Goal: Task Accomplishment & Management: Use online tool/utility

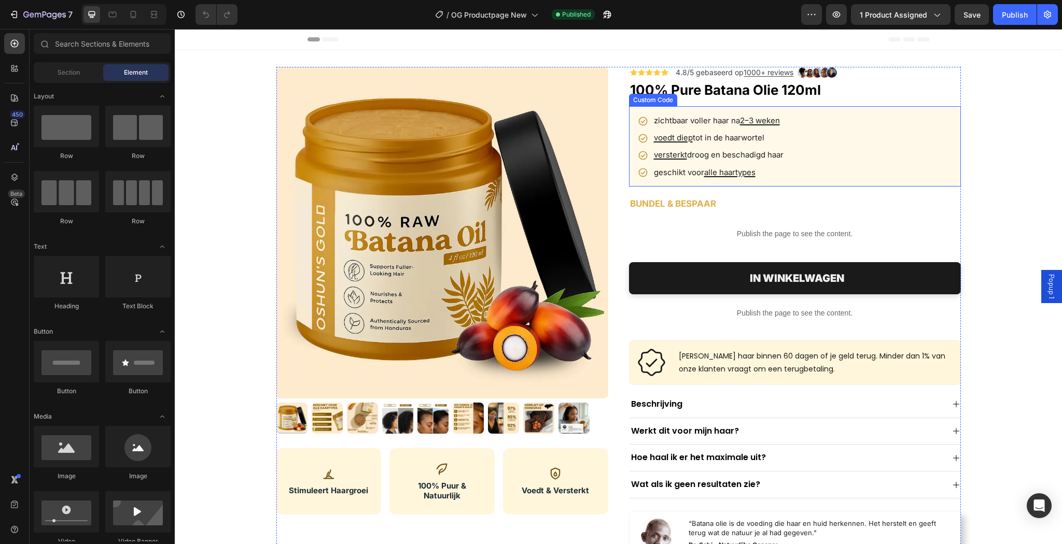
click at [820, 133] on li "voedt diep tot in de haarwortel" at bounding box center [794, 138] width 313 height 12
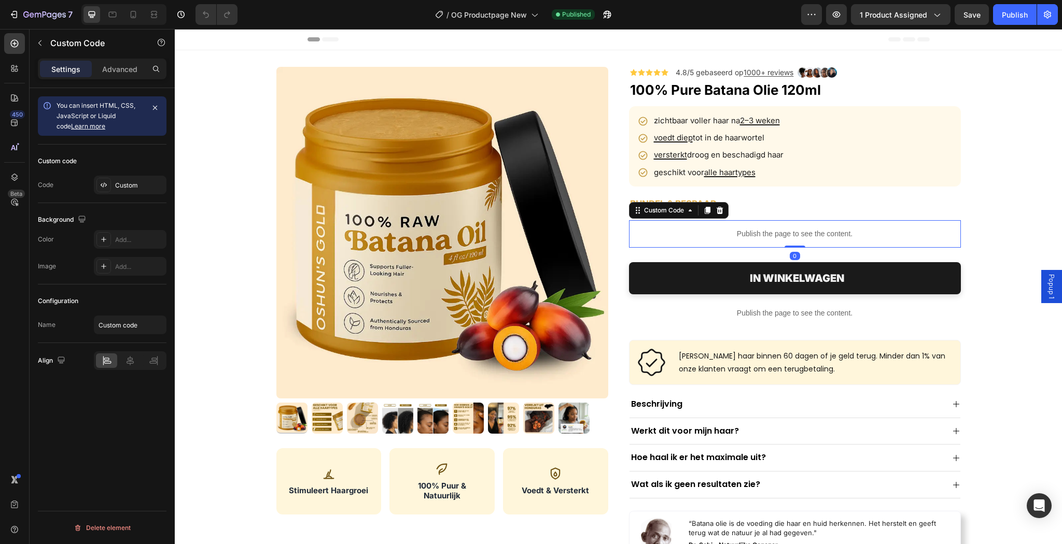
click at [790, 235] on p "Publish the page to see the content." at bounding box center [795, 234] width 332 height 11
click at [123, 188] on div "Custom" at bounding box center [139, 185] width 49 height 9
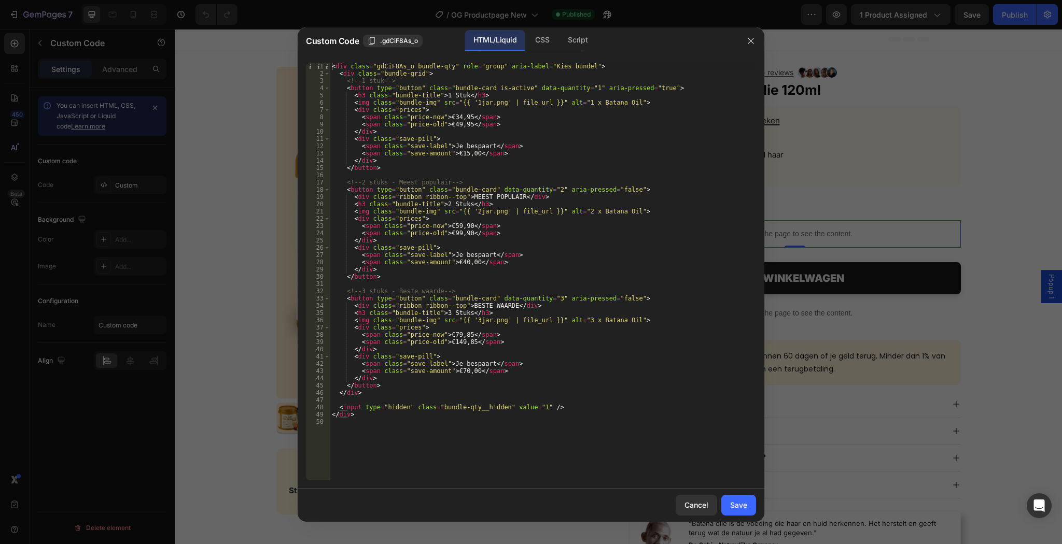
click at [506, 247] on div "< div class = "gdCiF8As_o bundle-qty" role = "group" aria-label = "Kies bundel"…" at bounding box center [543, 279] width 426 height 432
click at [508, 234] on div "< div class = "gdCiF8As_o bundle-qty" role = "group" aria-label = "Kies bundel"…" at bounding box center [543, 279] width 426 height 432
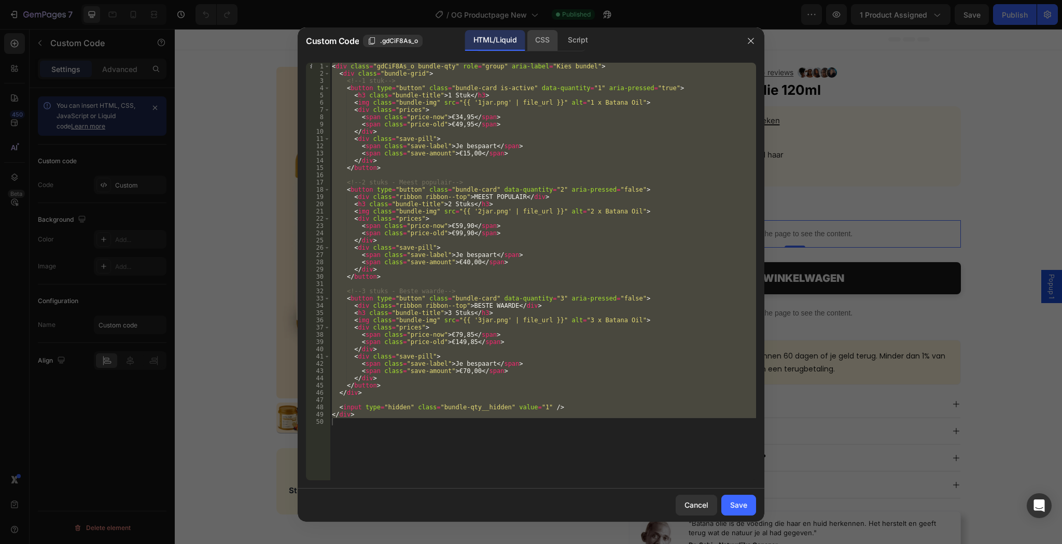
click at [535, 37] on div "CSS" at bounding box center [542, 40] width 31 height 21
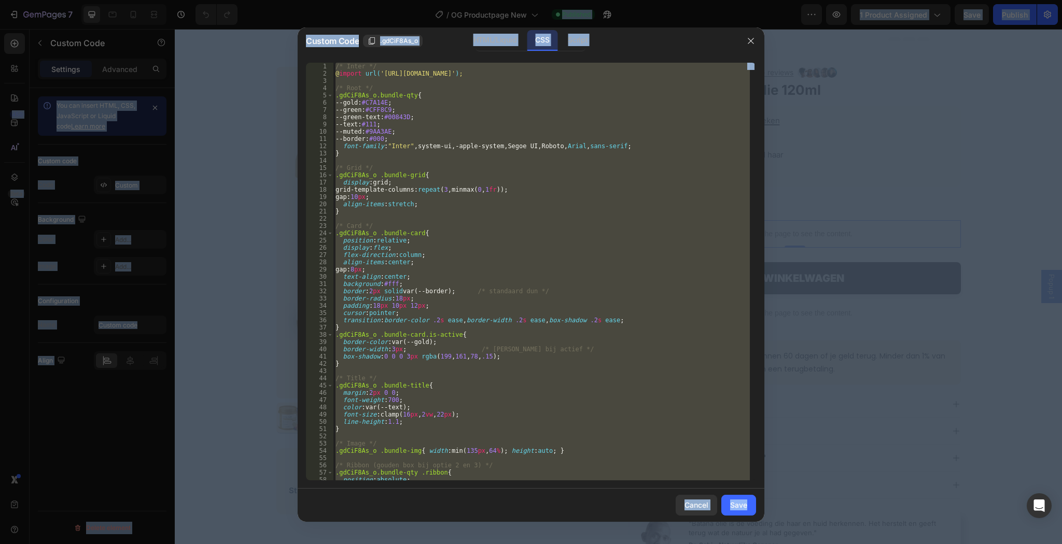
copy body "7 Version history / OG Productpage New Published Preview 1 product assigned Sav…"
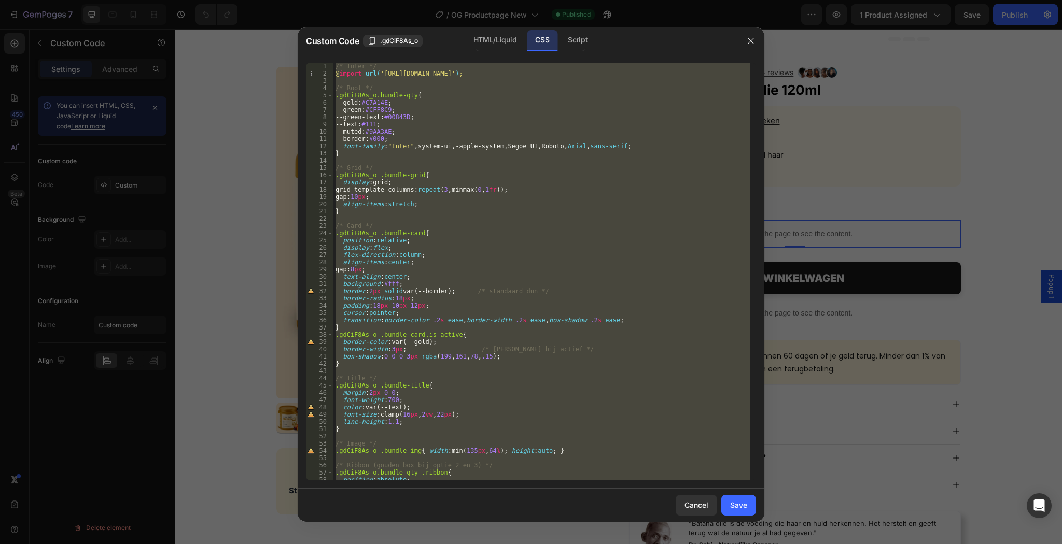
click at [585, 308] on div "/* Inter */ @ import url( '[URL][DOMAIN_NAME]' ) ; /* Root */ .gdCiF8As_o.bundl…" at bounding box center [541, 272] width 416 height 418
drag, startPoint x: 587, startPoint y: 34, endPoint x: 577, endPoint y: 50, distance: 18.4
click at [587, 34] on div "Script" at bounding box center [577, 40] width 36 height 21
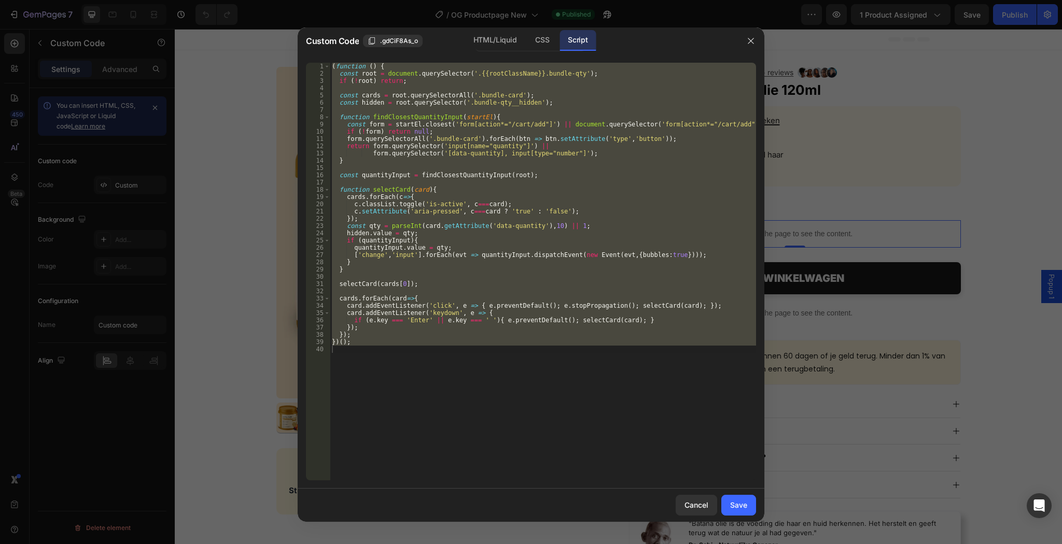
click at [499, 191] on div "( function ( ) { const root = document . querySelector ( '.{{rootClassName}}.bu…" at bounding box center [543, 272] width 426 height 418
click at [537, 46] on div "CSS" at bounding box center [542, 40] width 31 height 21
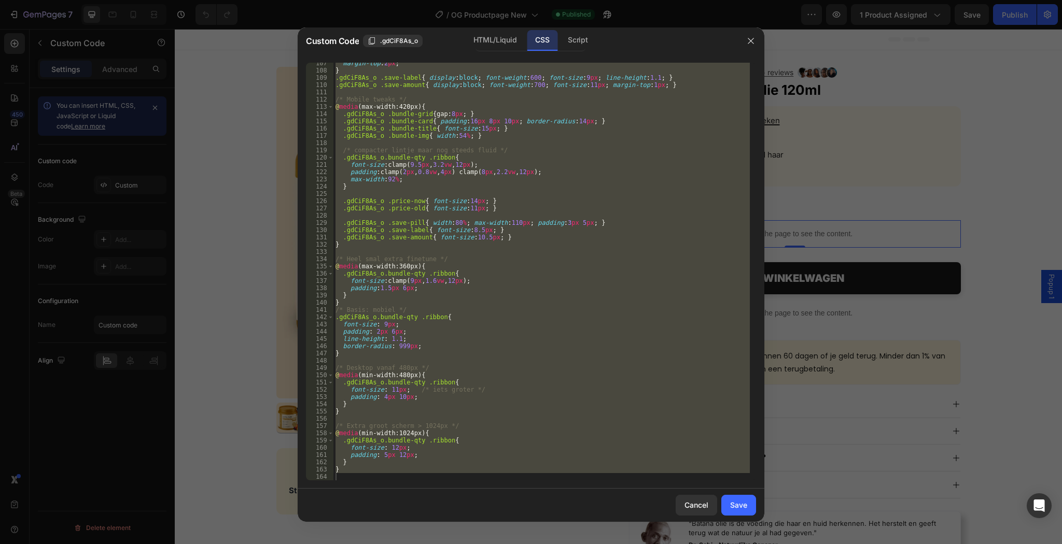
scroll to position [772, 0]
click at [405, 452] on div "margin-top : 2 px ; } .gdCiF8As_o .save-label { display : block ; font-weight :…" at bounding box center [541, 272] width 416 height 418
type textarea "padding: 5px 12px;"
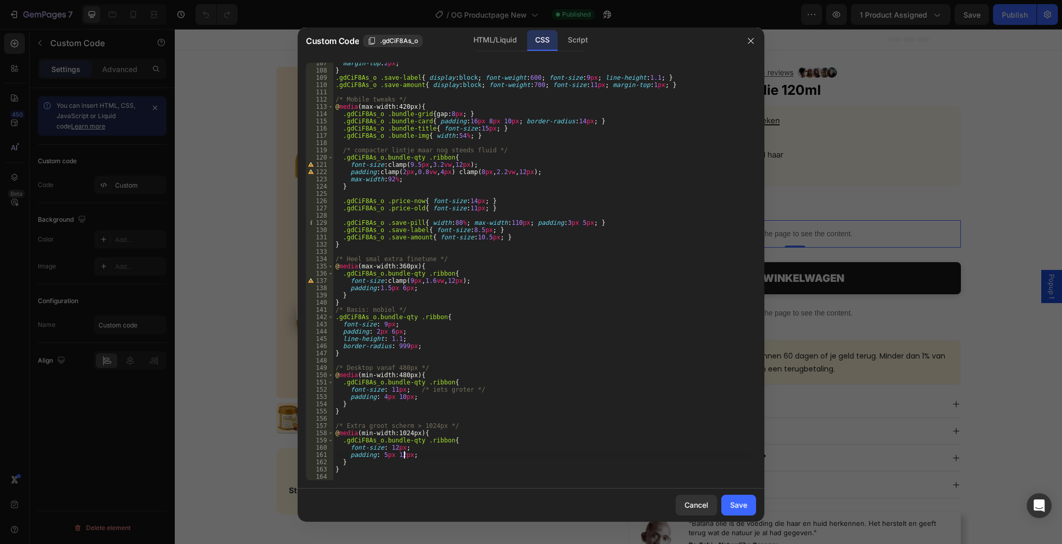
click at [369, 479] on div "margin-top : 2 px ; } .gdCiF8As_o .save-label { display : block ; font-weight :…" at bounding box center [541, 276] width 416 height 432
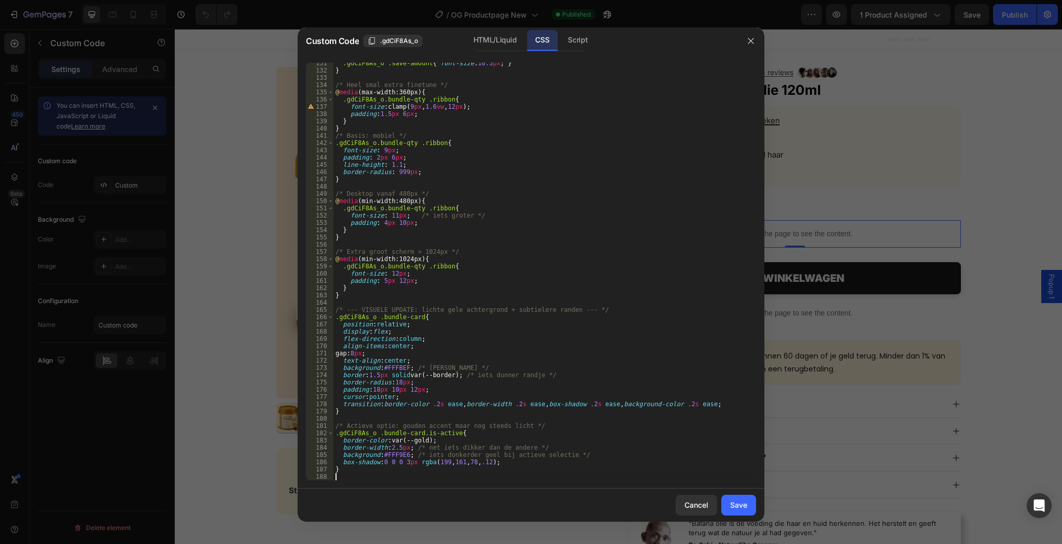
scroll to position [946, 0]
click at [732, 507] on div "Save" at bounding box center [738, 505] width 17 height 11
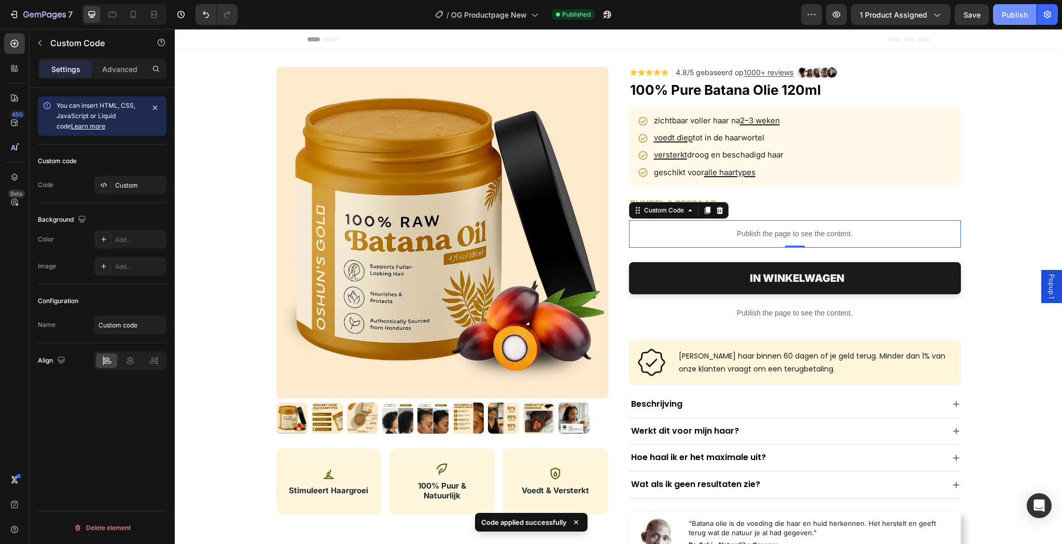
click at [1026, 12] on div "Publish" at bounding box center [1014, 14] width 26 height 11
click at [124, 178] on div "Custom" at bounding box center [130, 185] width 73 height 19
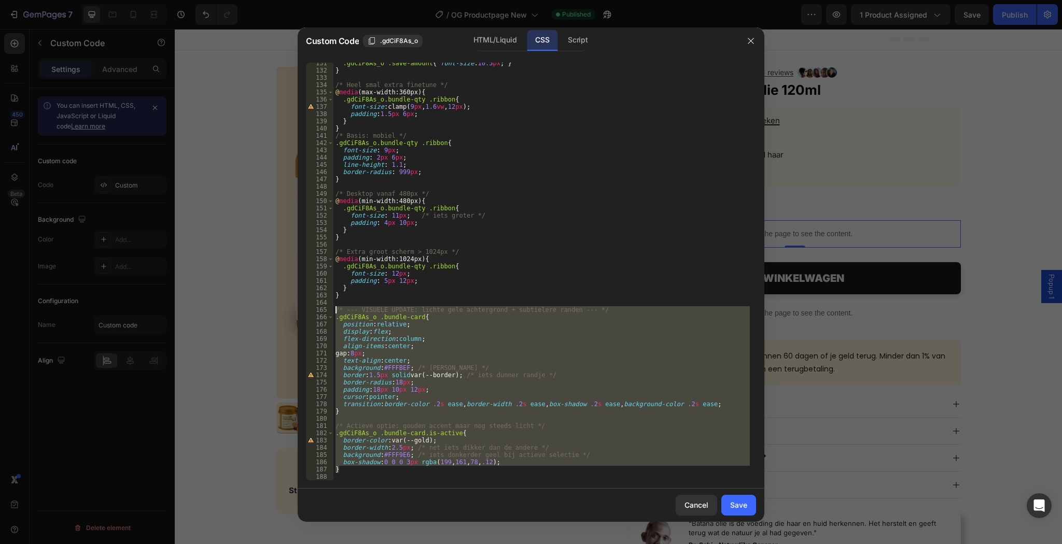
drag, startPoint x: 388, startPoint y: 473, endPoint x: 286, endPoint y: 307, distance: 195.0
click at [286, 307] on div "Custom Code .gdCiF8As_o HTML/Liquid CSS Script } 131 132 133 134 135 136 137 13…" at bounding box center [531, 272] width 1062 height 544
type textarea "/* --- VISUELE UPDATE: lichte gele achtergrond + subtielere randen --- */ .gdCi…"
paste textarea
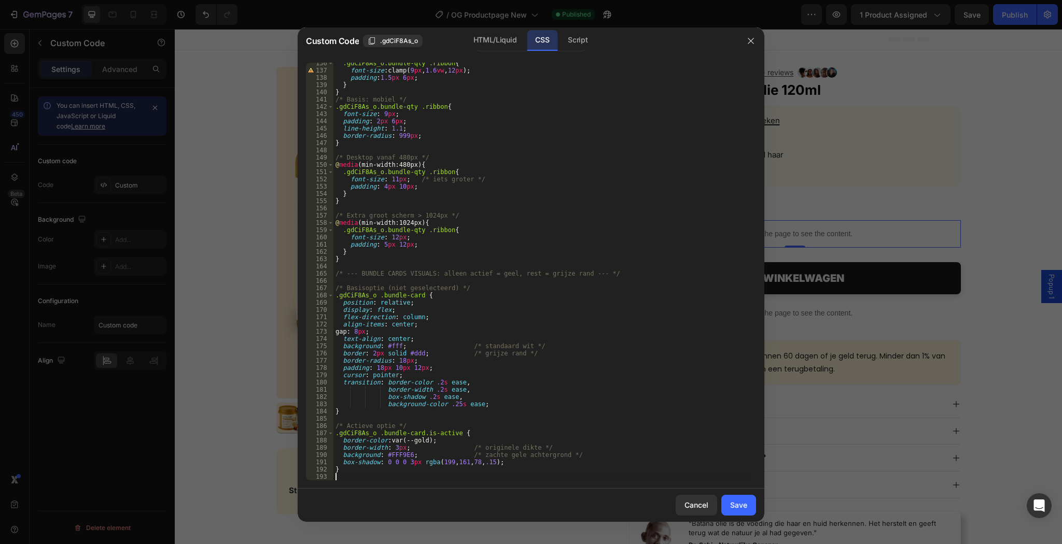
scroll to position [983, 0]
click at [743, 508] on div "Save" at bounding box center [738, 505] width 17 height 11
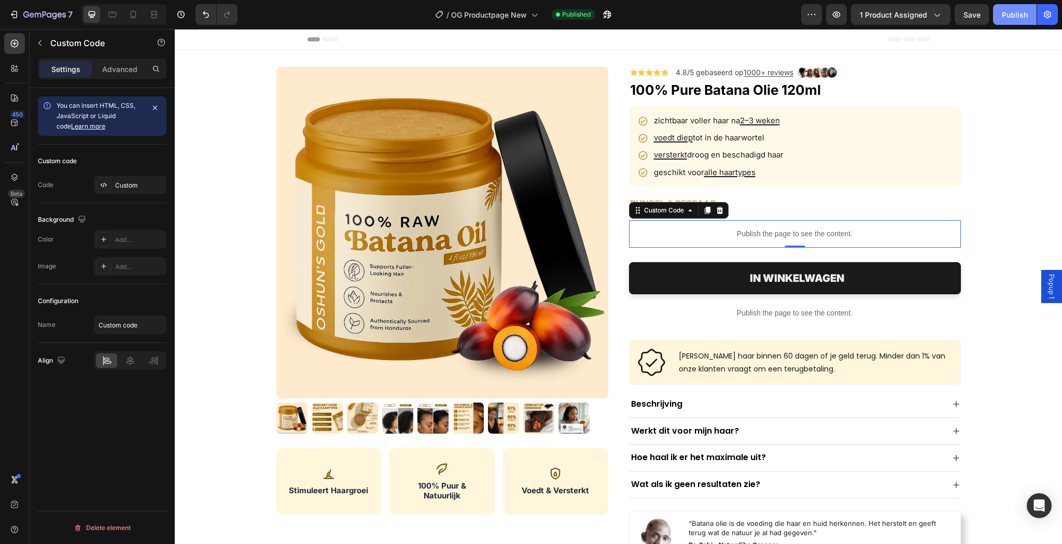
click at [1006, 6] on button "Publish" at bounding box center [1015, 14] width 44 height 21
click at [131, 200] on div "Custom code Code Custom" at bounding box center [102, 174] width 129 height 59
click at [129, 190] on div "Custom" at bounding box center [130, 185] width 73 height 19
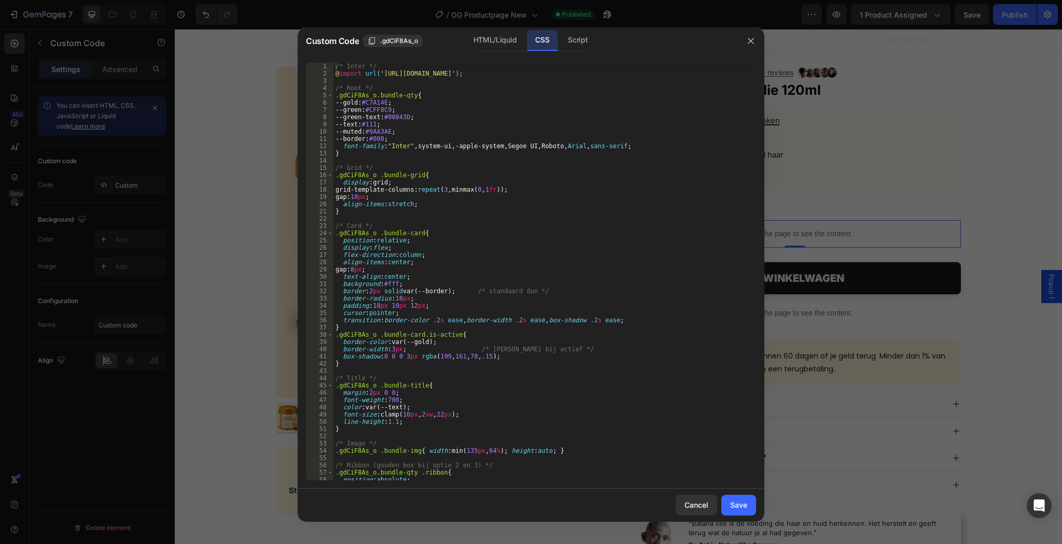
type textarea "align-items:center;"
click at [450, 261] on div "/* Inter */ @ import url( '[URL][DOMAIN_NAME]' ) ; /* Root */ .gdCiF8As_o.bundl…" at bounding box center [541, 279] width 416 height 432
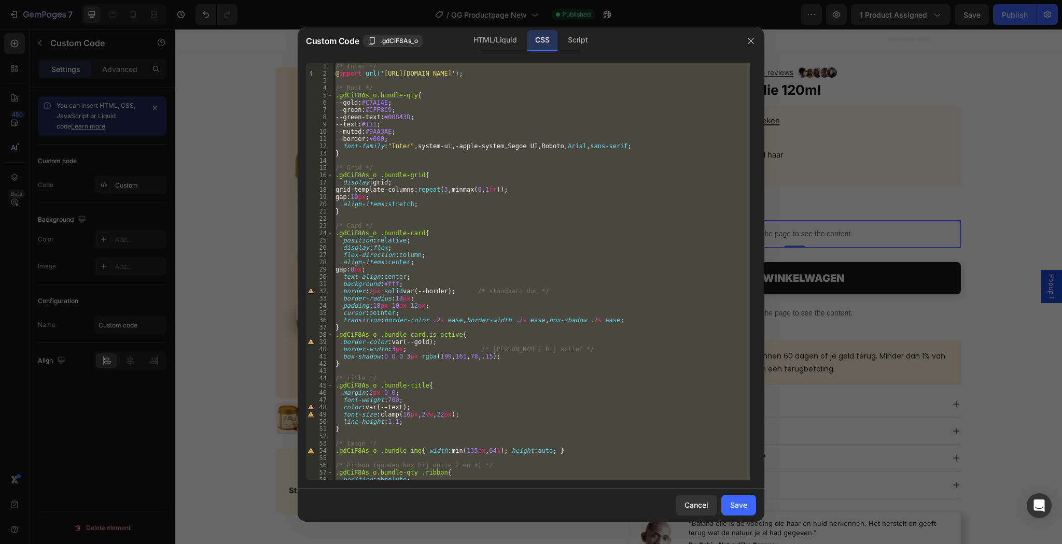
paste textarea
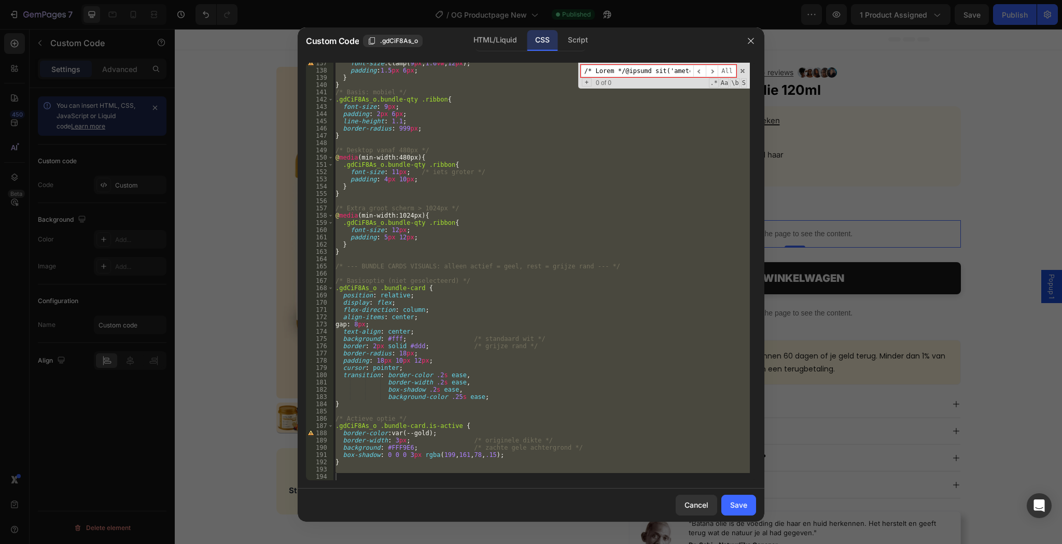
scroll to position [0, 41]
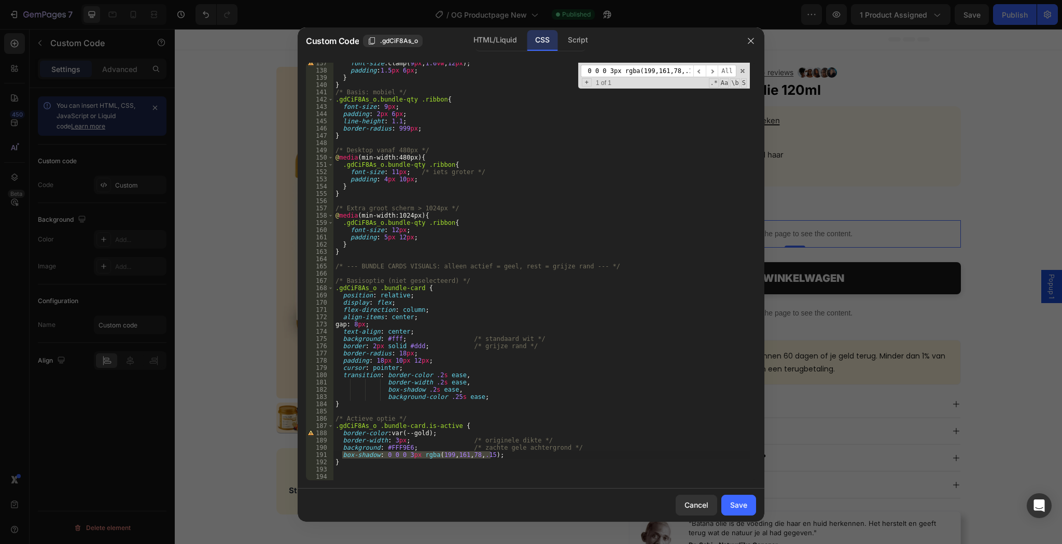
type input "box-shadow: 0 0 0 3px rgba(199,161,78,.15);"
click at [408, 454] on div "font-size : clamp( 9 px , 1.6 vw , 12 px ) ; padding : 1.5 px 6 px ; } } /* Bas…" at bounding box center [541, 272] width 416 height 418
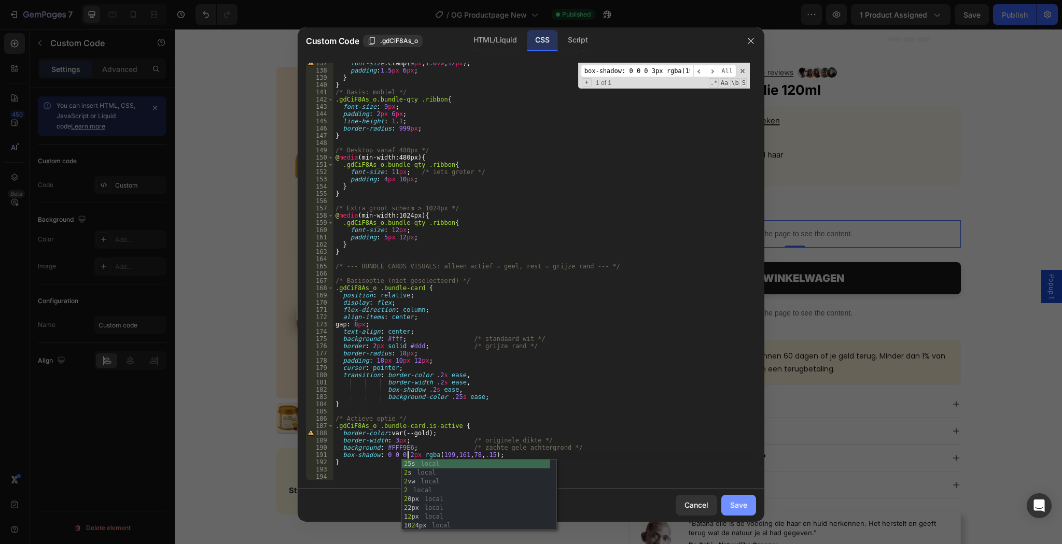
type textarea "box-shadow: 0 0 0 2px rgba(199,161,78,.15);"
click at [736, 501] on div "Save" at bounding box center [738, 505] width 17 height 11
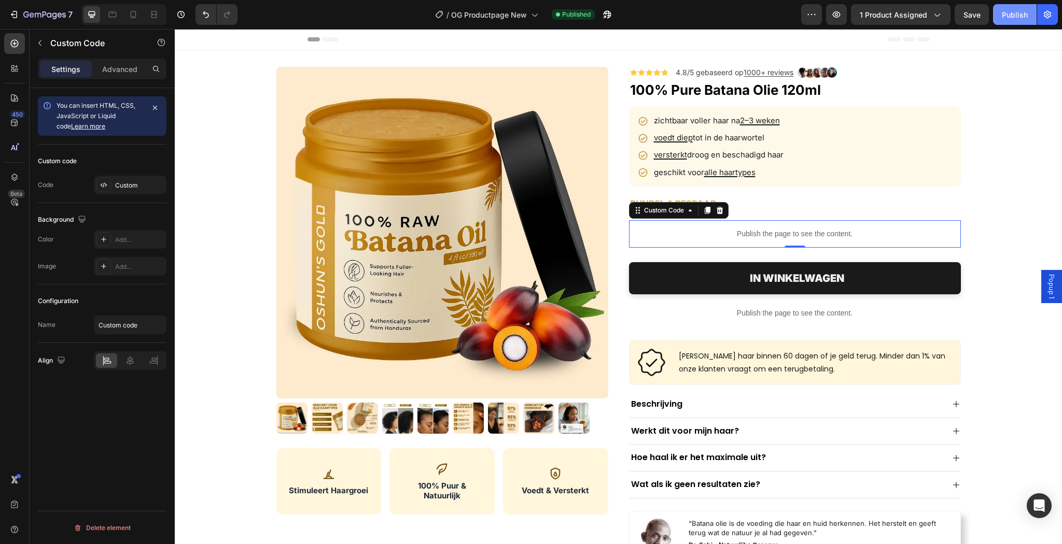
click at [1007, 21] on button "Publish" at bounding box center [1015, 14] width 44 height 21
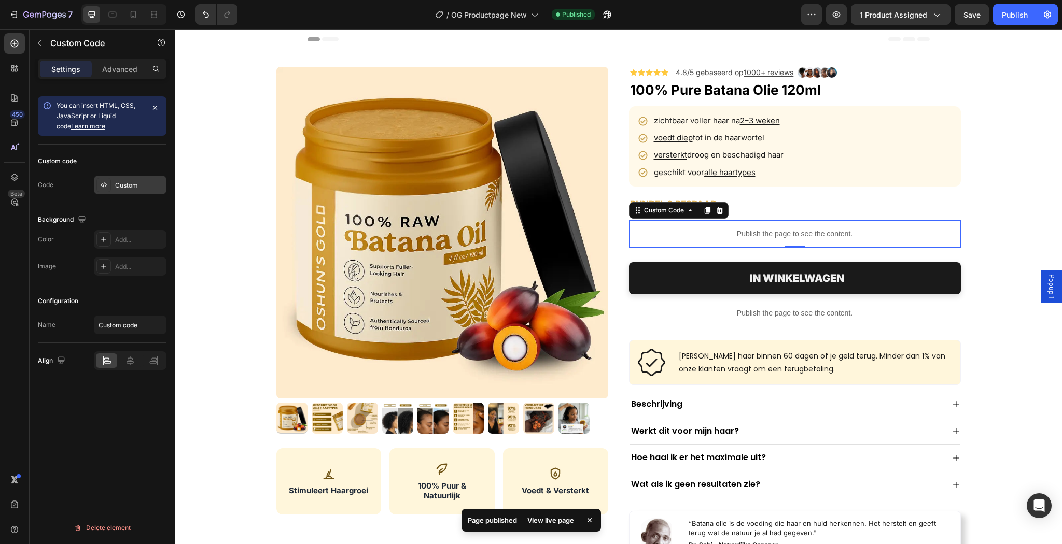
click at [125, 188] on div "Custom" at bounding box center [139, 185] width 49 height 9
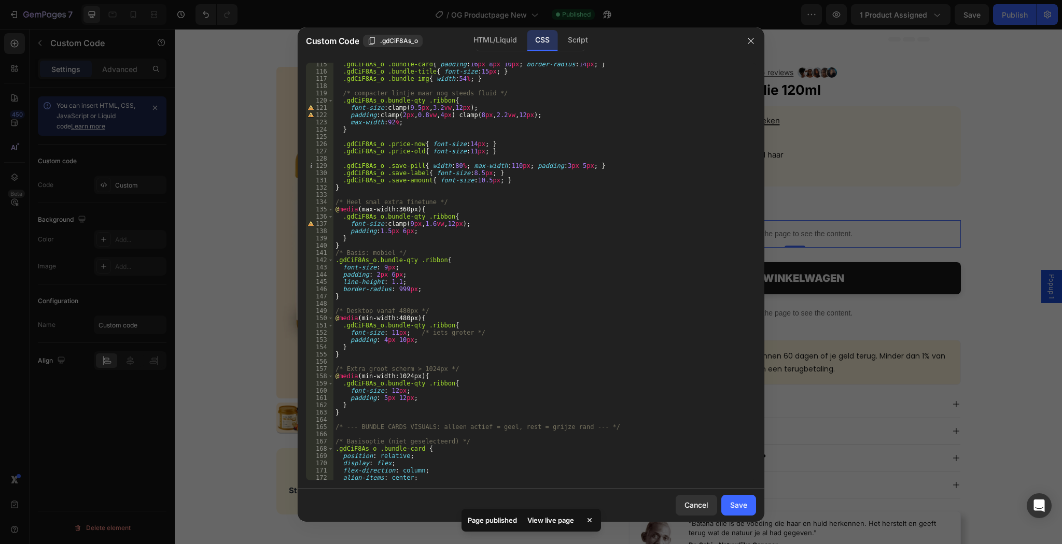
scroll to position [989, 0]
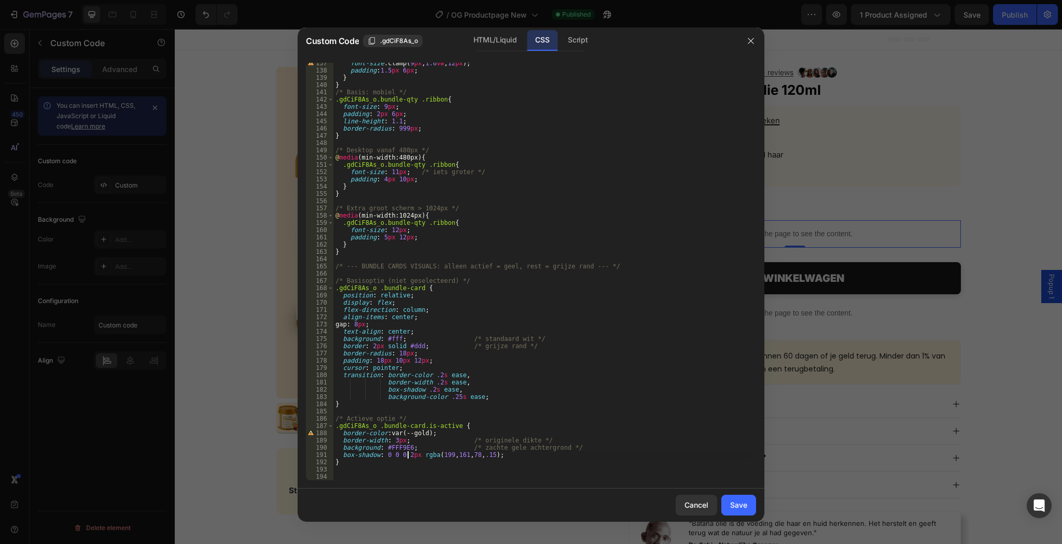
click at [406, 454] on div "font-size : clamp( 9 px , 1.6 vw , 12 px ) ; padding : 1.5 px 6 px ; } } /* Bas…" at bounding box center [541, 276] width 416 height 432
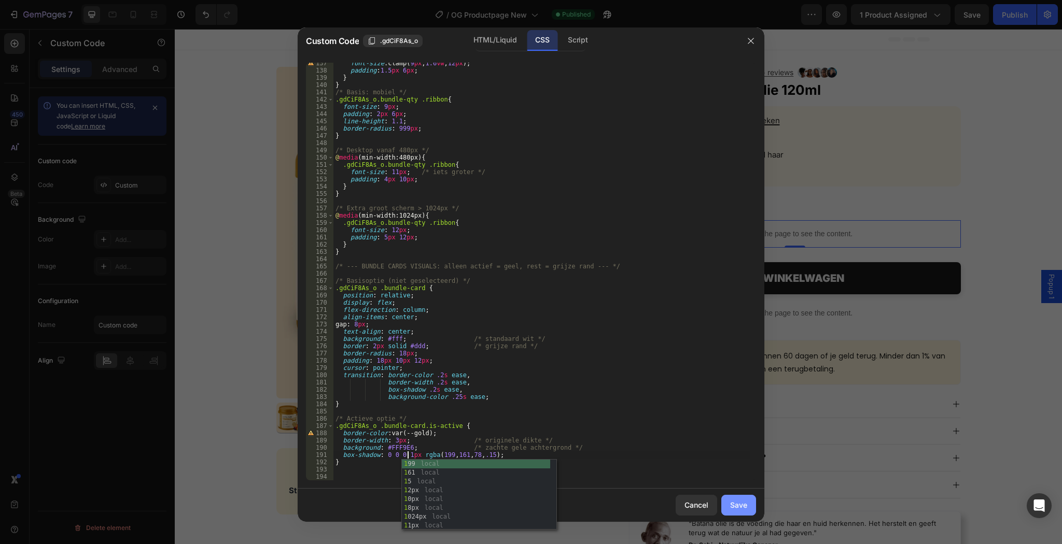
type textarea "box-shadow: 0 0 0 1px rgba(199,161,78,.15);"
click at [747, 502] on button "Save" at bounding box center [738, 505] width 35 height 21
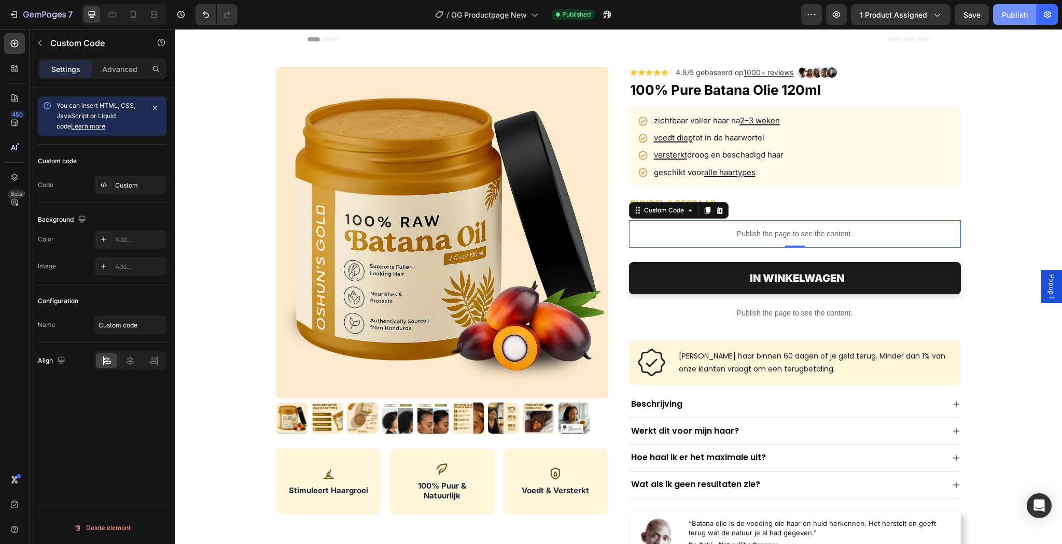
click at [1017, 25] on button "Publish" at bounding box center [1015, 14] width 44 height 21
click at [141, 188] on div "Custom" at bounding box center [139, 185] width 49 height 9
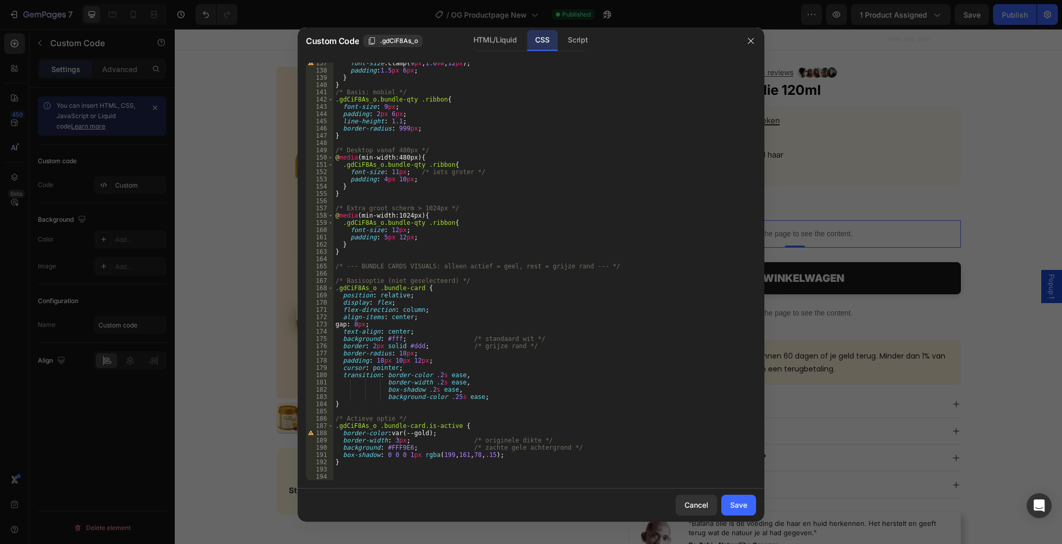
scroll to position [989, 0]
click at [393, 440] on div "font-size : clamp( 9 px , 1.6 vw , 12 px ) ; padding : 1.5 px 6 px ; } } /* Bas…" at bounding box center [541, 276] width 416 height 432
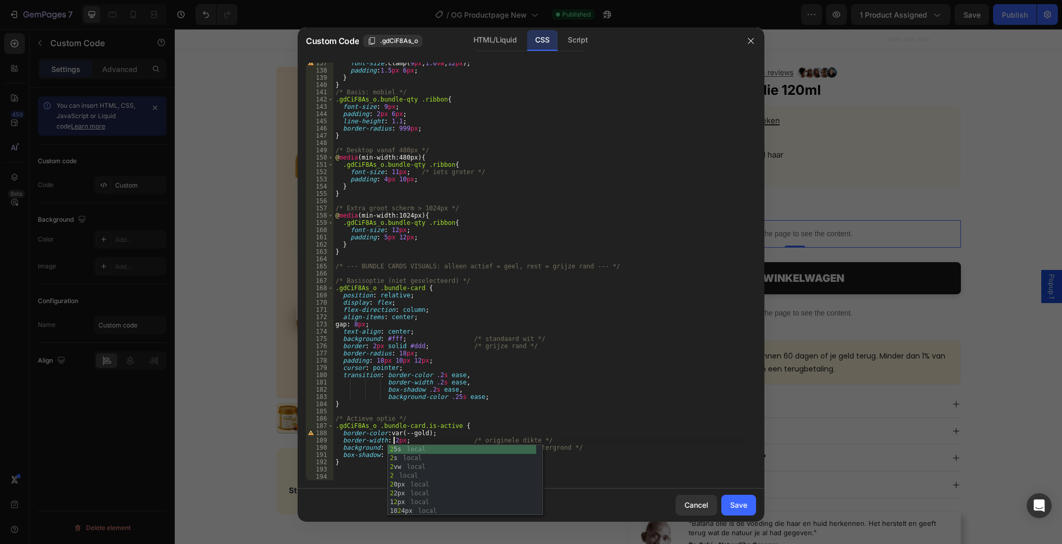
type textarea "border-width: 2px; /* originele dikte */"
click at [733, 504] on div "Save" at bounding box center [738, 505] width 17 height 11
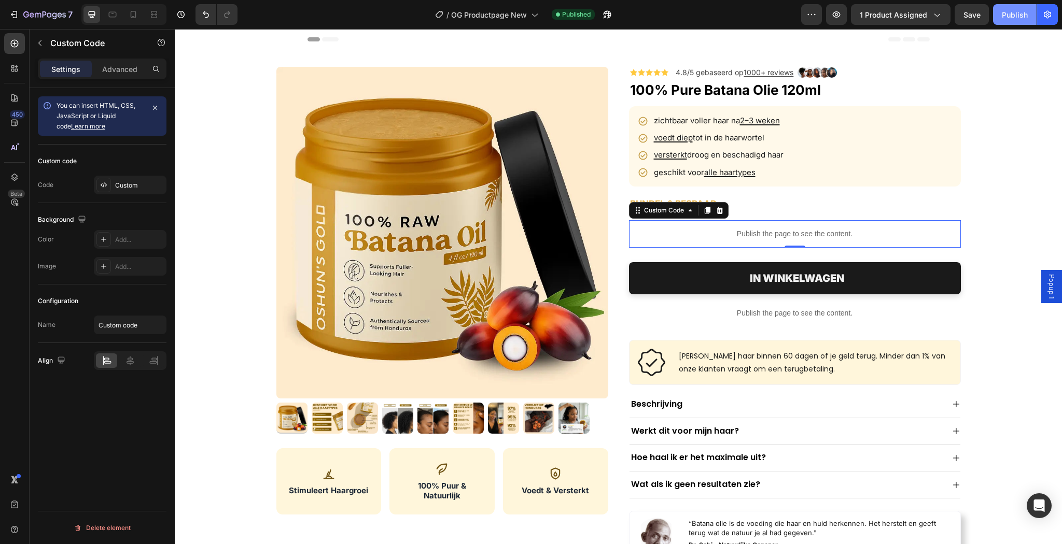
click at [999, 15] on button "Publish" at bounding box center [1015, 14] width 44 height 21
click at [133, 187] on div "Custom" at bounding box center [139, 185] width 49 height 9
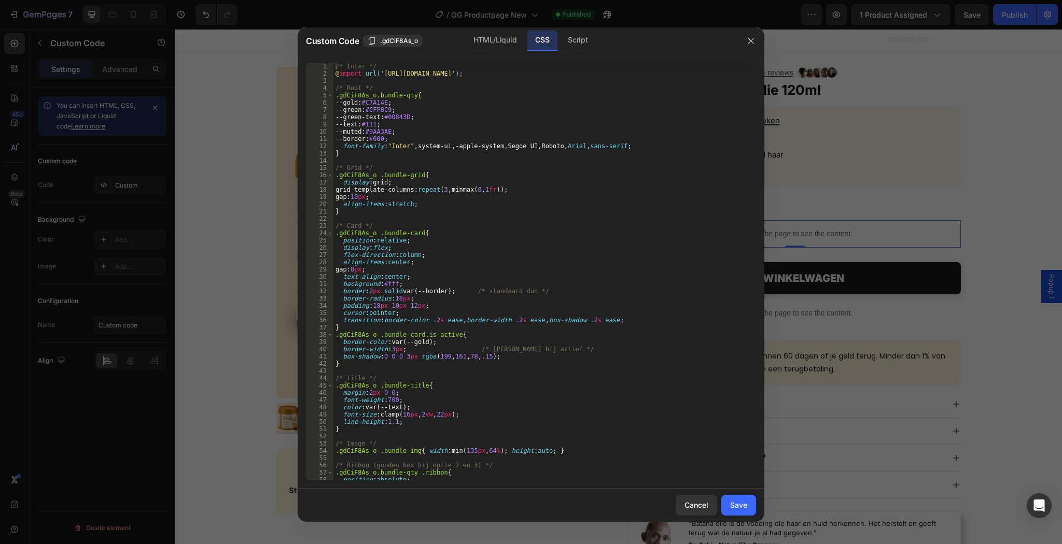
type textarea "/* Card */"
click at [403, 228] on div "/* Inter */ @ import url( '[URL][DOMAIN_NAME]' ) ; /* Root */ .gdCiF8As_o.bundl…" at bounding box center [541, 279] width 416 height 432
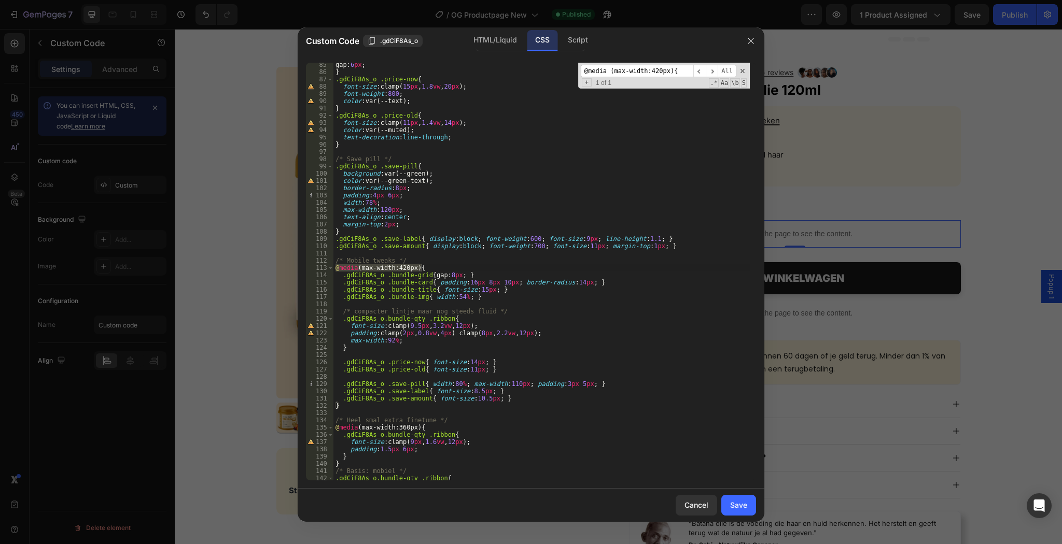
type input "@media (max-width:420px){"
click at [449, 274] on div "gap : 6 px ; } .gdCiF8As_o .price-now { font-size : clamp( 15 px , 1.8 vw , 20 …" at bounding box center [541, 277] width 416 height 432
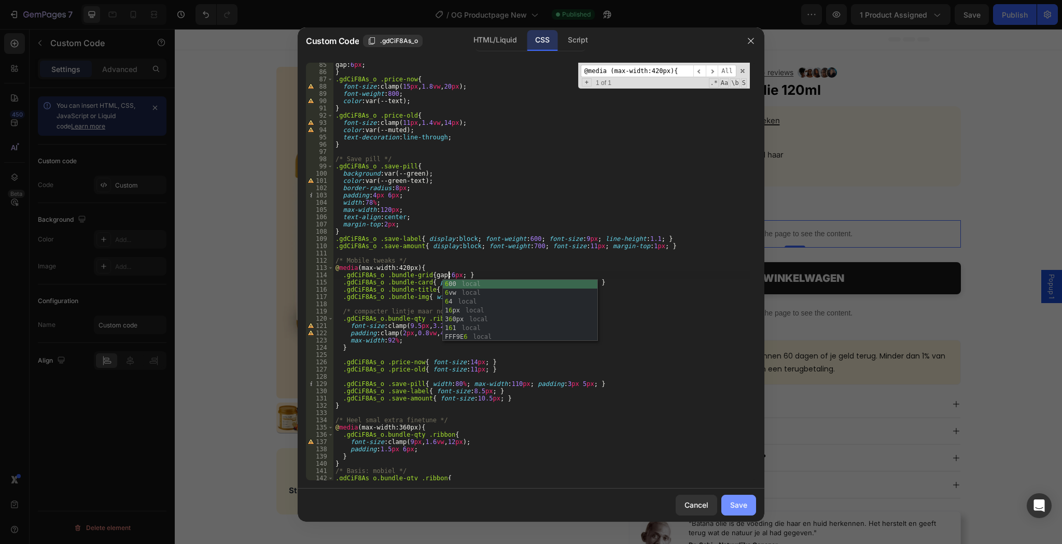
type textarea ".gdCiF8As_o .bundle-grid{ gap:6px; }"
click at [738, 508] on div "Save" at bounding box center [738, 505] width 17 height 11
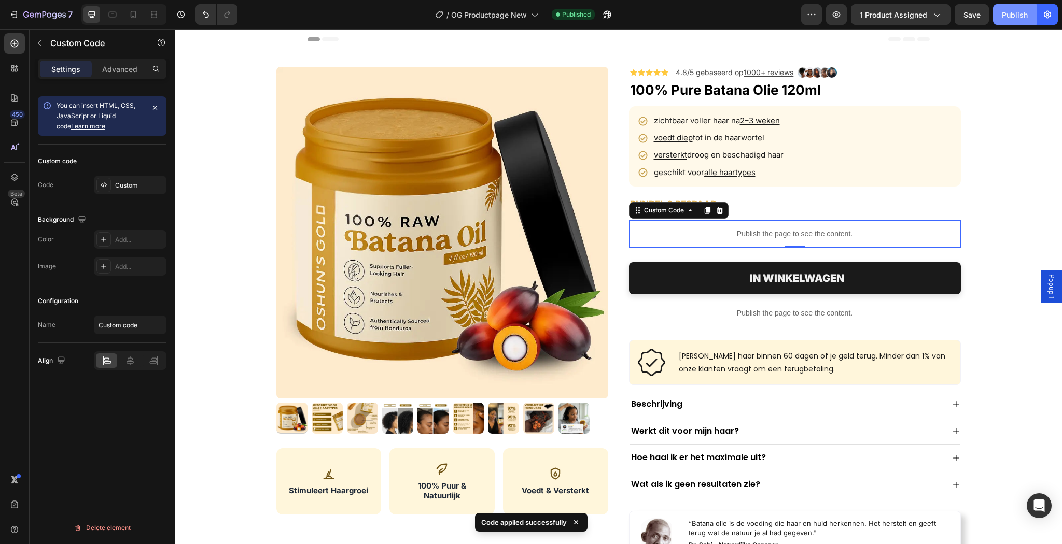
click at [1005, 21] on button "Publish" at bounding box center [1015, 14] width 44 height 21
click at [118, 191] on div "Custom" at bounding box center [130, 185] width 73 height 19
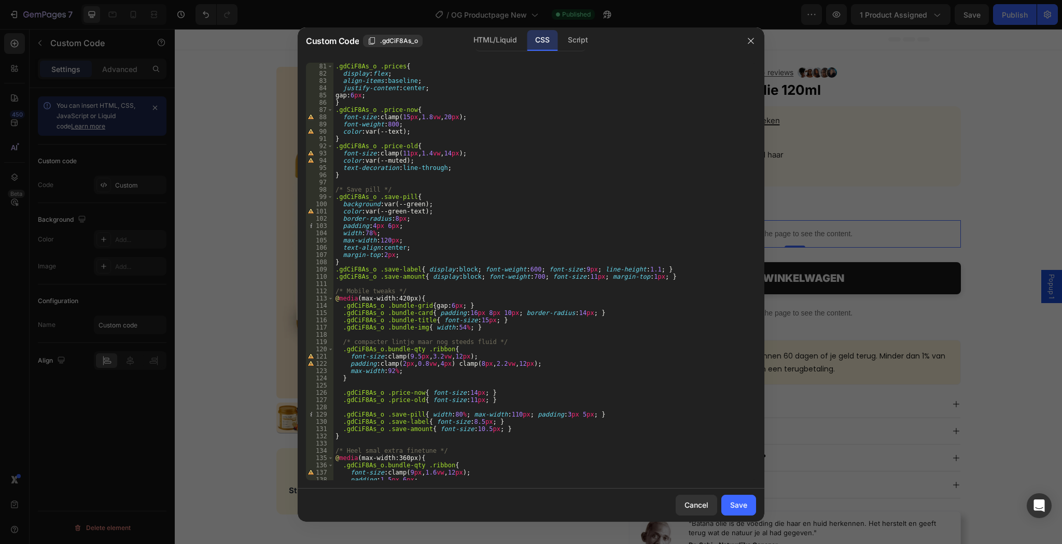
scroll to position [746, 0]
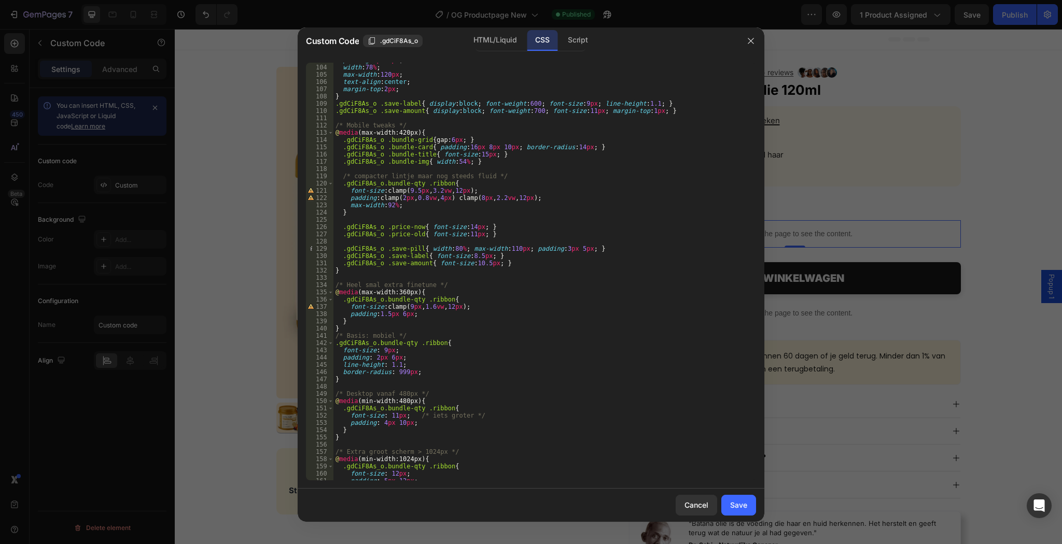
click at [449, 140] on div "padding : 4 px 6 px ; width : 78 % ; max-width : 120 px ; text-align : center ;…" at bounding box center [541, 272] width 416 height 432
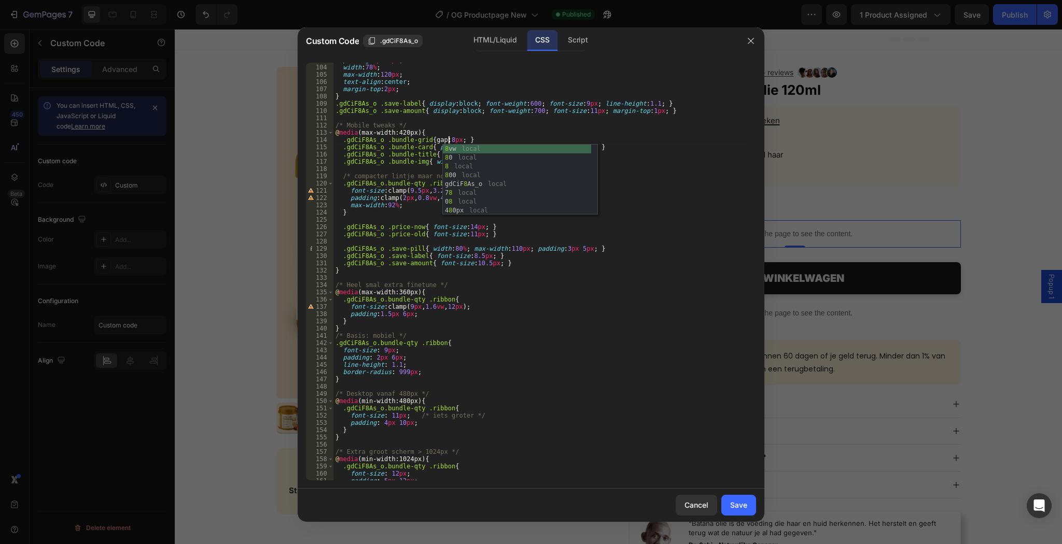
scroll to position [0, 9]
type textarea ".gdCiF8As_o .bundle-grid{ gap:8px; }"
click at [736, 506] on div "Save" at bounding box center [738, 505] width 17 height 11
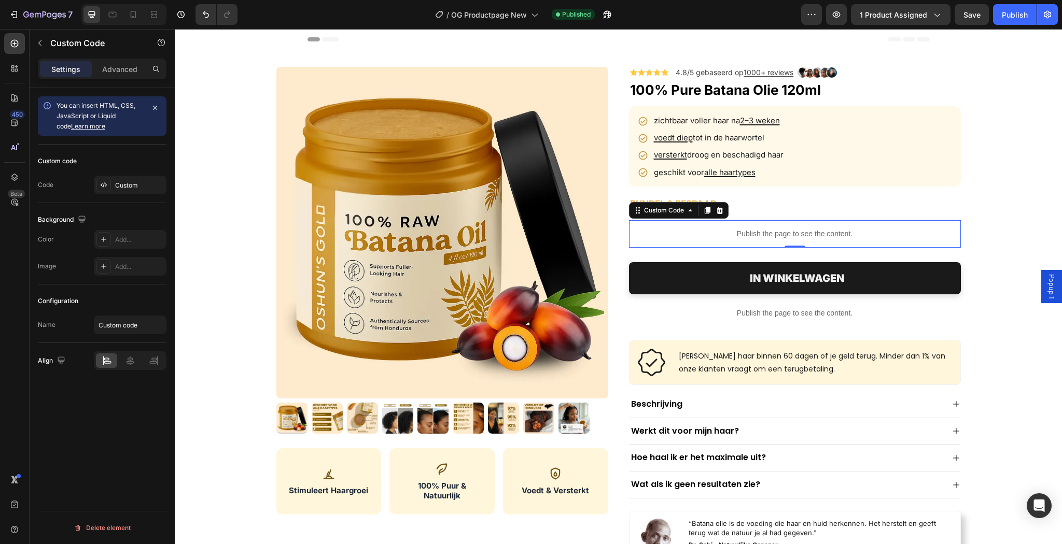
click at [1011, 25] on div "7 Version history / OG Productpage New Published Preview 1 product assigned Sav…" at bounding box center [531, 15] width 1062 height 30
click at [1011, 23] on button "Publish" at bounding box center [1015, 14] width 44 height 21
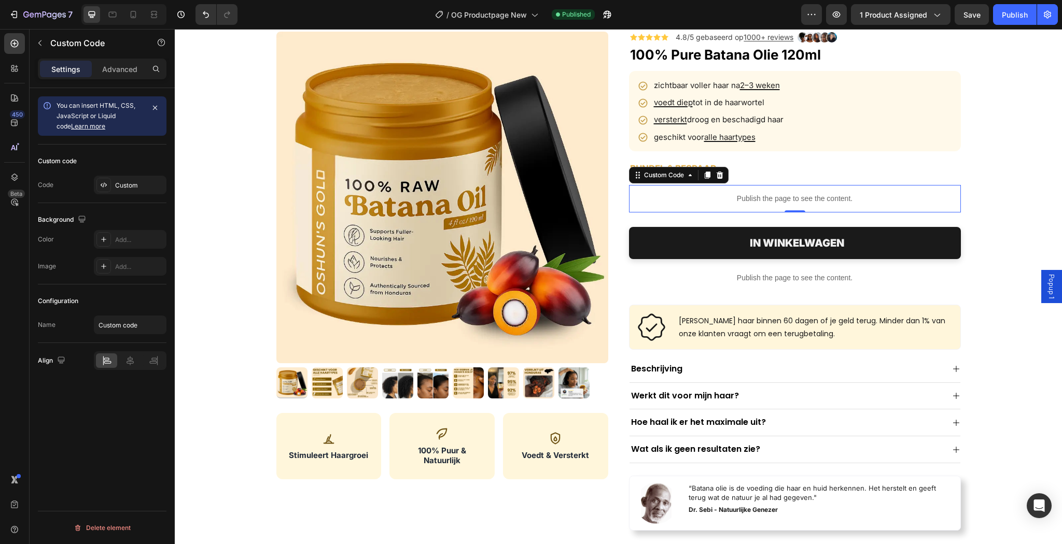
scroll to position [0, 0]
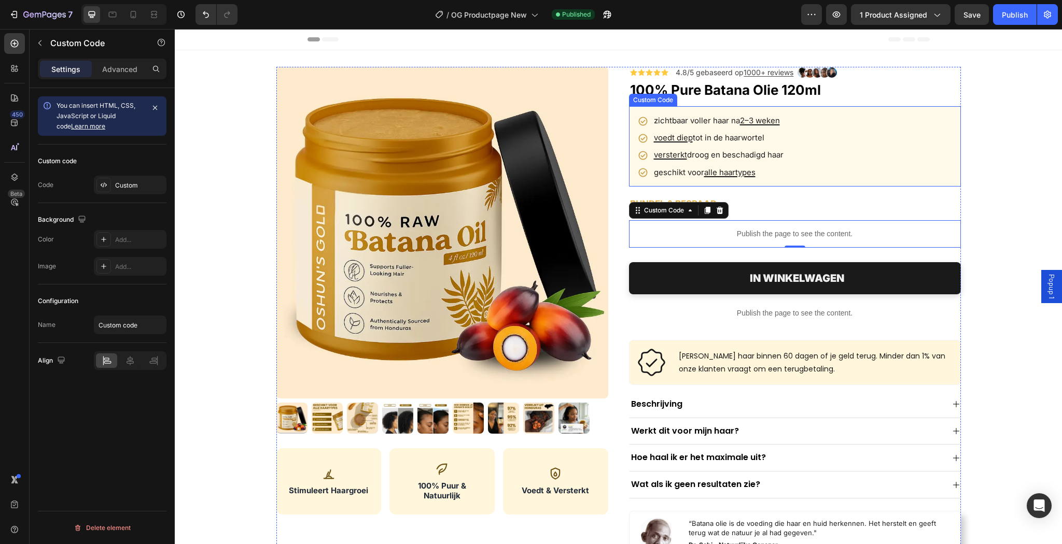
click at [799, 161] on ul "zichtbaar voller haar na 2–3 weken voedt diep tot in de haarwortel versterkt dr…" at bounding box center [795, 146] width 332 height 80
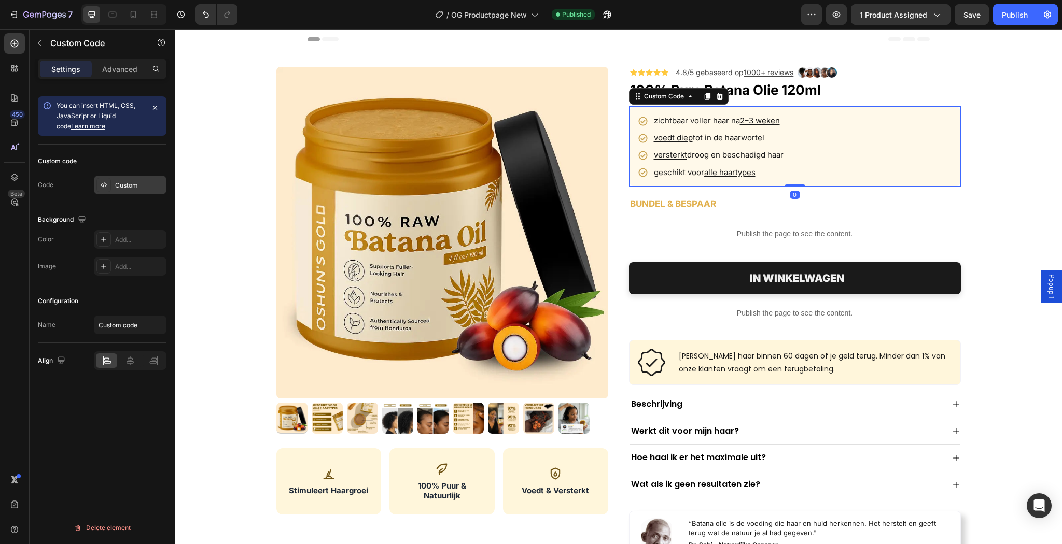
click at [131, 181] on div "Custom" at bounding box center [139, 185] width 49 height 9
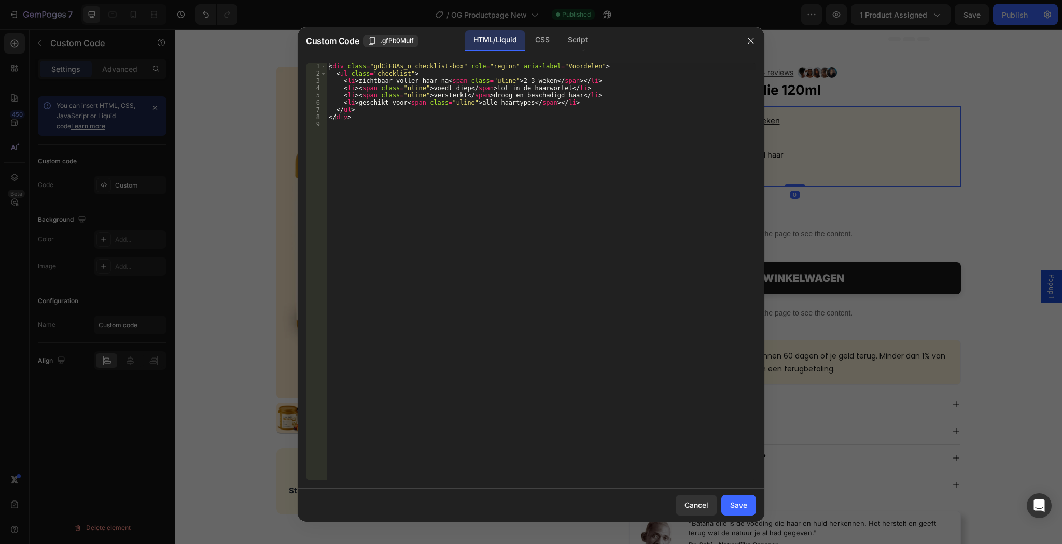
click at [454, 234] on div "< div class = "gdCiF8As_o checklist-box" role = "region" aria-label = "Voordele…" at bounding box center [541, 279] width 429 height 432
type textarea "</div>"
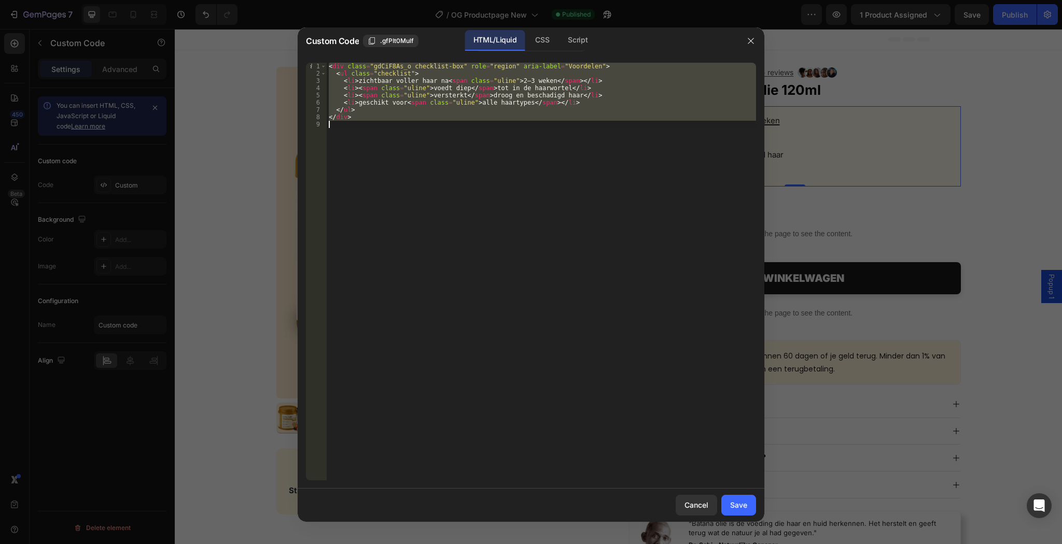
click at [457, 135] on div "< div class = "gdCiF8As_o checklist-box" role = "region" aria-label = "Voordele…" at bounding box center [541, 272] width 429 height 418
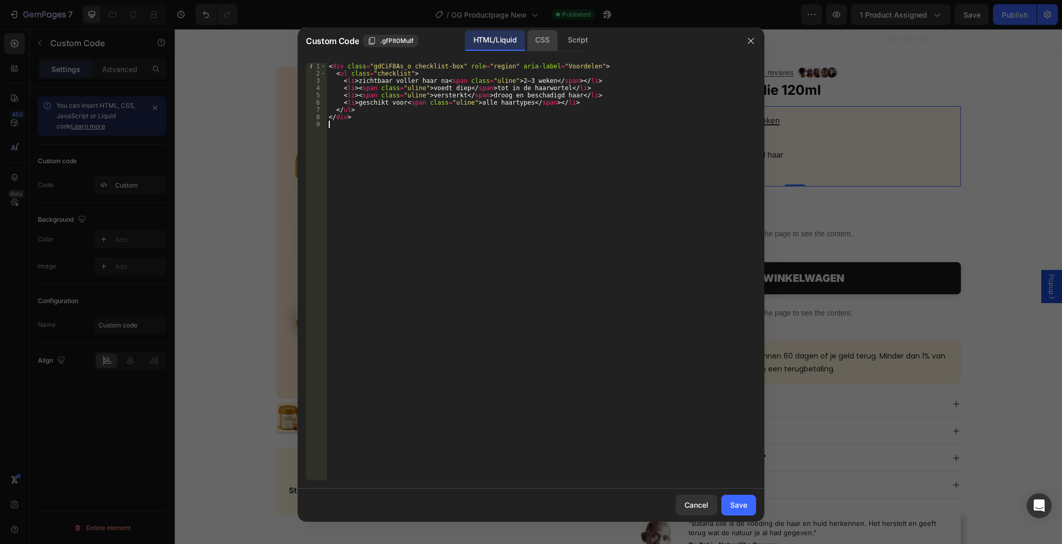
click at [541, 42] on div "CSS" at bounding box center [542, 40] width 31 height 21
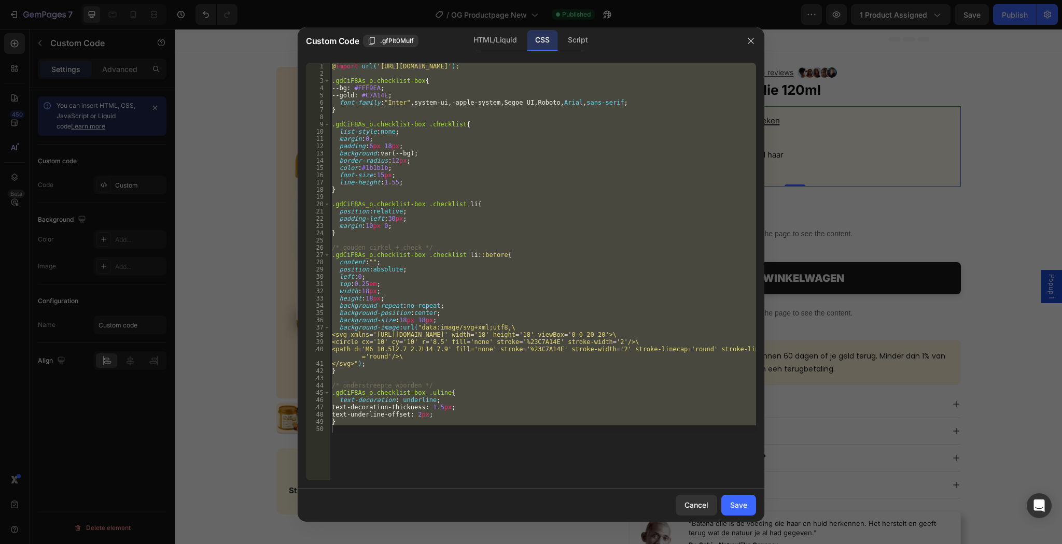
click at [551, 42] on div "CSS" at bounding box center [542, 40] width 31 height 21
click at [552, 42] on div "CSS" at bounding box center [542, 40] width 31 height 21
click at [572, 42] on div "Script" at bounding box center [577, 40] width 36 height 21
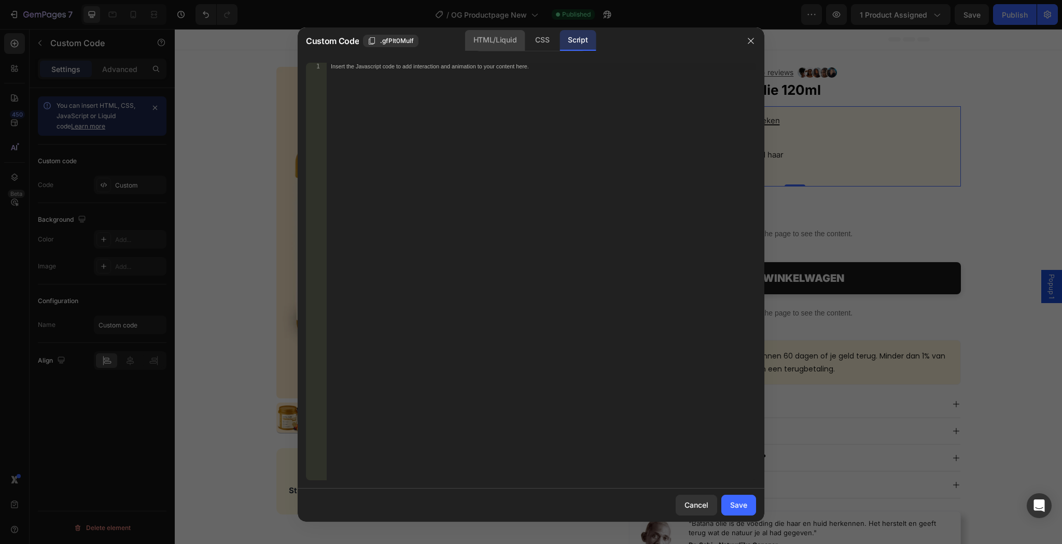
click at [522, 44] on div "HTML/Liquid" at bounding box center [495, 40] width 60 height 21
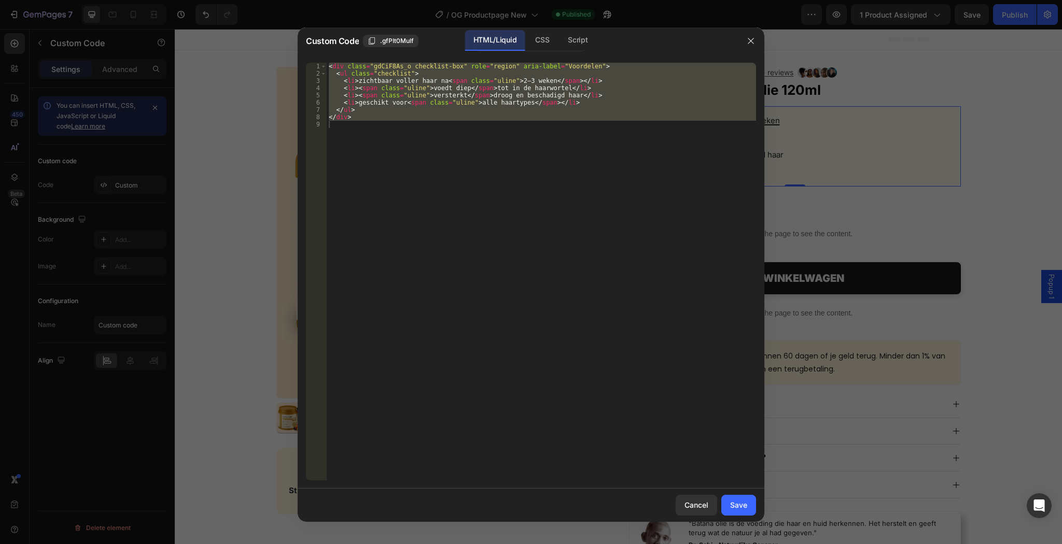
click at [478, 45] on div "HTML/Liquid" at bounding box center [495, 40] width 60 height 21
type textarea "</div>"
click at [421, 145] on div "< div class = "gdCiF8As_o checklist-box" role = "region" aria-label = "Voordele…" at bounding box center [541, 272] width 429 height 418
click at [548, 40] on div "CSS" at bounding box center [542, 40] width 31 height 21
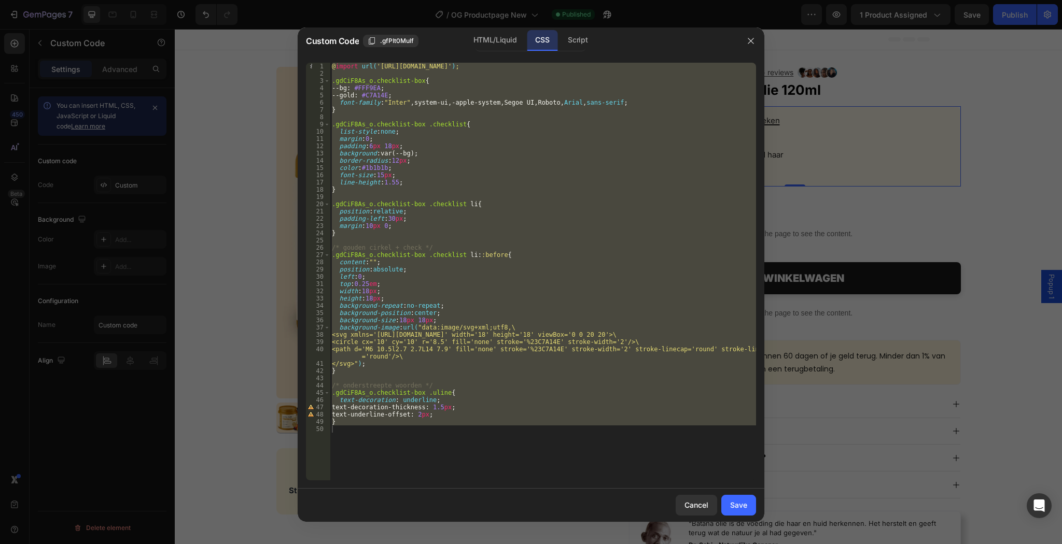
click at [502, 135] on div "@ import url( '[URL][DOMAIN_NAME]' ) ; .gdCiF8As_o.checklist-box { --bg : #FFF9…" at bounding box center [543, 272] width 426 height 418
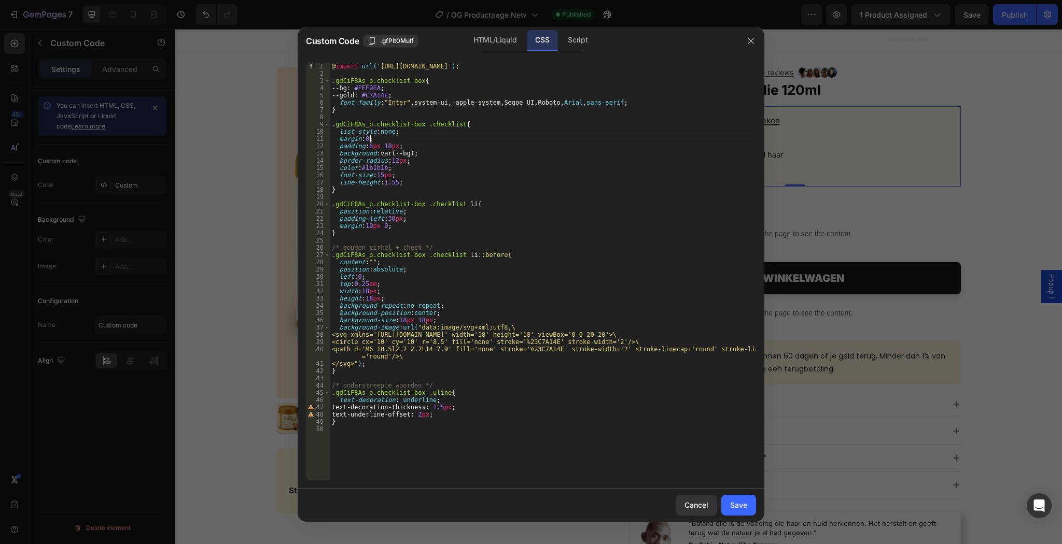
type textarea "}"
paste textarea
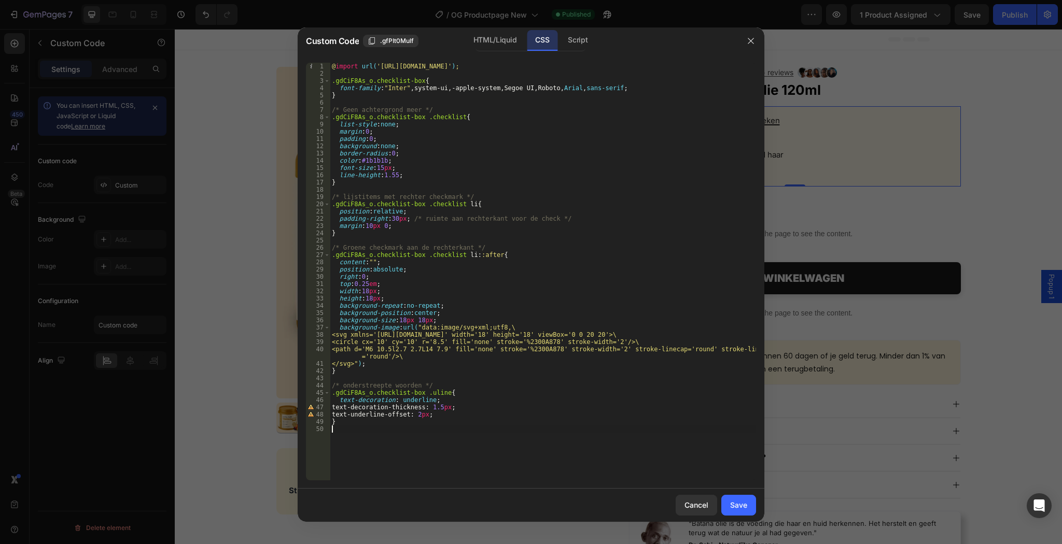
click at [740, 492] on div "Cancel Save" at bounding box center [531, 505] width 466 height 33
click at [739, 496] on button "Save" at bounding box center [738, 505] width 35 height 21
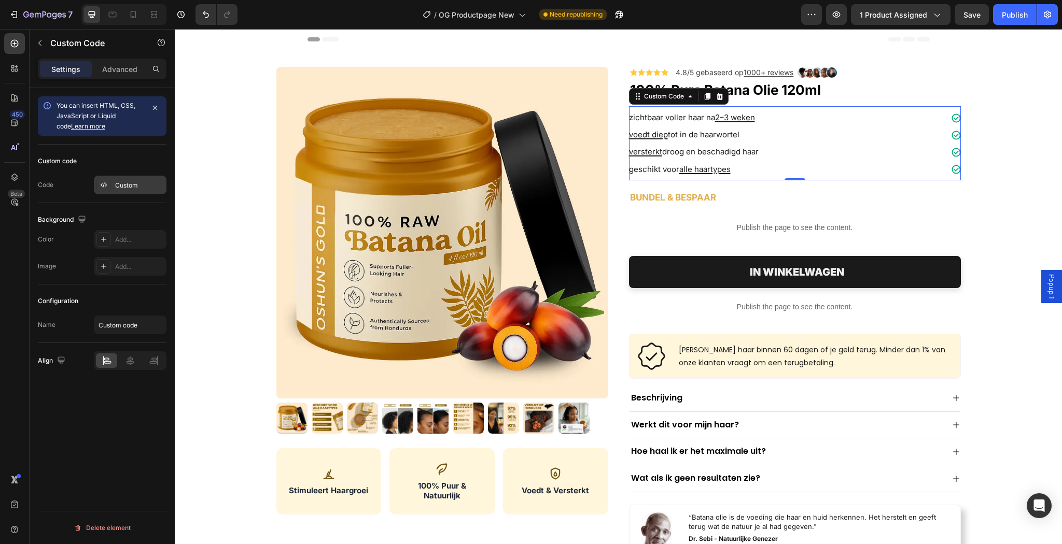
click at [139, 179] on div "Custom" at bounding box center [130, 185] width 73 height 19
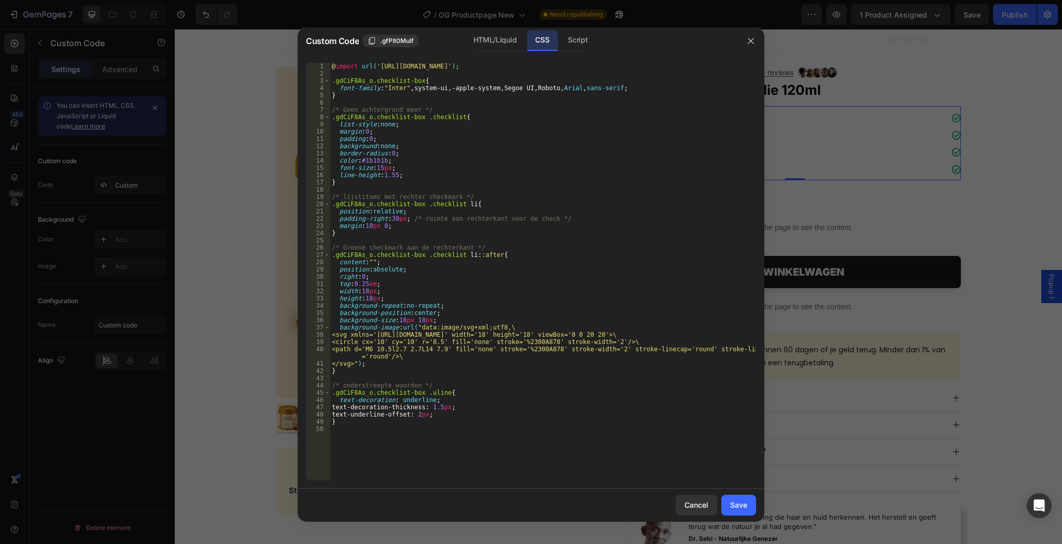
click at [502, 263] on div "@ import url( '[URL][DOMAIN_NAME]' ) ; .gdCiF8As_o.checklist-box { font-family …" at bounding box center [543, 279] width 426 height 432
type textarea "}"
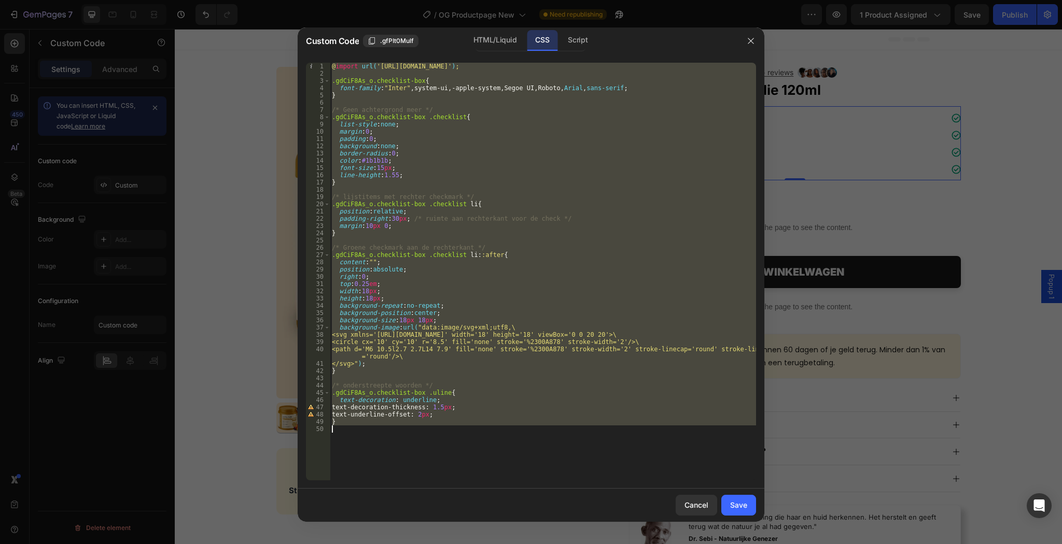
paste textarea
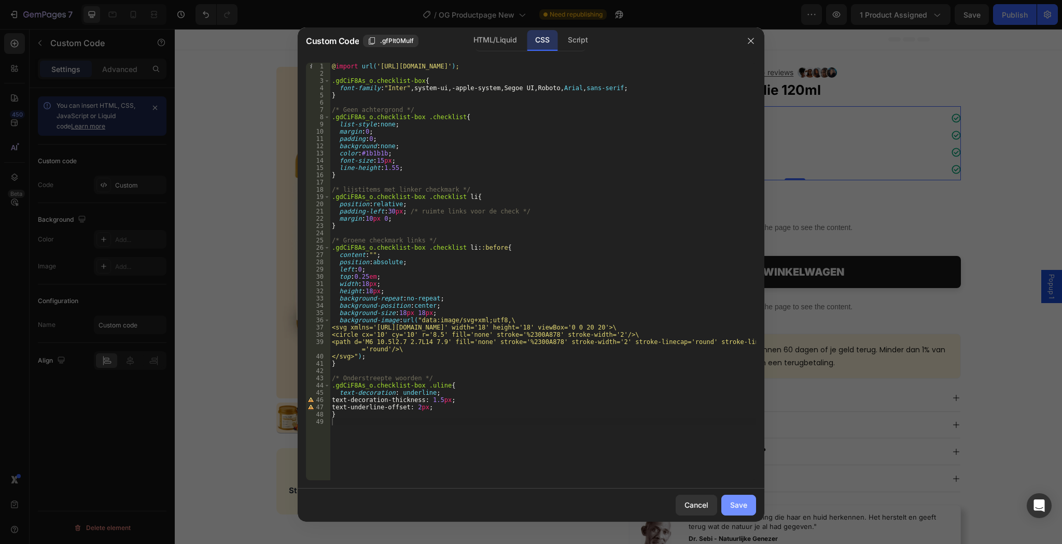
click at [744, 503] on div "Save" at bounding box center [738, 505] width 17 height 11
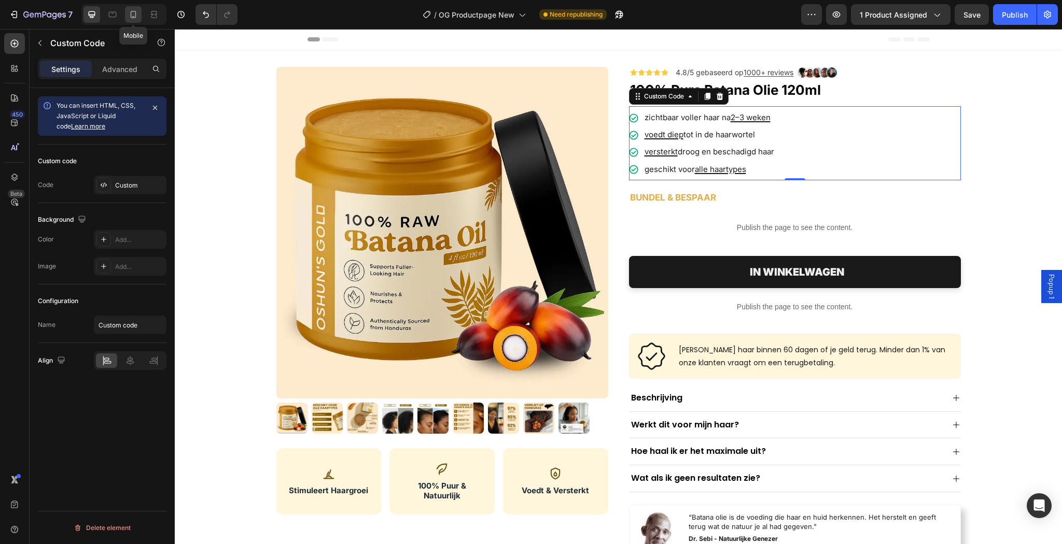
click at [135, 13] on icon at bounding box center [133, 14] width 10 height 10
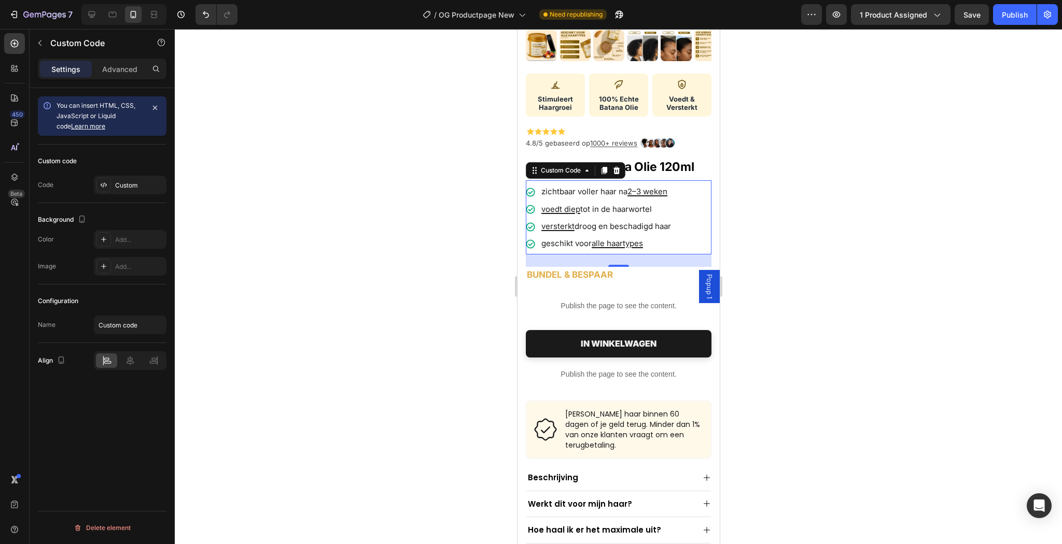
scroll to position [124, 0]
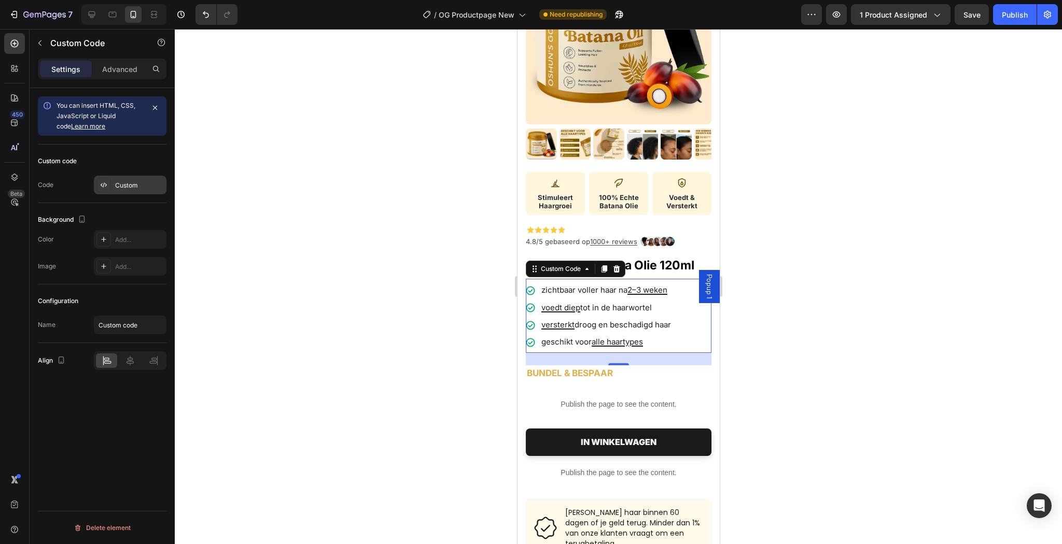
click at [117, 192] on div "Custom" at bounding box center [130, 185] width 73 height 19
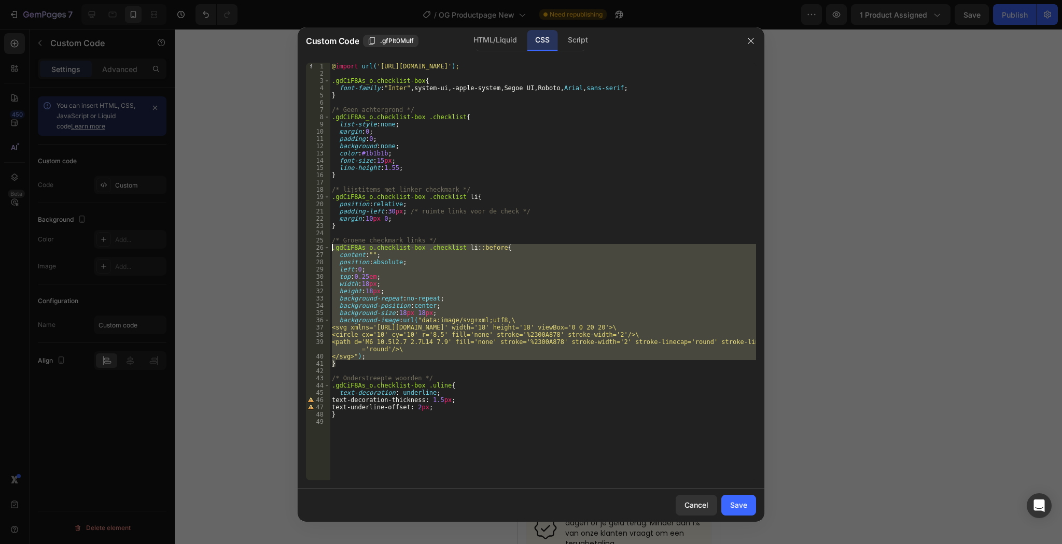
drag, startPoint x: 350, startPoint y: 350, endPoint x: 273, endPoint y: 249, distance: 127.2
click at [273, 249] on div "Custom Code .gfPIt0Mulf HTML/Liquid CSS Script } 1 2 3 4 5 6 7 8 9 10 11 12 13 …" at bounding box center [531, 272] width 1062 height 544
type textarea ".gdCiF8As_o.checklist-box .checklist li::before{ content:"";"
paste textarea
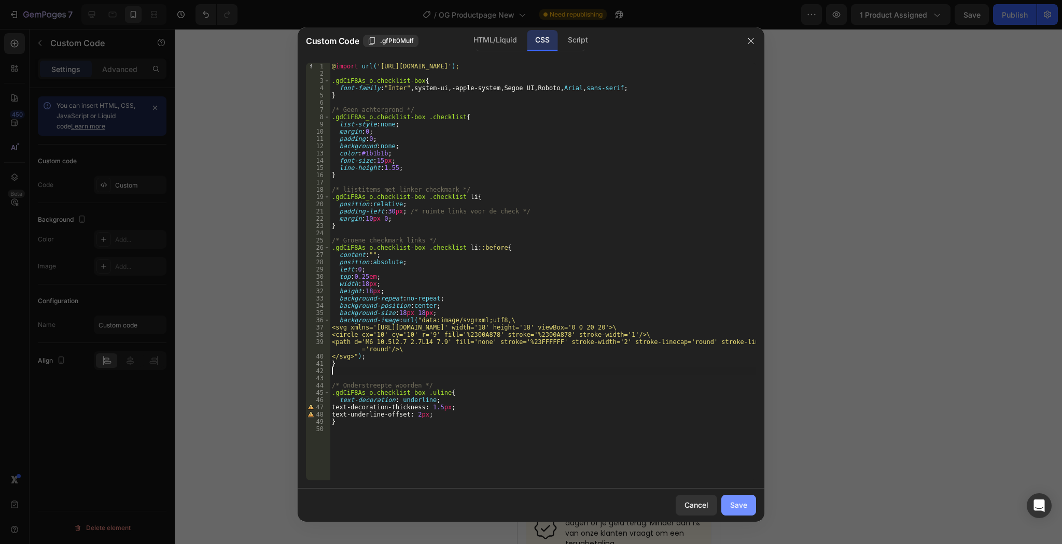
click at [738, 502] on div "Save" at bounding box center [738, 505] width 17 height 11
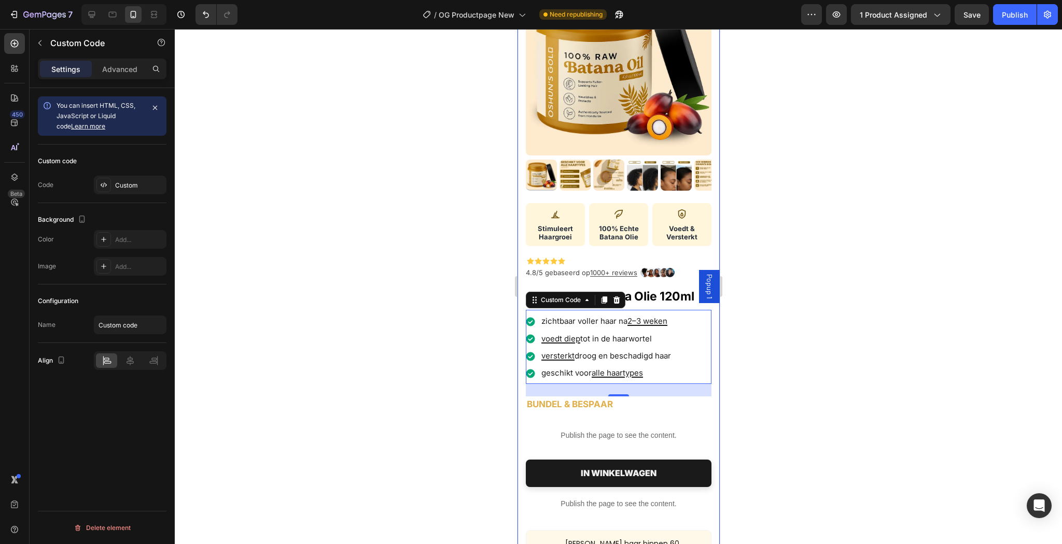
scroll to position [207, 0]
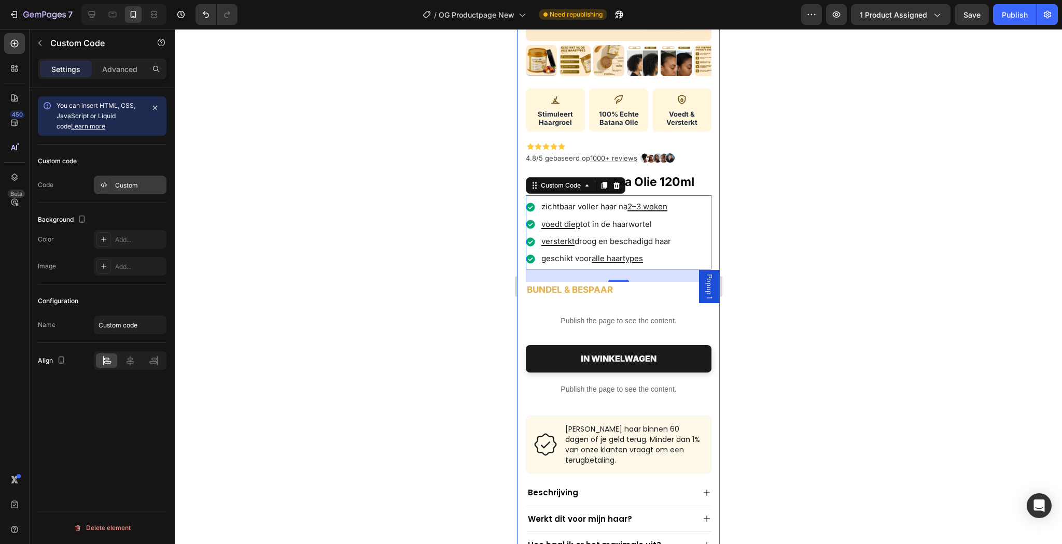
click at [134, 184] on div "Custom" at bounding box center [139, 185] width 49 height 9
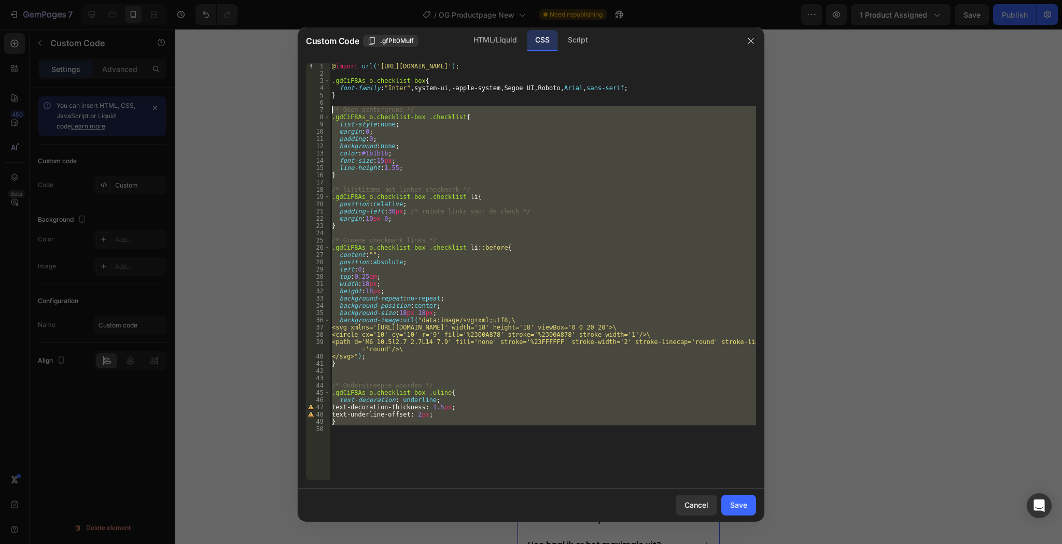
drag, startPoint x: 456, startPoint y: 435, endPoint x: 251, endPoint y: 108, distance: 386.3
click at [251, 108] on div "Custom Code .gfPIt0Mulf HTML/Liquid CSS Script 1 2 3 4 5 6 7 8 9 10 11 12 13 14…" at bounding box center [531, 272] width 1062 height 544
type textarea "/* Geen achtergrond */ .gdCiF8As_o.checklist-box .checklist{"
paste textarea
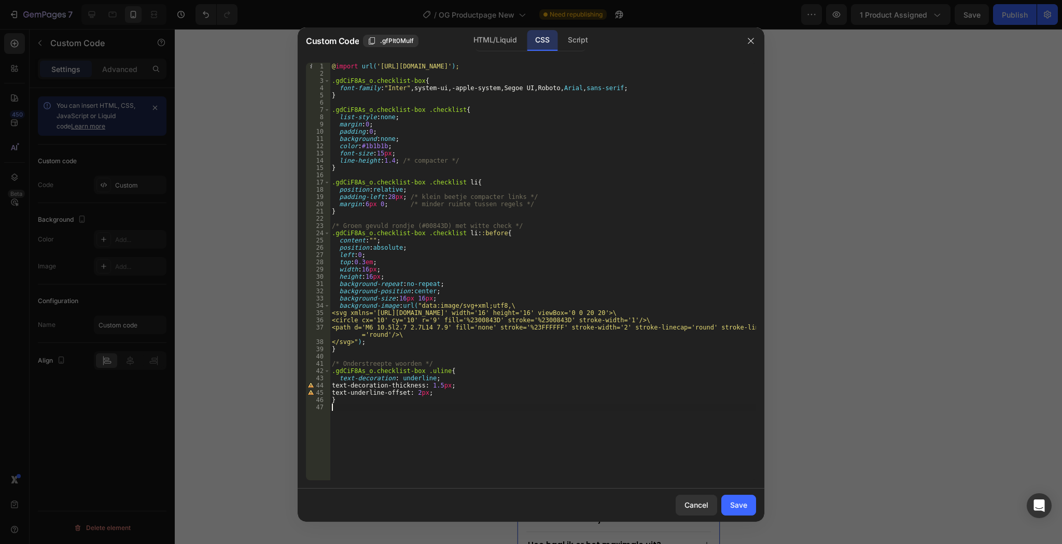
drag, startPoint x: 746, startPoint y: 500, endPoint x: 816, endPoint y: 318, distance: 194.6
click at [746, 500] on div "Save" at bounding box center [738, 505] width 17 height 11
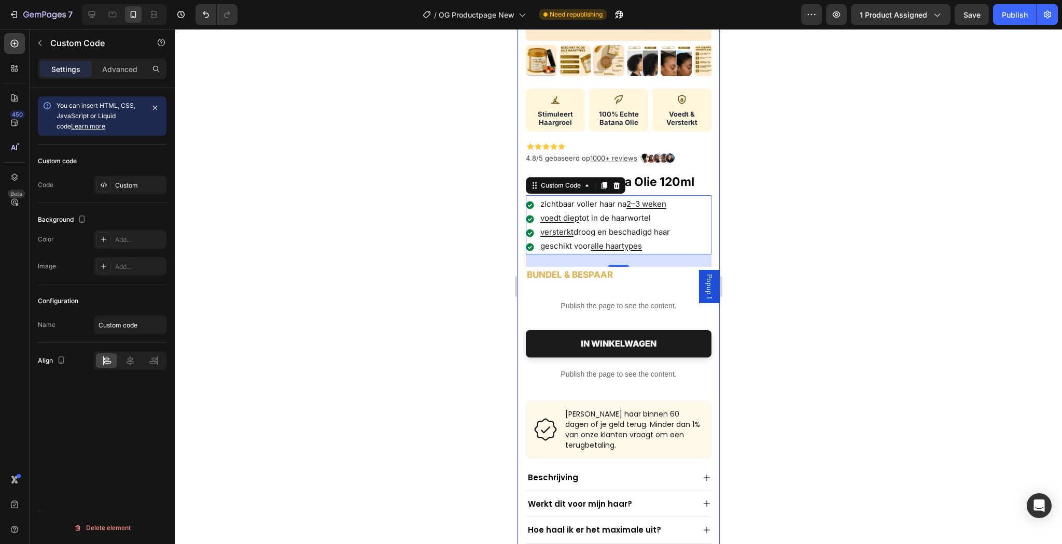
drag, startPoint x: 1005, startPoint y: 27, endPoint x: 1011, endPoint y: 23, distance: 7.9
click at [1005, 25] on div "7 Version history / OG Productpage New Need republishing Preview 1 product assi…" at bounding box center [531, 15] width 1062 height 30
click at [1011, 23] on button "Publish" at bounding box center [1015, 14] width 44 height 21
click at [134, 184] on div "Custom" at bounding box center [139, 185] width 49 height 9
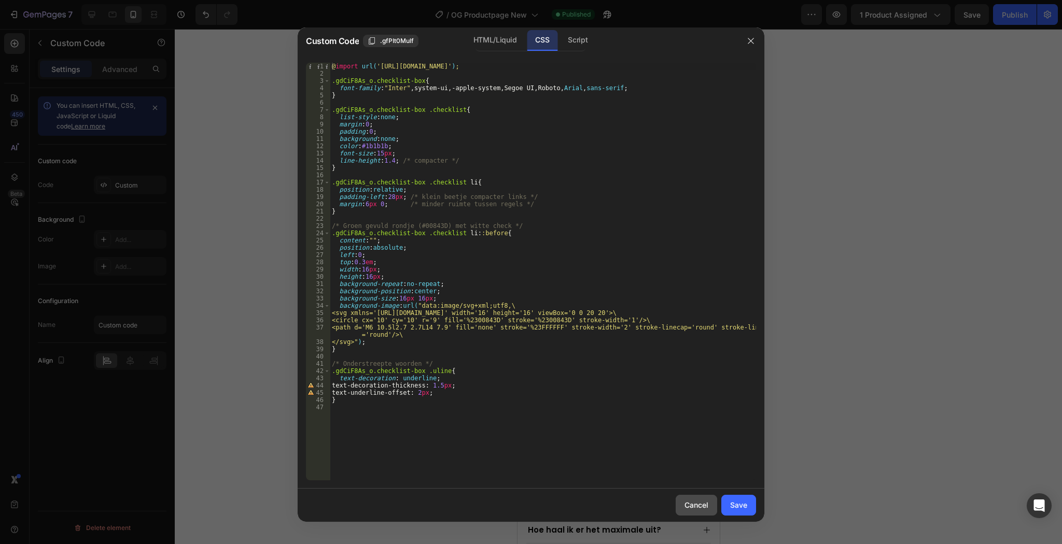
click at [682, 504] on button "Cancel" at bounding box center [695, 505] width 41 height 21
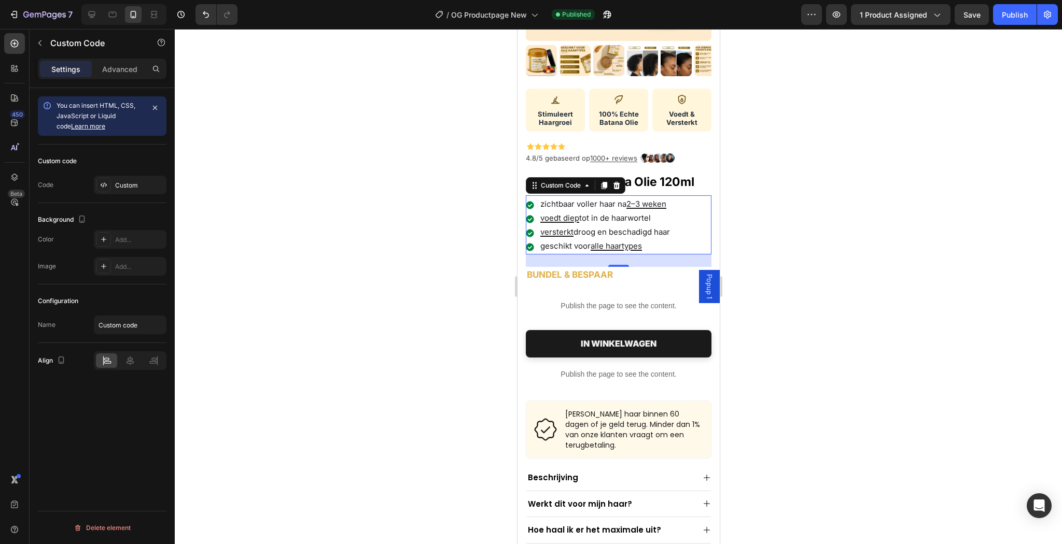
click at [814, 244] on div at bounding box center [618, 286] width 887 height 515
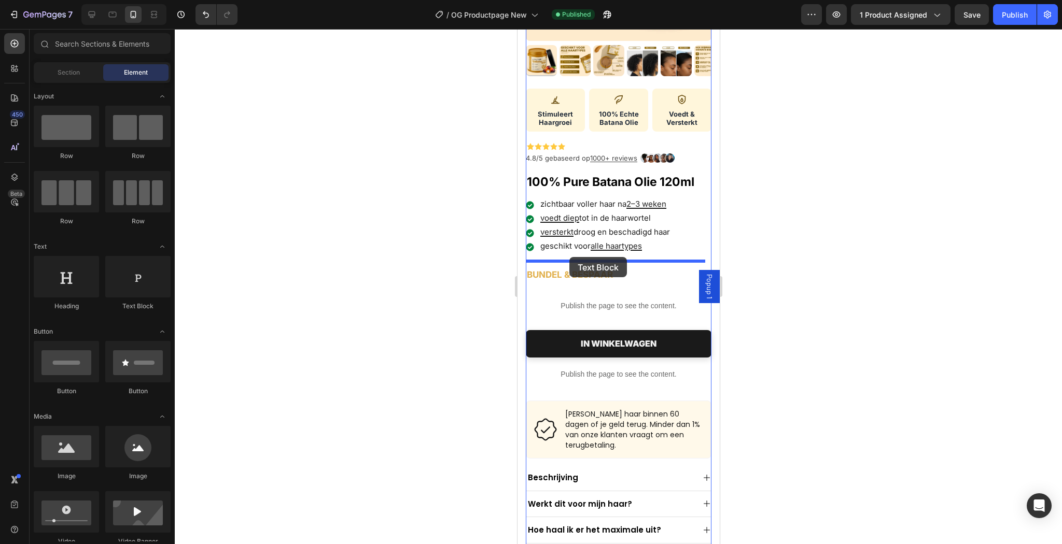
drag, startPoint x: 640, startPoint y: 321, endPoint x: 569, endPoint y: 257, distance: 96.2
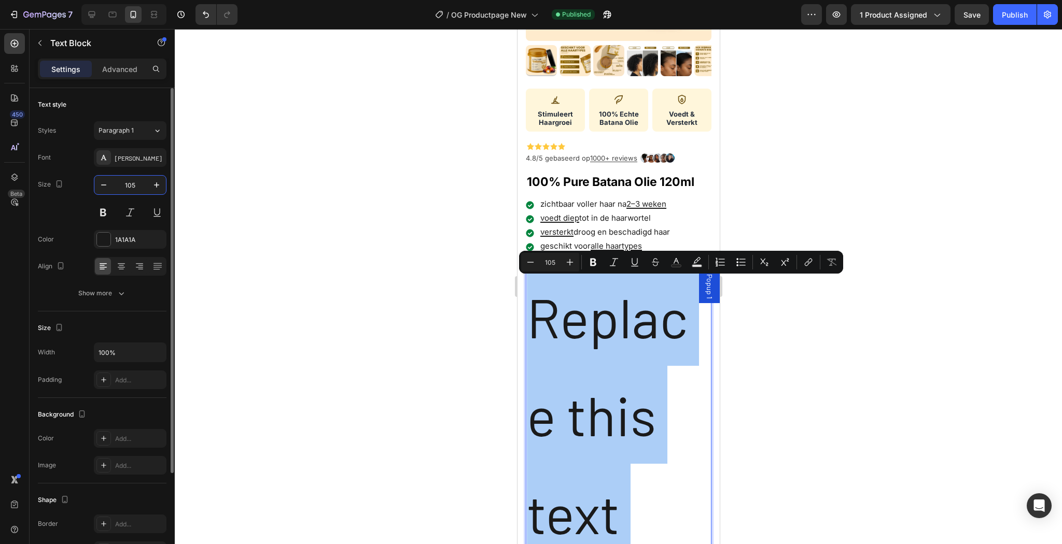
click at [135, 180] on input "105" at bounding box center [130, 185] width 34 height 19
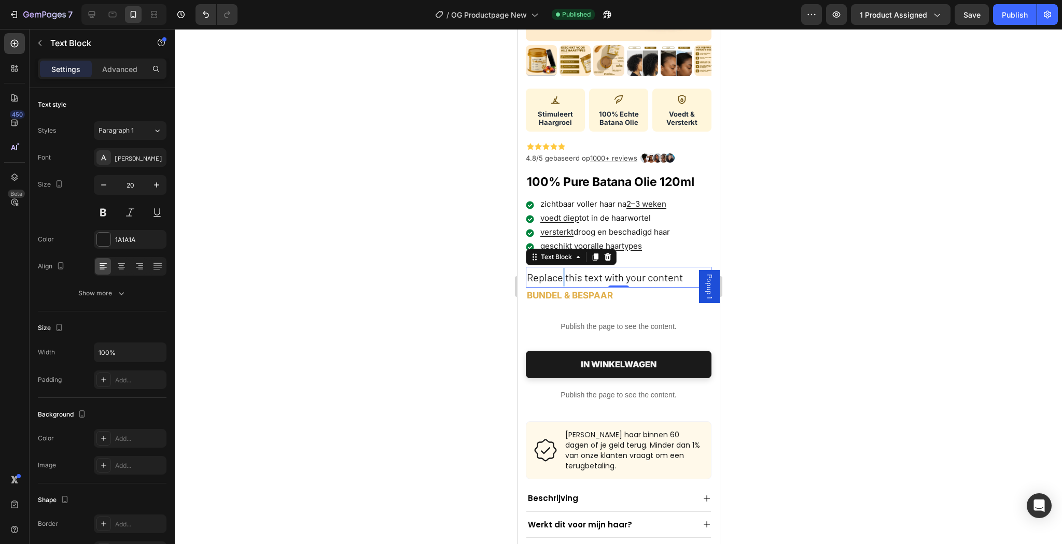
click at [561, 275] on p "Replace this text with your content" at bounding box center [617, 277] width 183 height 19
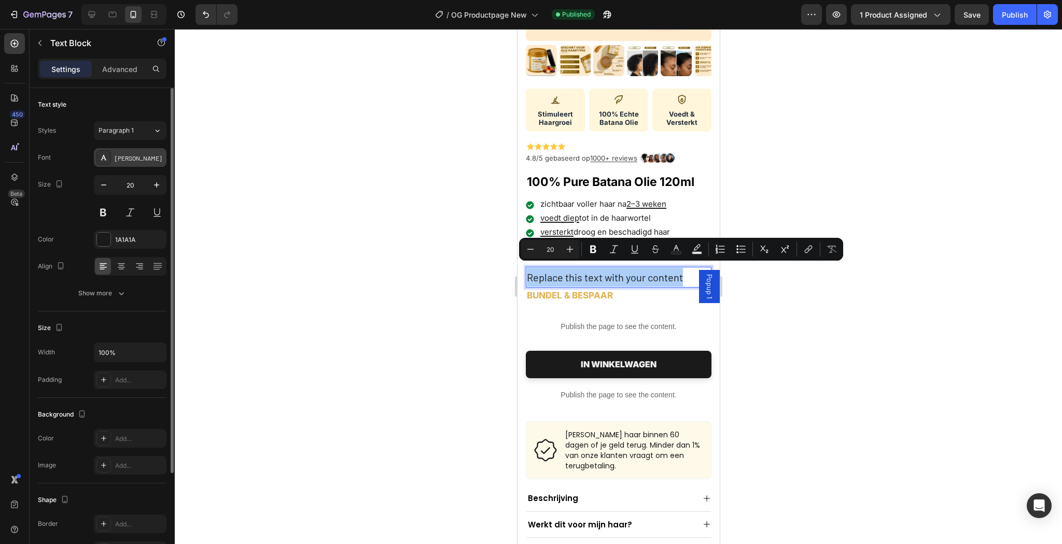
click at [145, 165] on div "[PERSON_NAME]" at bounding box center [130, 157] width 73 height 19
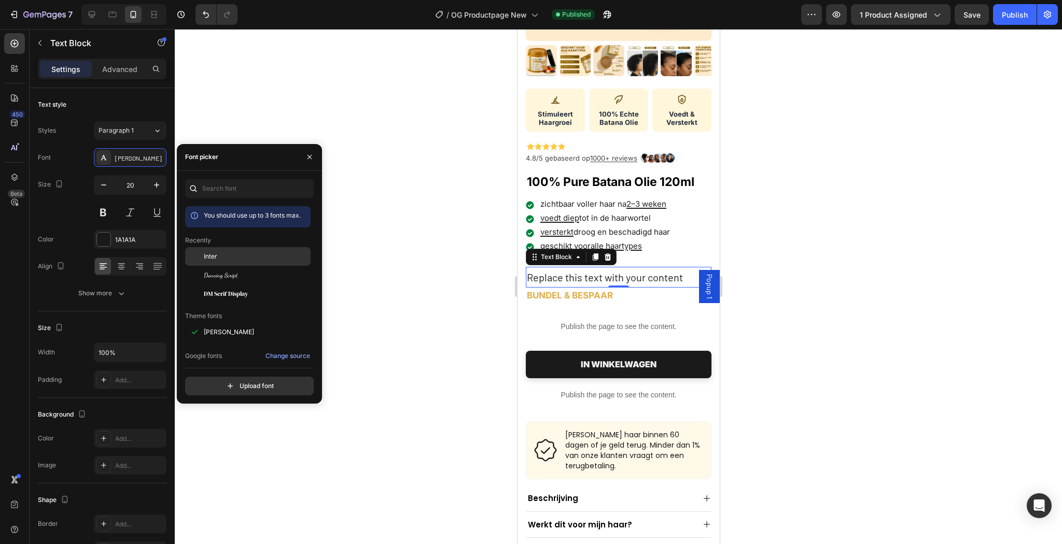
click at [215, 252] on span "Inter" at bounding box center [210, 256] width 13 height 9
click at [577, 256] on div "Text Block" at bounding box center [556, 257] width 56 height 12
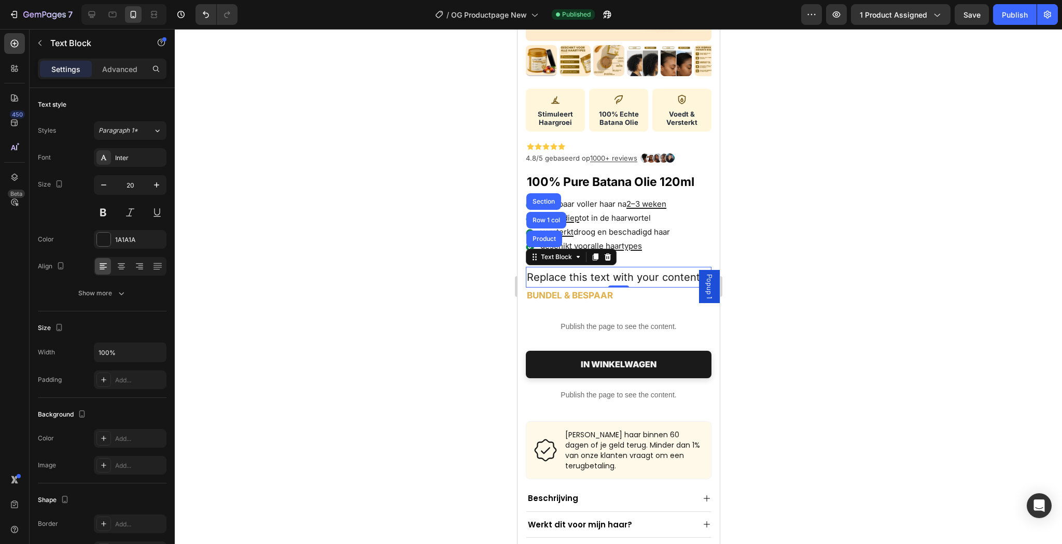
click at [580, 268] on p "Replace this text with your content" at bounding box center [617, 277] width 183 height 19
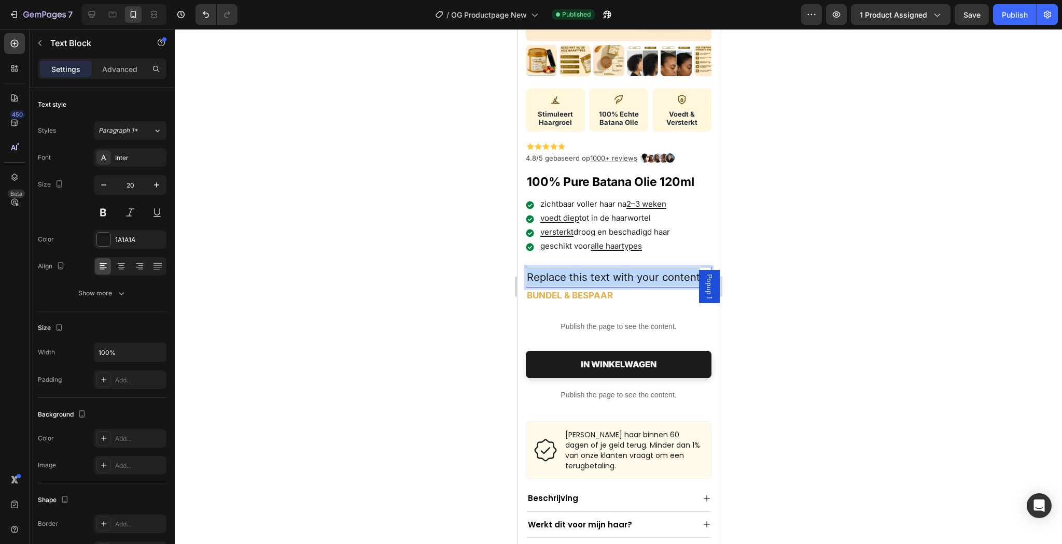
click at [580, 268] on p "Replace this text with your content" at bounding box center [617, 277] width 183 height 19
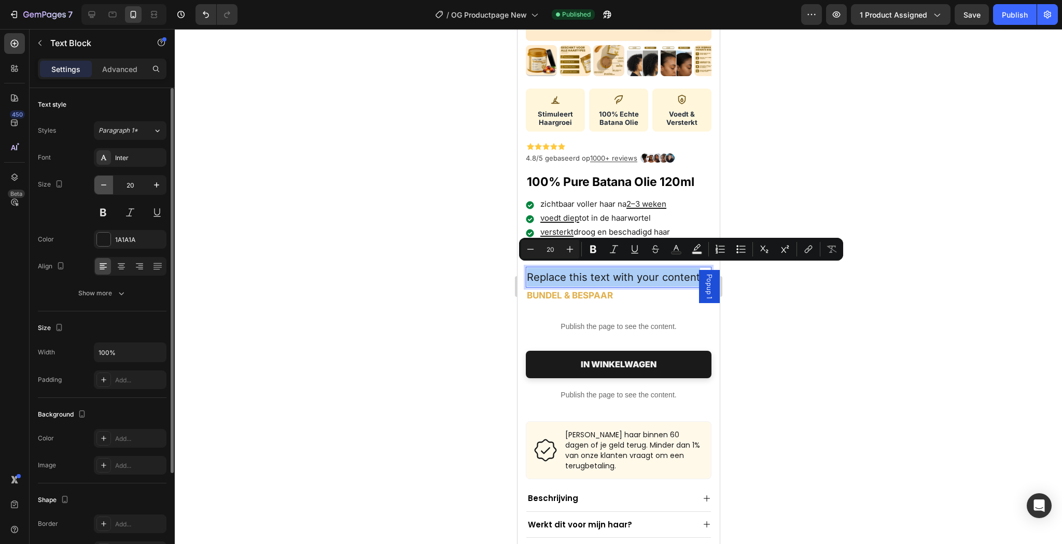
click at [110, 186] on button "button" at bounding box center [103, 185] width 19 height 19
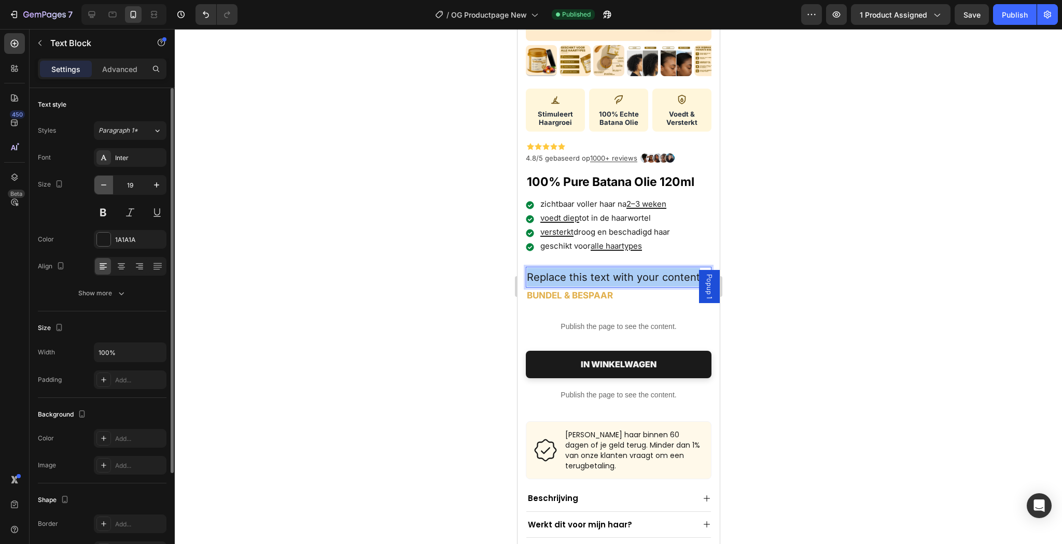
click at [110, 186] on button "button" at bounding box center [103, 185] width 19 height 19
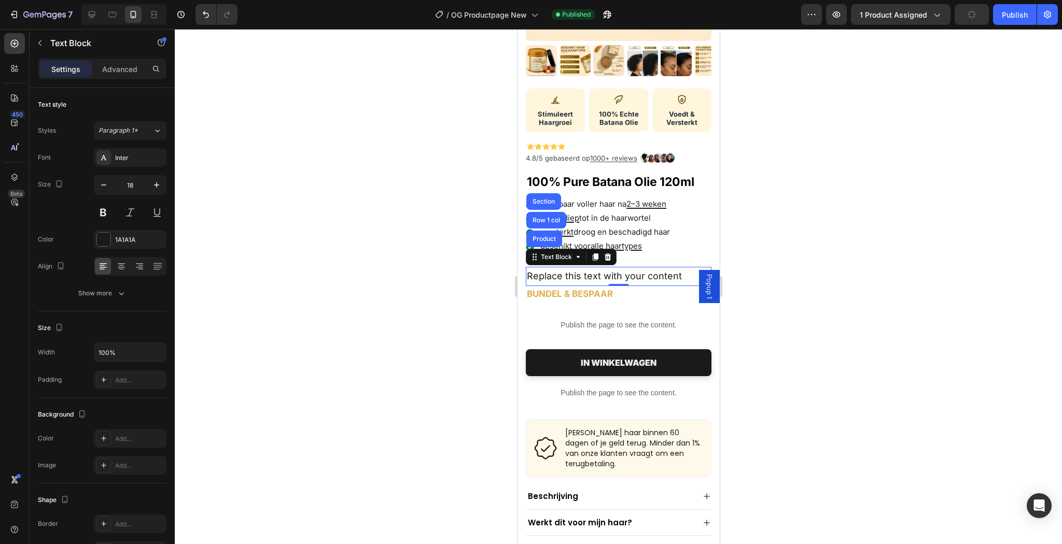
click at [567, 275] on p "Replace this text with your content" at bounding box center [617, 276] width 183 height 17
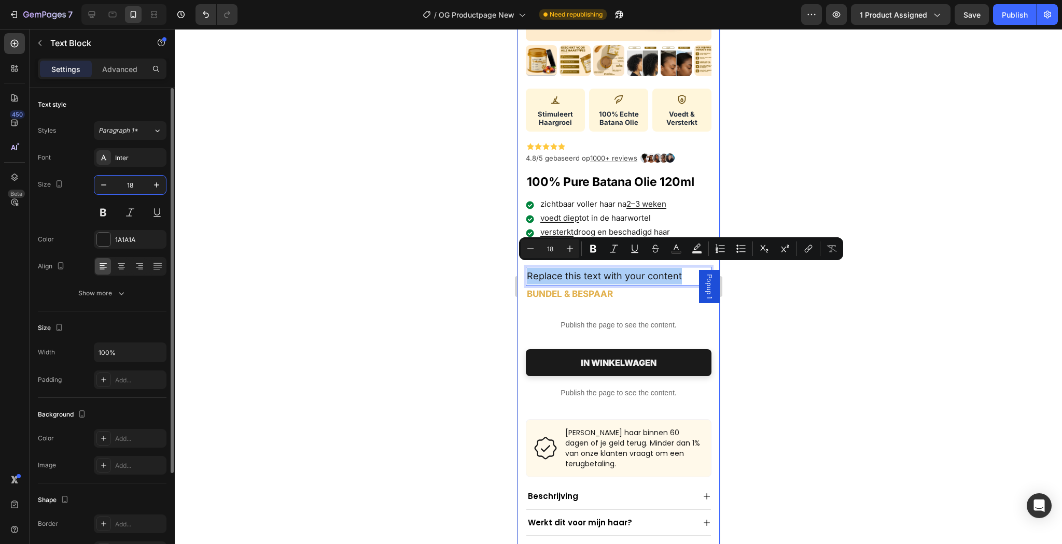
click at [114, 187] on input "18" at bounding box center [130, 185] width 34 height 19
click at [106, 187] on icon "button" at bounding box center [103, 185] width 10 height 10
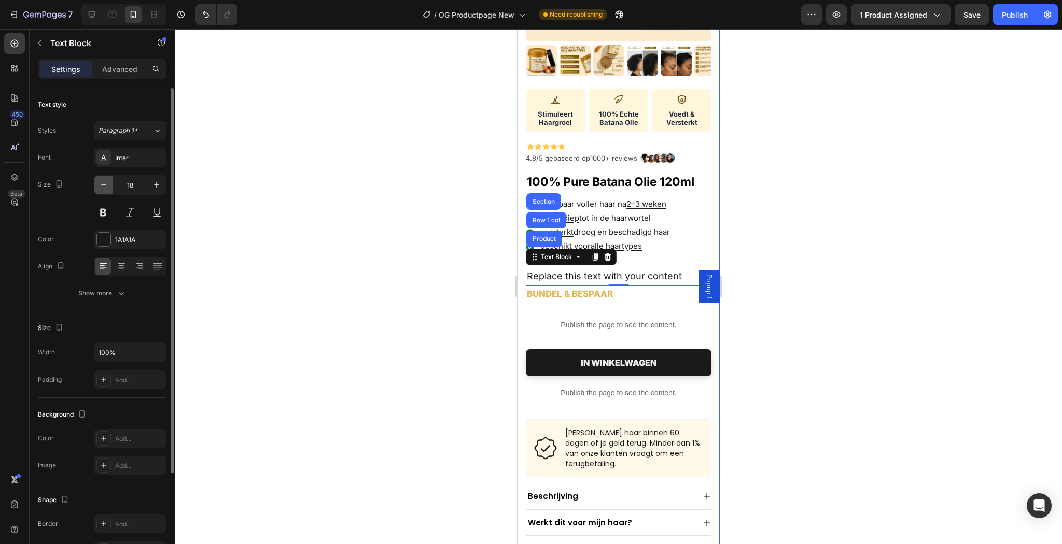
click at [106, 187] on icon "button" at bounding box center [103, 185] width 10 height 10
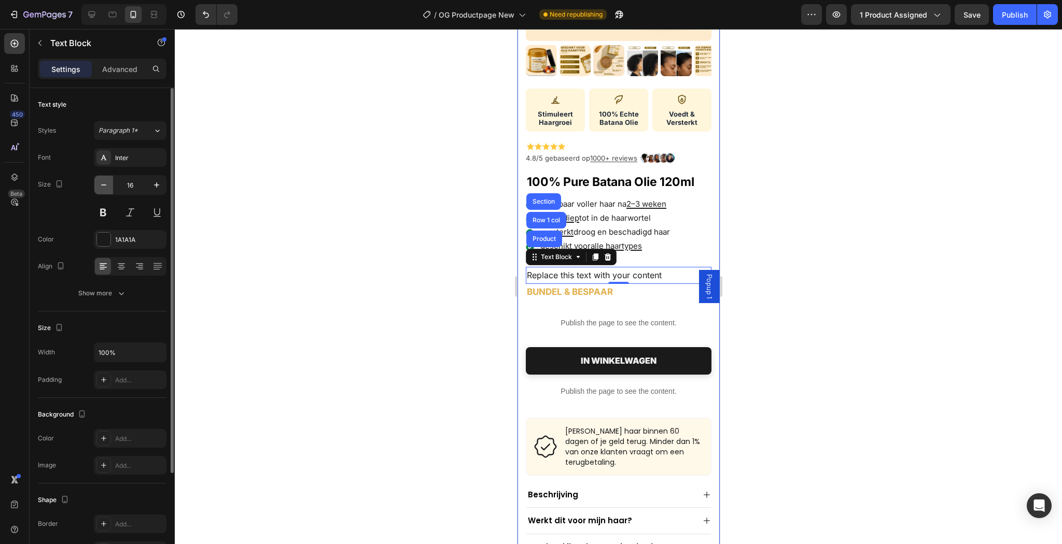
click at [106, 187] on icon "button" at bounding box center [103, 185] width 10 height 10
type input "15"
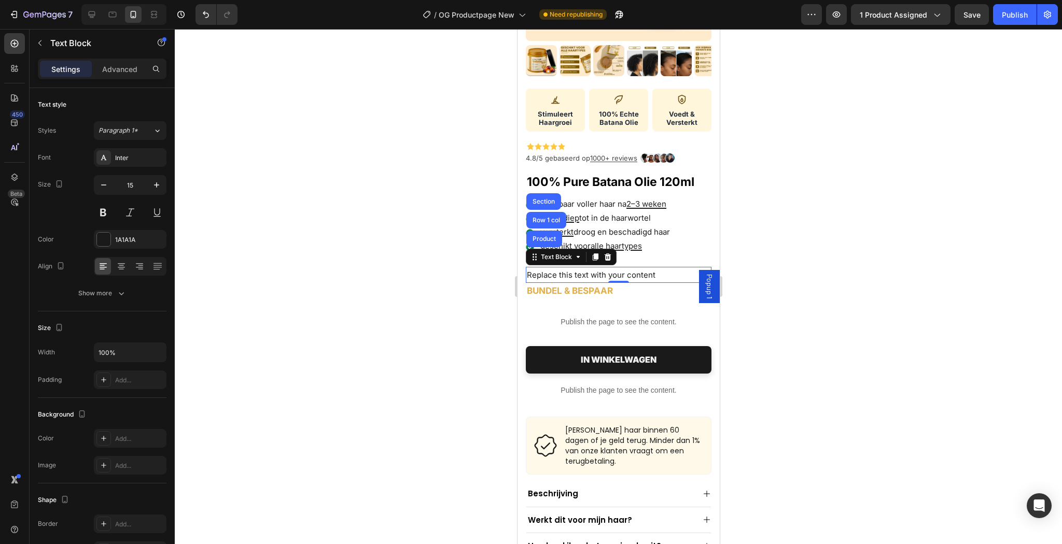
click at [572, 273] on p "Replace this text with your content" at bounding box center [617, 275] width 183 height 14
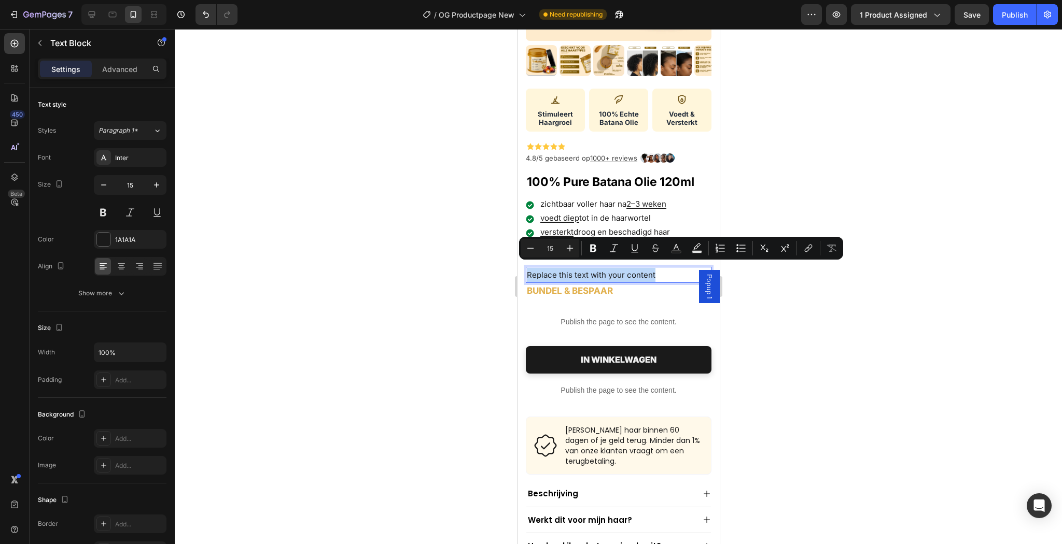
click at [535, 270] on p "Replace this text with your content" at bounding box center [617, 275] width 183 height 14
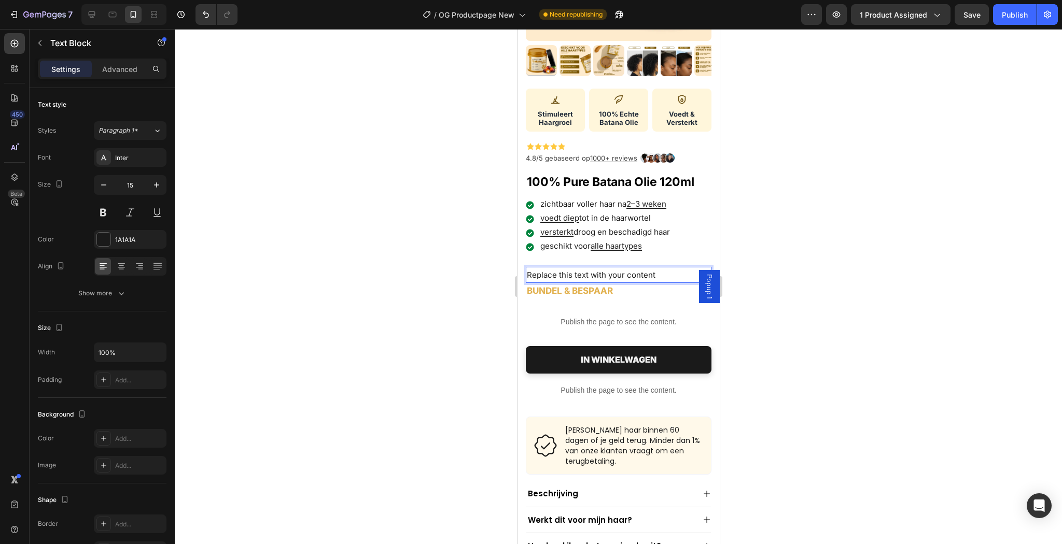
click at [544, 268] on p "Replace this text with your content" at bounding box center [617, 275] width 183 height 14
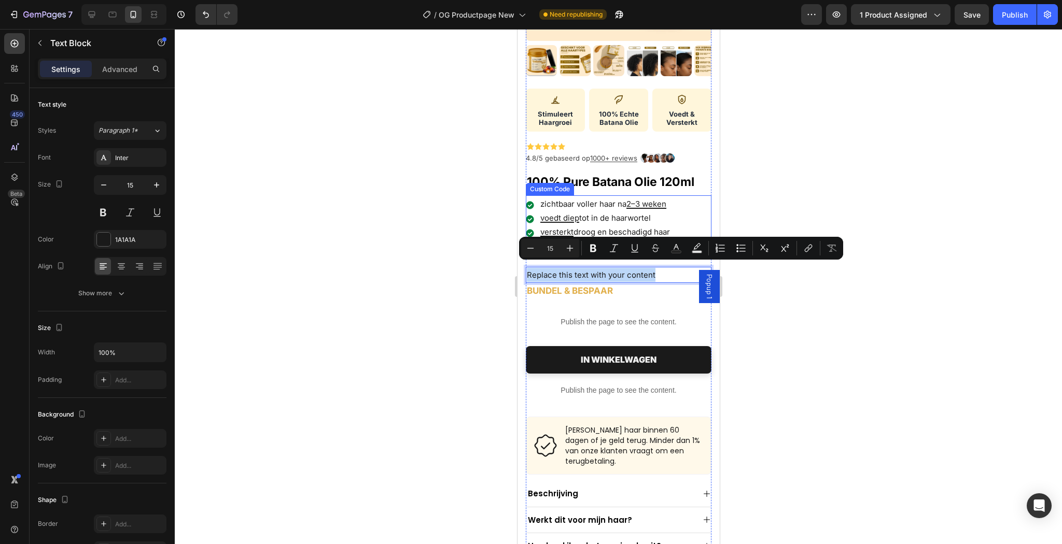
click at [583, 199] on li "zichtbaar voller haar na 2–3 weken" at bounding box center [618, 204] width 186 height 11
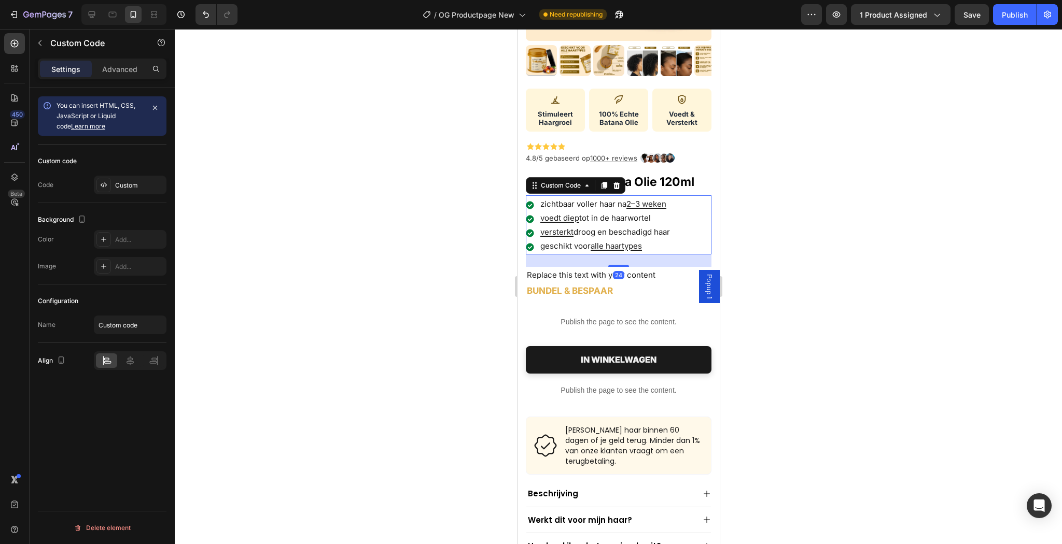
click at [583, 199] on li "zichtbaar voller haar na 2–3 weken" at bounding box center [618, 204] width 186 height 11
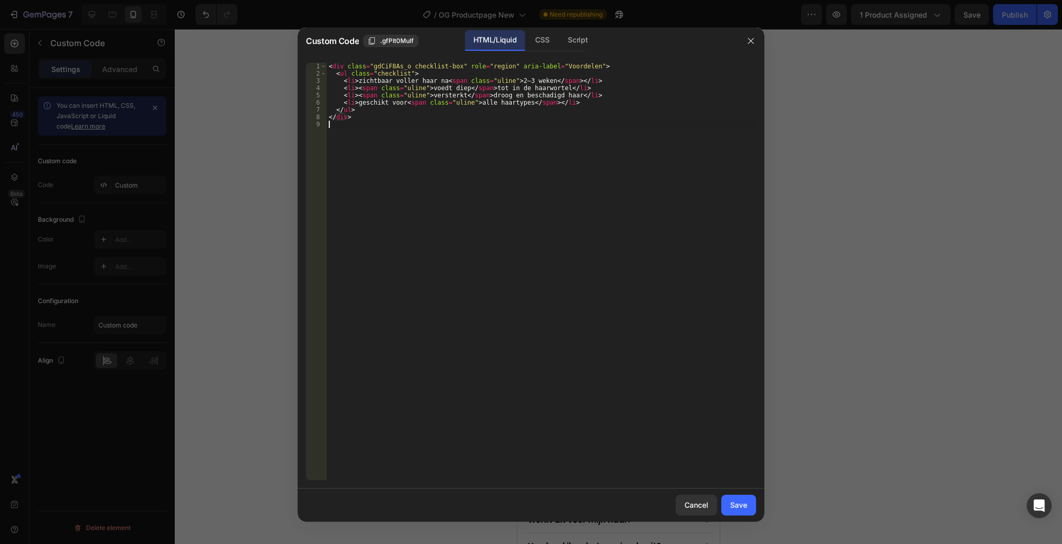
click at [584, 197] on div "< div class = "gdCiF8As_o checklist-box" role = "region" aria-label = "Voordele…" at bounding box center [541, 279] width 429 height 432
drag, startPoint x: 441, startPoint y: 78, endPoint x: 357, endPoint y: 81, distance: 84.0
click at [357, 81] on div "< div class = "gdCiF8As_o checklist-box" role = "region" aria-label = "Voordele…" at bounding box center [541, 279] width 429 height 432
type textarea "<li>zichtbaar voller haar na <span class="uline">2–3 weken</span></li>"
click at [894, 214] on div at bounding box center [531, 272] width 1062 height 544
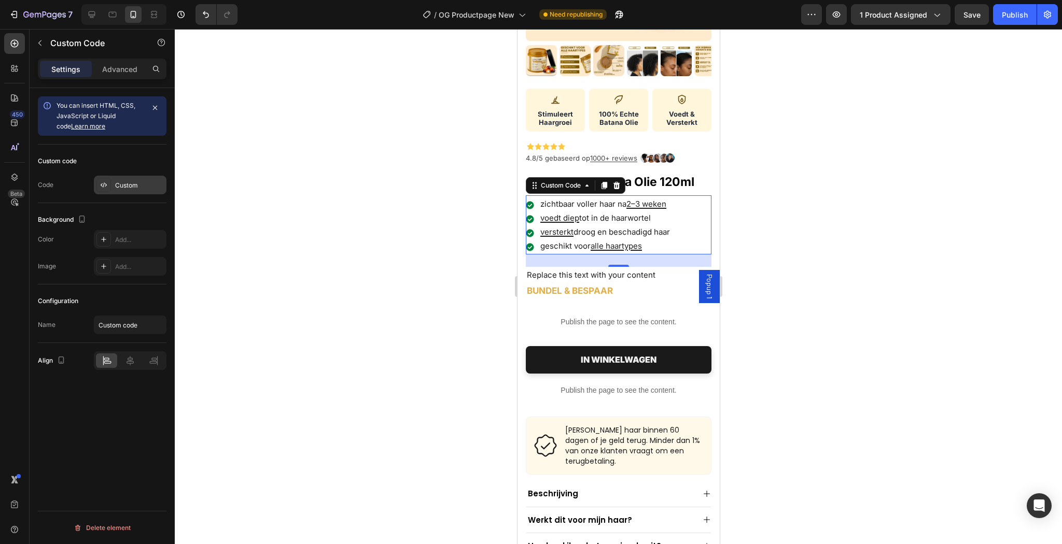
click at [103, 188] on icon at bounding box center [104, 185] width 8 height 8
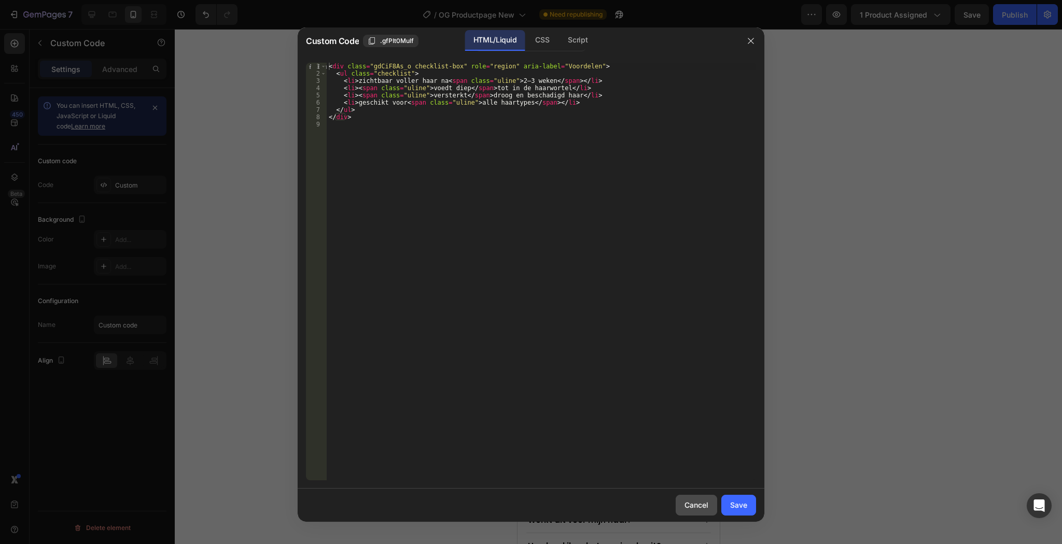
click at [703, 506] on div "Cancel" at bounding box center [696, 505] width 24 height 11
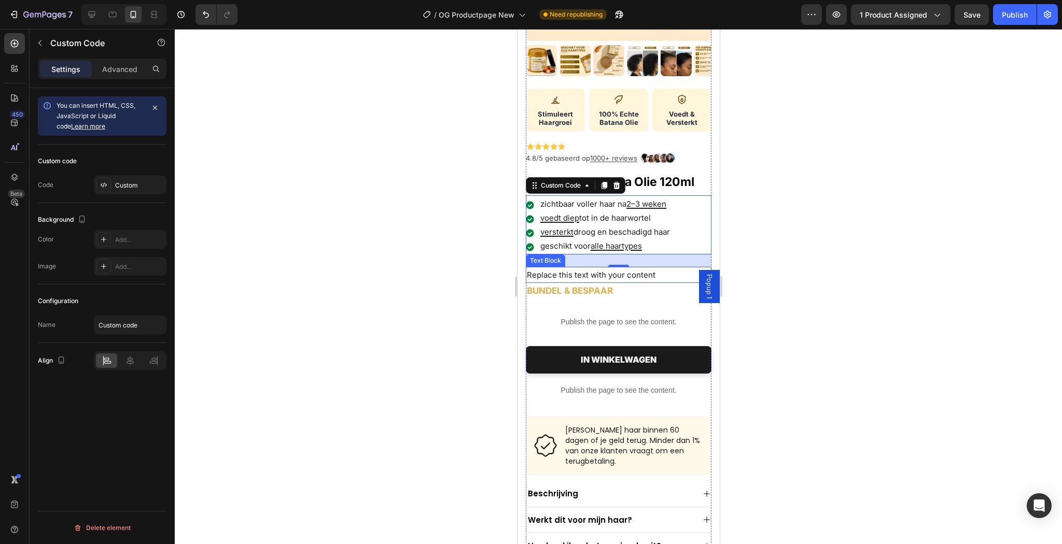
click at [601, 273] on p "Replace this text with your content" at bounding box center [617, 275] width 183 height 14
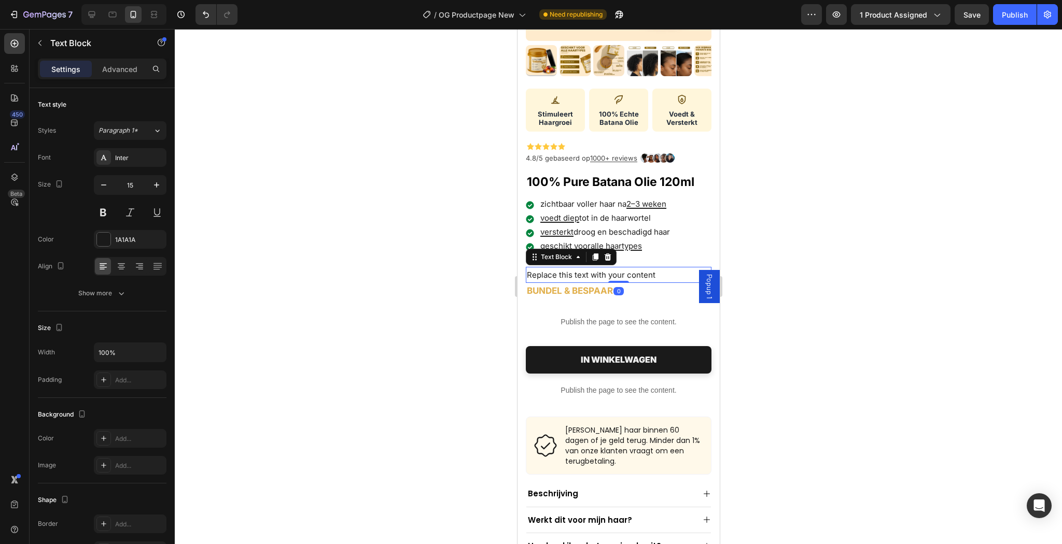
click at [601, 273] on p "Replace this text with your content" at bounding box center [617, 275] width 183 height 14
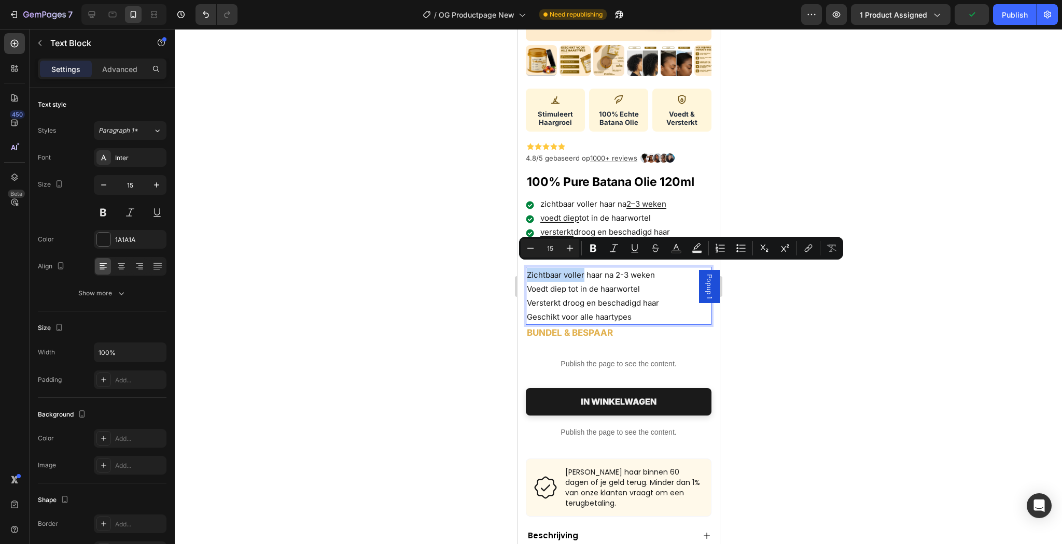
drag, startPoint x: 583, startPoint y: 270, endPoint x: 526, endPoint y: 266, distance: 57.6
click at [526, 268] on p "Zichtbaar voller haar na 2-3 weken" at bounding box center [617, 275] width 183 height 14
drag, startPoint x: 645, startPoint y: 277, endPoint x: 655, endPoint y: 273, distance: 10.2
click at [646, 282] on p "Voedt diep tot in de haarwortel" at bounding box center [617, 289] width 183 height 14
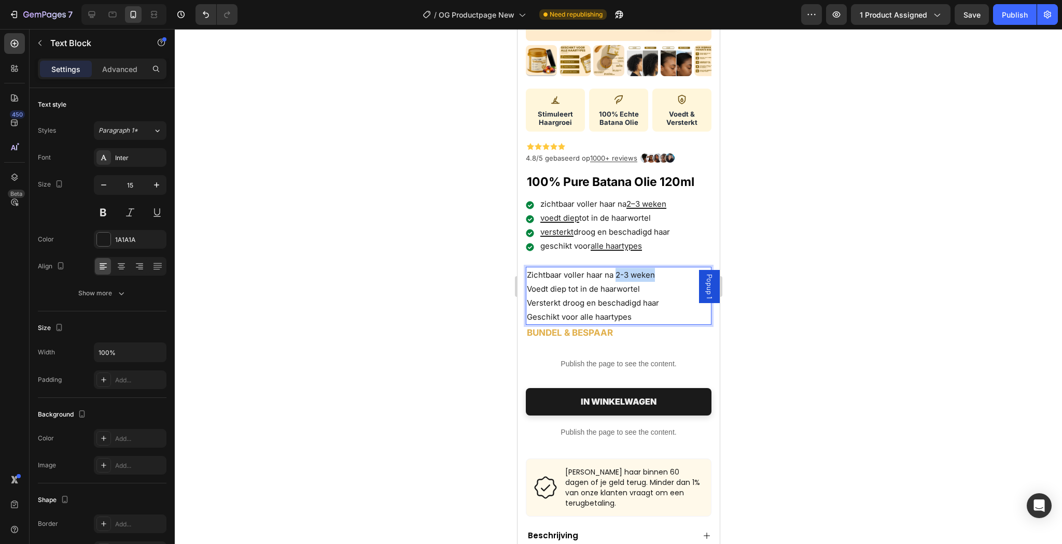
drag, startPoint x: 660, startPoint y: 268, endPoint x: 614, endPoint y: 268, distance: 45.6
click at [614, 268] on p "Zichtbaar voller haar na 2-3 weken" at bounding box center [617, 275] width 183 height 14
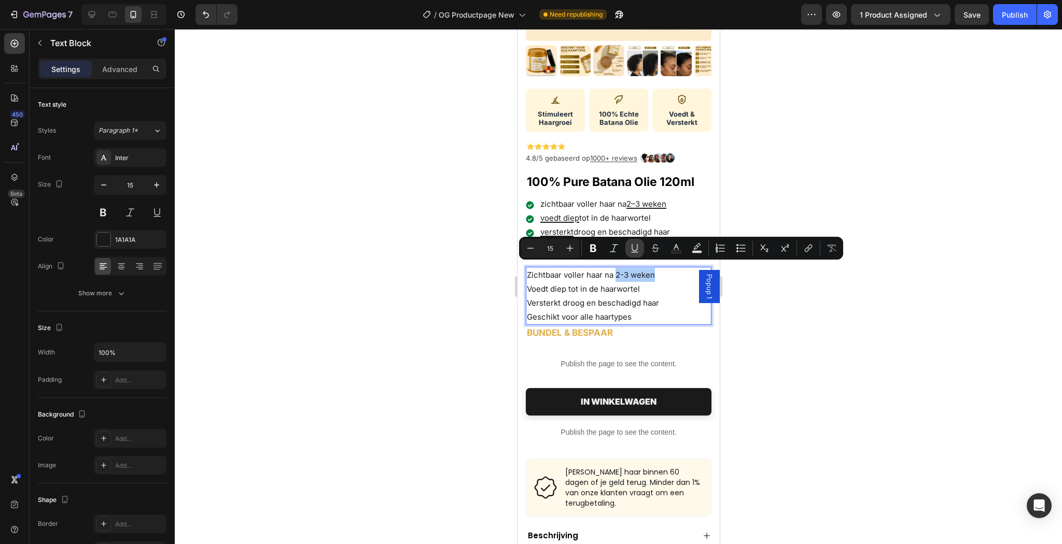
click at [637, 251] on icon "Editor contextual toolbar" at bounding box center [634, 248] width 10 height 10
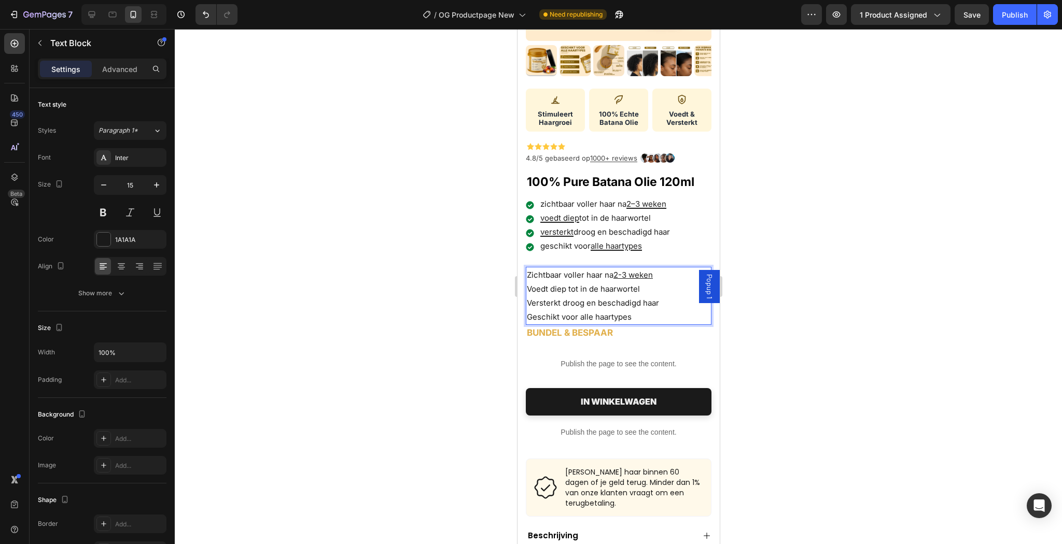
click at [592, 282] on p "Voedt diep tot in de haarwortel" at bounding box center [617, 289] width 183 height 14
click at [575, 270] on p "Zichtbaar voller haar na 2-3 weken" at bounding box center [617, 275] width 183 height 14
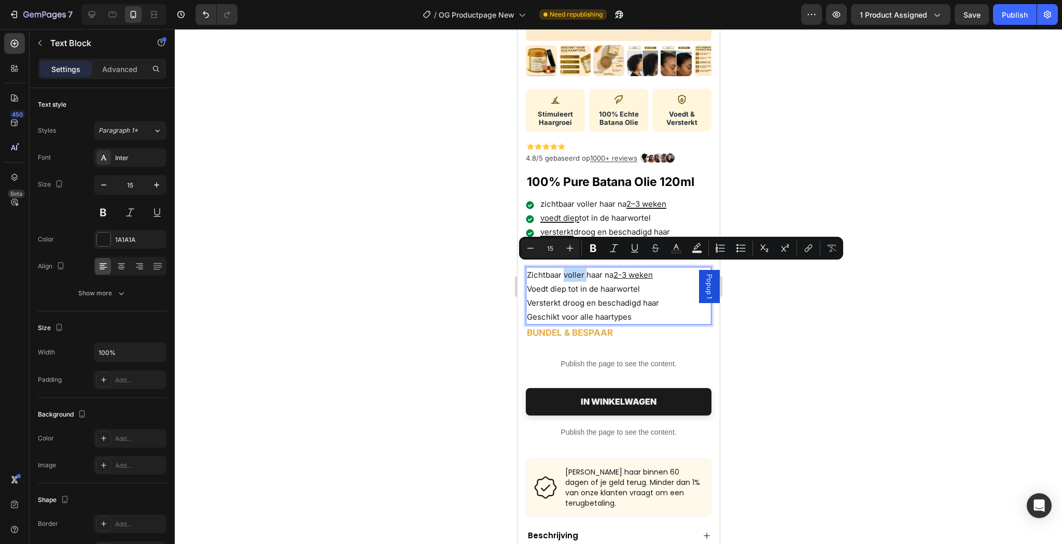
click at [579, 270] on p "Zichtbaar voller haar na 2-3 weken" at bounding box center [617, 275] width 183 height 14
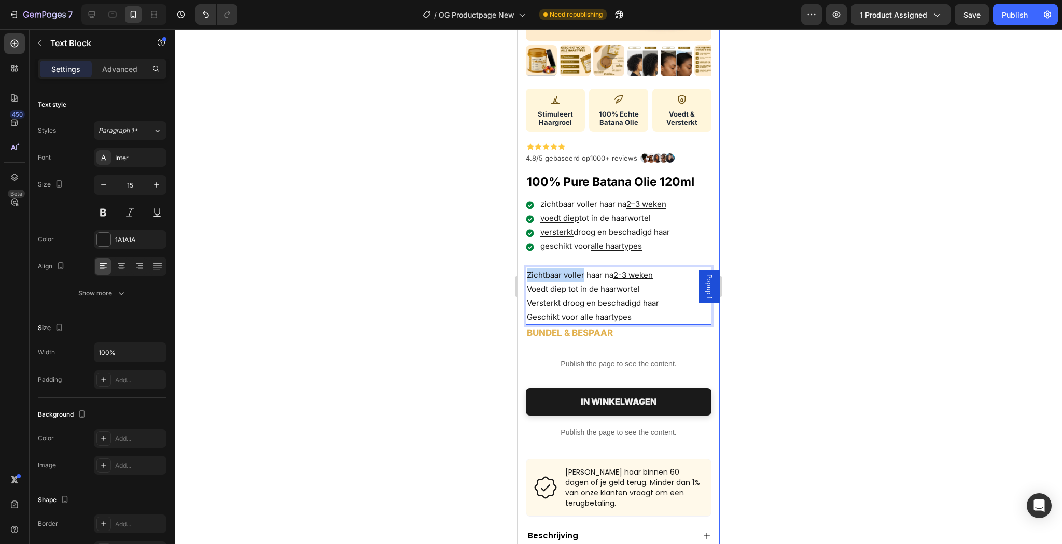
drag, startPoint x: 583, startPoint y: 269, endPoint x: 517, endPoint y: 267, distance: 65.3
click at [517, 267] on div "Product Images Stimuleert Haargroei 100% Echte Batana Olie Voedt & Versterkt Cu…" at bounding box center [618, 273] width 202 height 861
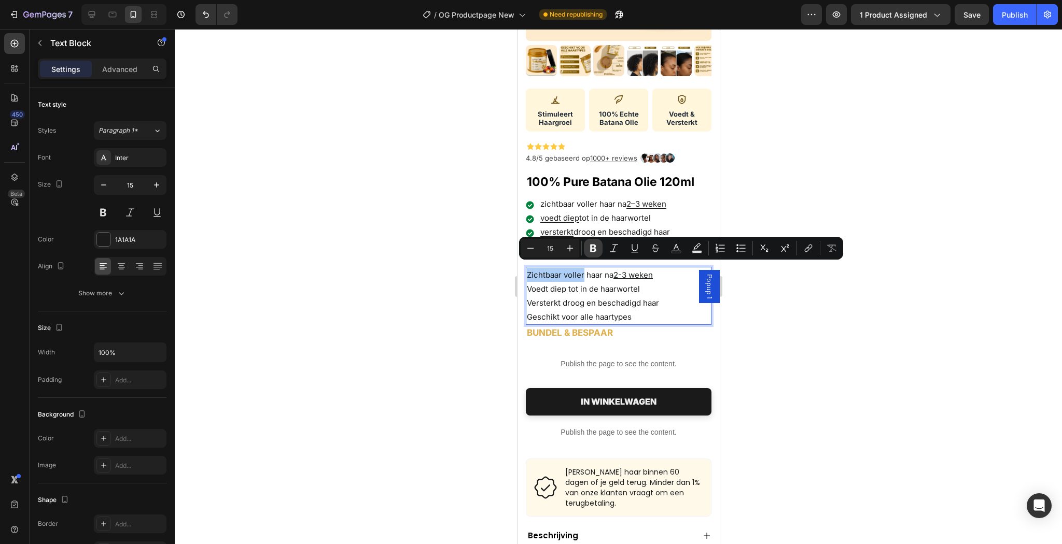
click at [589, 249] on icon "Editor contextual toolbar" at bounding box center [593, 248] width 10 height 10
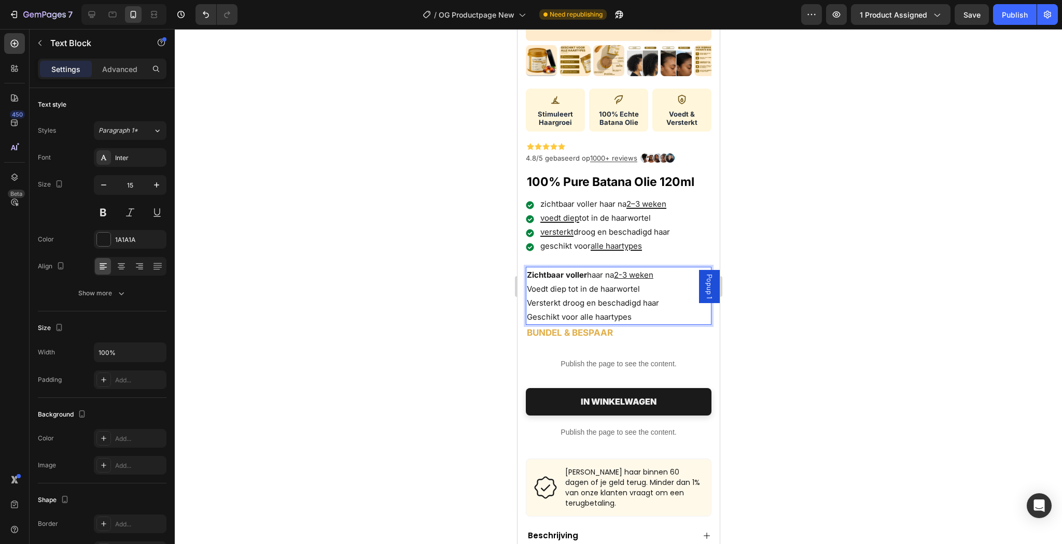
click at [586, 268] on p "Zichtbaar voller haar na 2-3 weken" at bounding box center [617, 275] width 183 height 14
click at [586, 270] on p "Zichtbaar voller haar na 2-3 weken" at bounding box center [617, 275] width 183 height 14
click at [604, 269] on p "Zichtbaar voller haar na 2-3 weken" at bounding box center [617, 275] width 183 height 14
drag, startPoint x: 603, startPoint y: 268, endPoint x: 522, endPoint y: 267, distance: 81.4
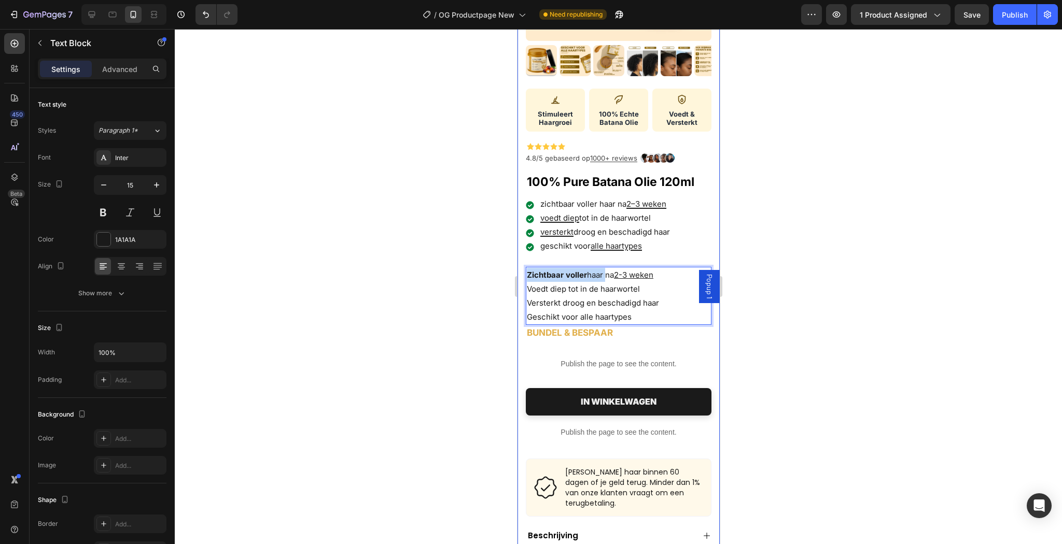
click at [522, 267] on div "Product Images Stimuleert Haargroei 100% Echte Batana Olie Voedt & Versterkt Cu…" at bounding box center [618, 273] width 202 height 861
click at [635, 282] on p "Voedt diep tot in de haarwortel" at bounding box center [617, 289] width 183 height 14
click at [567, 285] on p "Voedt diep tot in de haarwortel" at bounding box center [617, 289] width 183 height 14
drag, startPoint x: 560, startPoint y: 285, endPoint x: 1031, endPoint y: 313, distance: 471.5
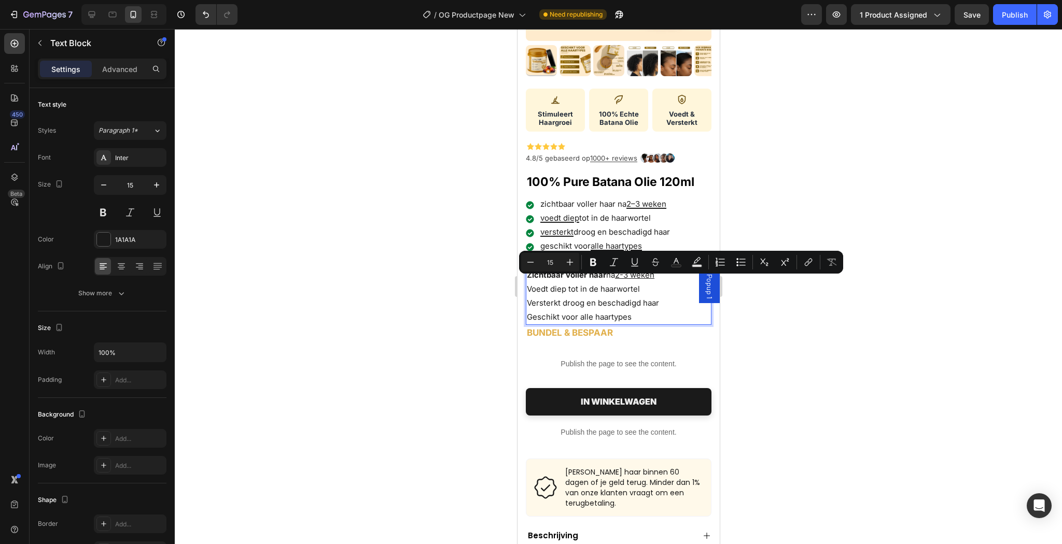
click at [569, 286] on p "Voedt diep tot in de haarwortel" at bounding box center [617, 289] width 183 height 14
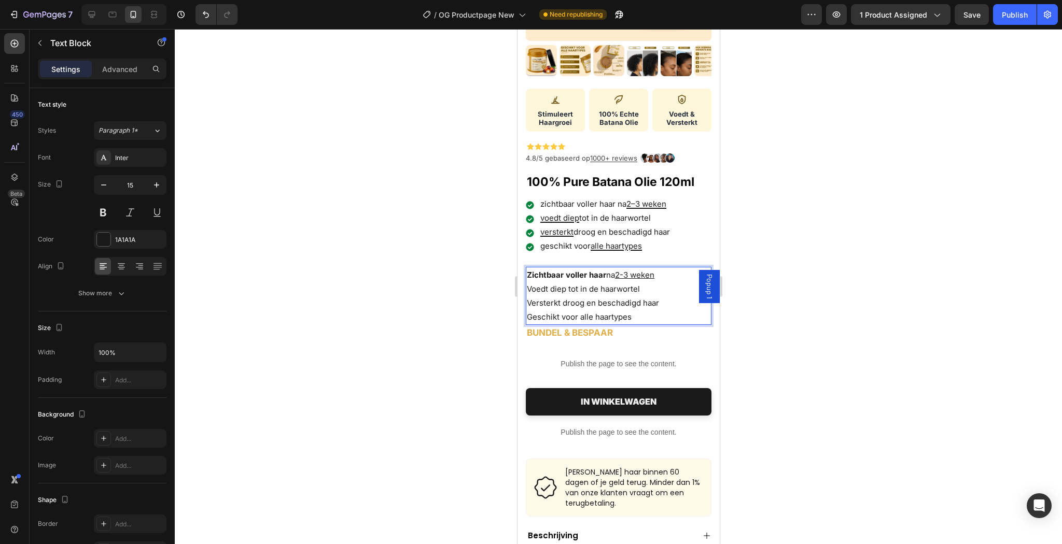
click at [564, 283] on p "Voedt diep tot in de haarwortel" at bounding box center [617, 289] width 183 height 14
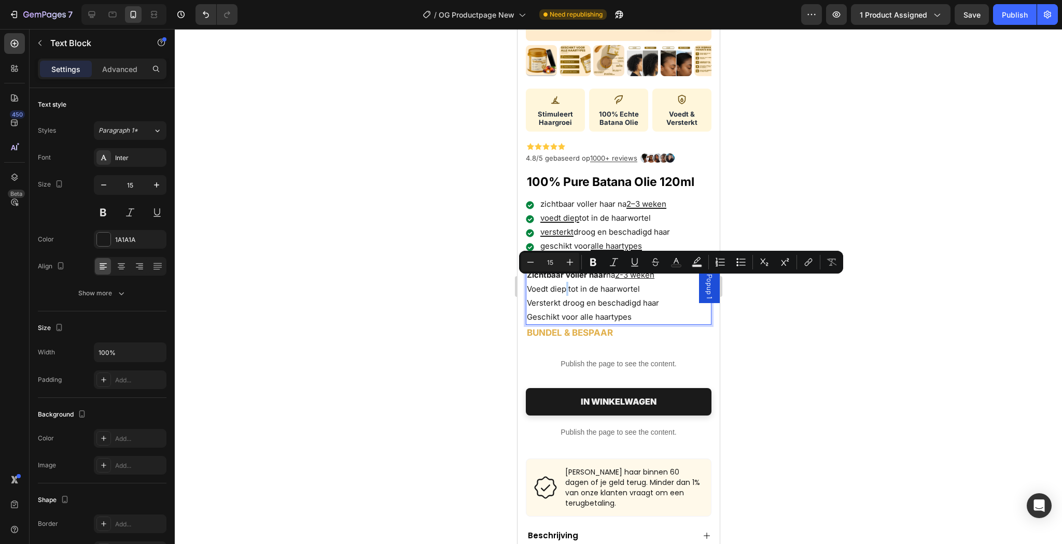
click at [564, 286] on p "Voedt diep tot in de haarwortel" at bounding box center [617, 289] width 183 height 14
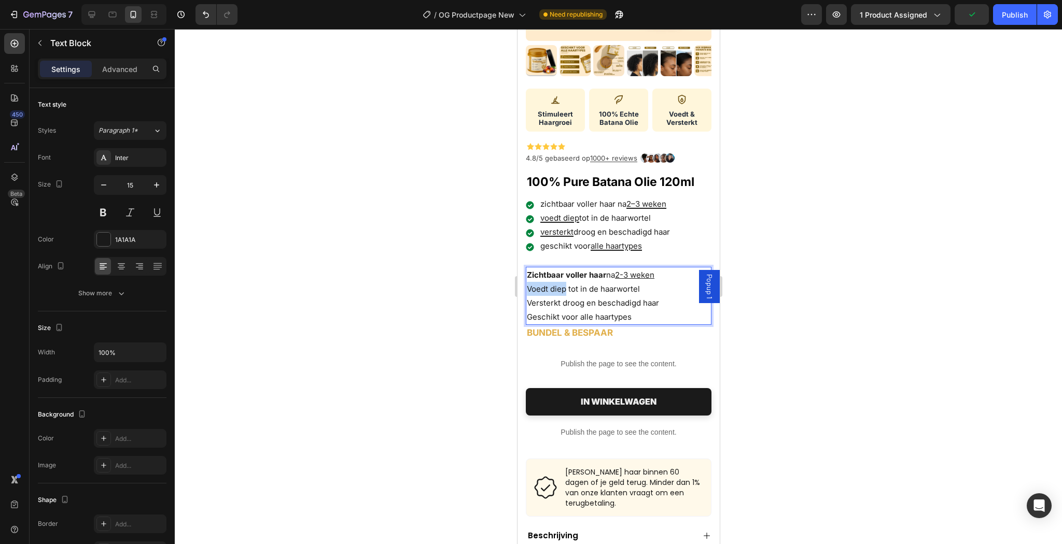
drag, startPoint x: 567, startPoint y: 282, endPoint x: 527, endPoint y: 284, distance: 39.4
click at [527, 284] on p "Voedt diep tot in de haarwortel" at bounding box center [617, 289] width 183 height 14
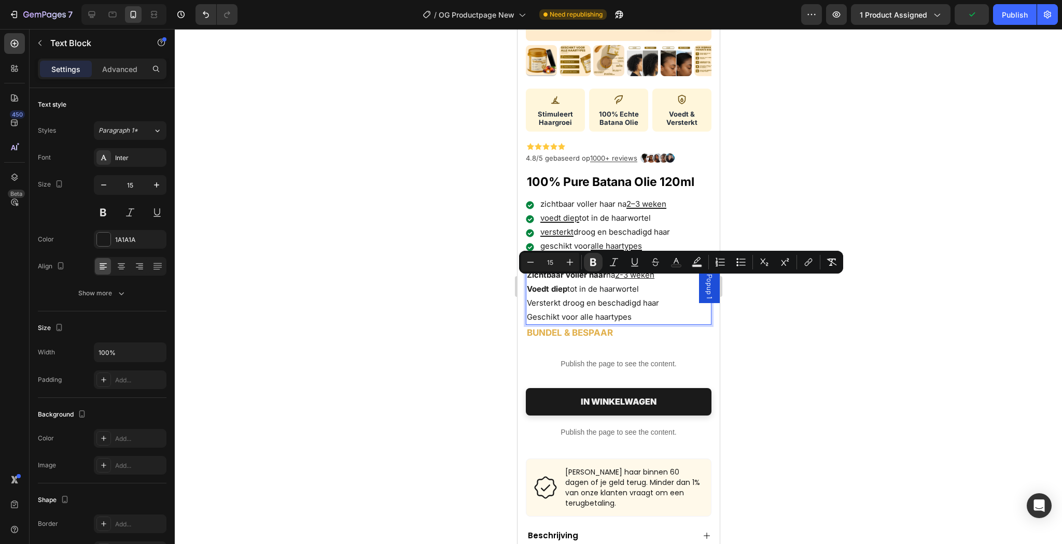
click at [634, 289] on p "Voedt diep tot in de haarwortel" at bounding box center [617, 289] width 183 height 14
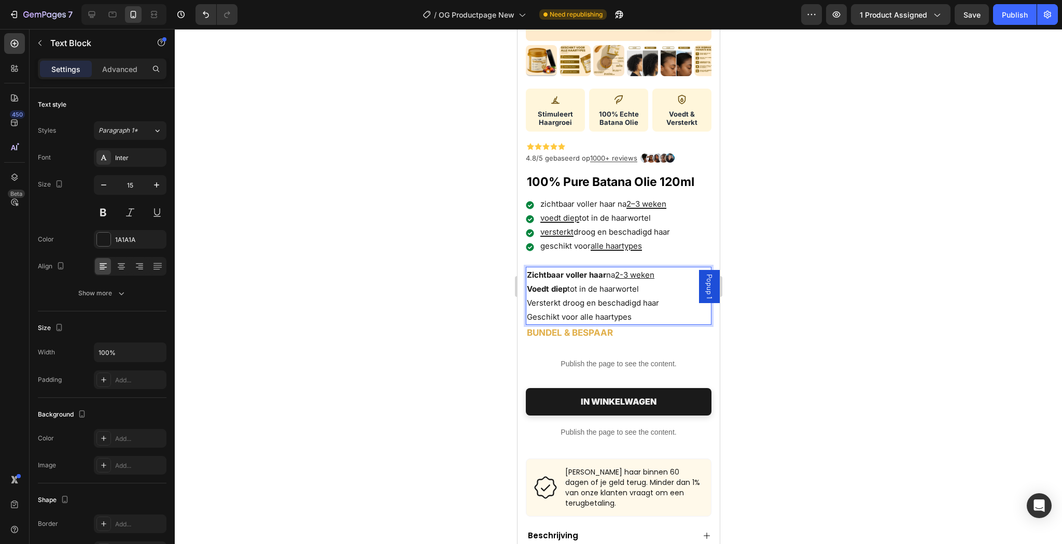
drag, startPoint x: 648, startPoint y: 284, endPoint x: 569, endPoint y: 286, distance: 79.8
click at [569, 286] on p "Voedt diep tot in de haarwortel" at bounding box center [617, 289] width 183 height 14
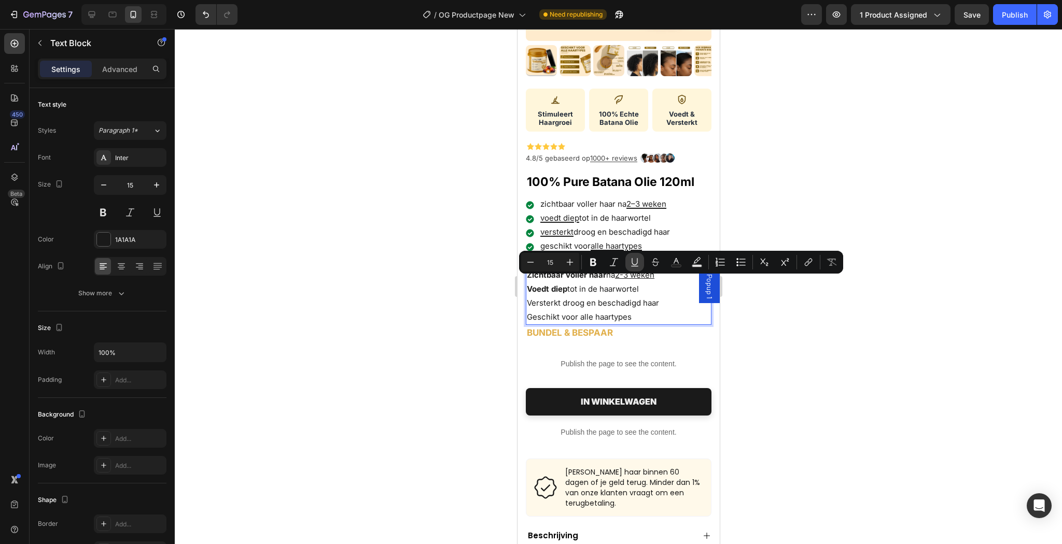
click at [638, 264] on icon "Editor contextual toolbar" at bounding box center [634, 262] width 10 height 10
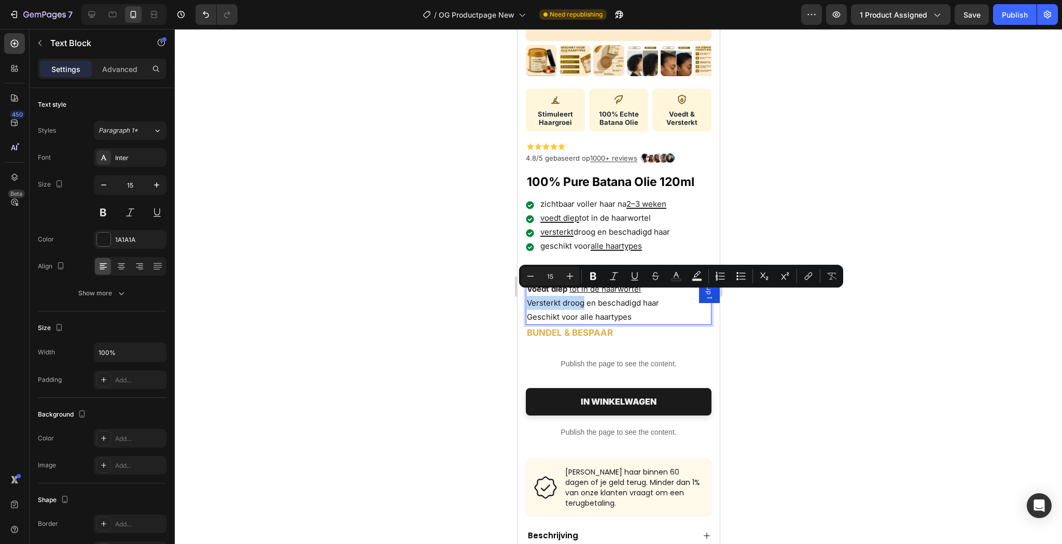
drag, startPoint x: 583, startPoint y: 299, endPoint x: 525, endPoint y: 300, distance: 57.6
click at [525, 300] on div "Zichtbaar voller haar na 2-3 weken Voedt diep tot in de haarwortel Versterkt dr…" at bounding box center [618, 296] width 186 height 58
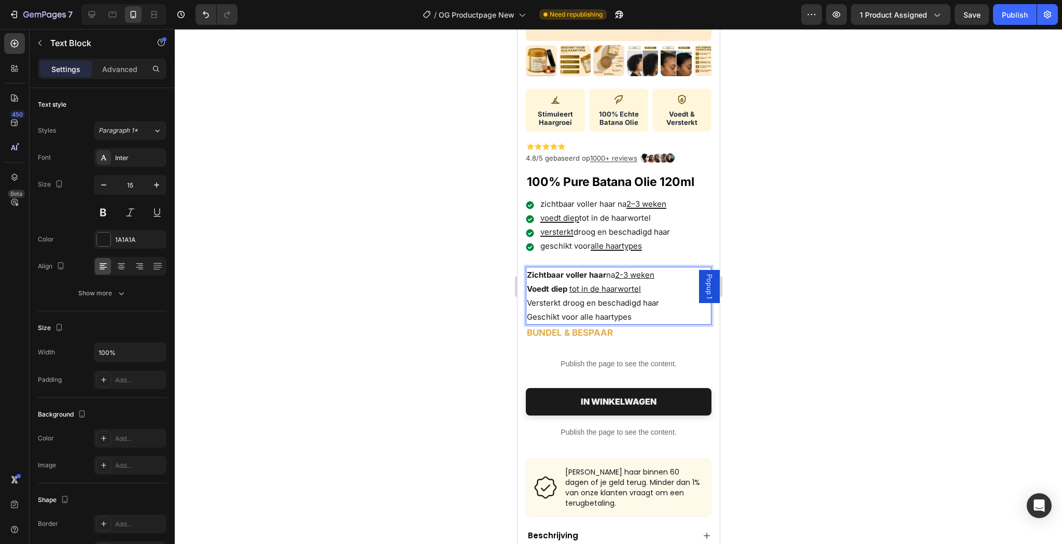
click at [612, 301] on p "Versterkt droog en beschadigd haar" at bounding box center [617, 303] width 183 height 14
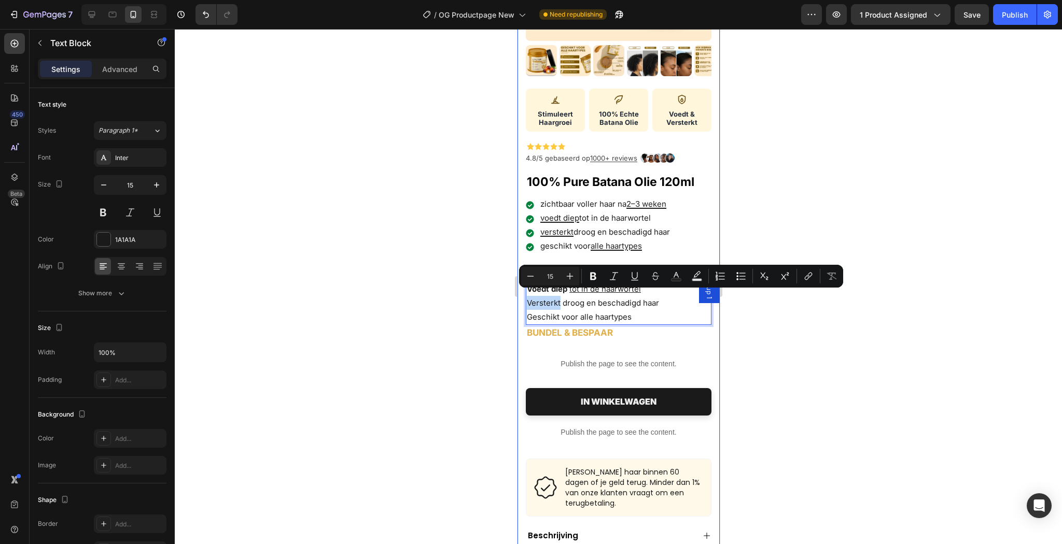
drag, startPoint x: 559, startPoint y: 298, endPoint x: 521, endPoint y: 298, distance: 37.8
click at [521, 298] on div "Product Images Stimuleert Haargroei 100% Echte Batana Olie Voedt & Versterkt Cu…" at bounding box center [618, 273] width 202 height 861
click at [628, 275] on button "Underline" at bounding box center [634, 276] width 19 height 19
click at [633, 278] on icon "Editor contextual toolbar" at bounding box center [634, 276] width 10 height 10
click at [596, 278] on icon "Editor contextual toolbar" at bounding box center [593, 277] width 6 height 8
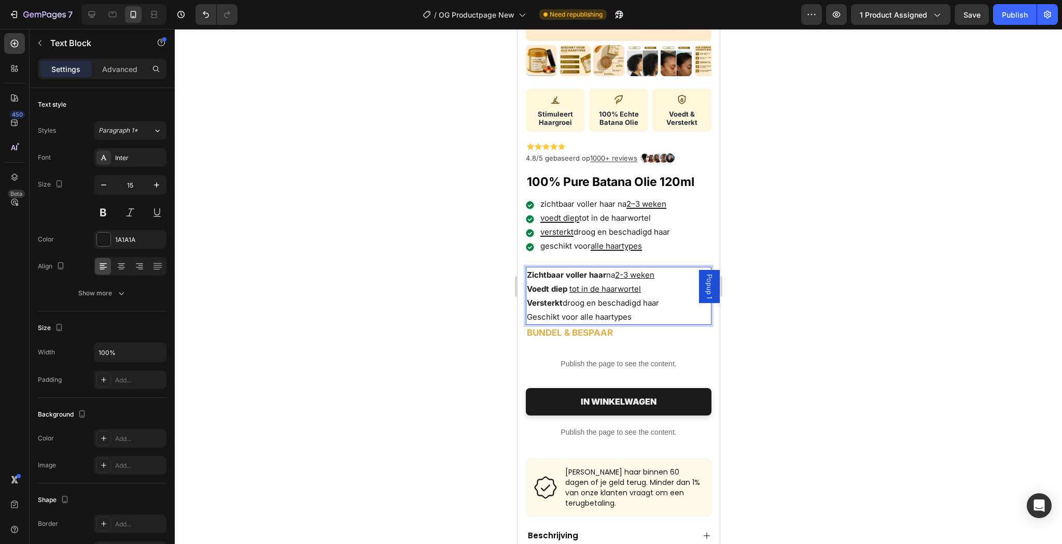
click at [658, 298] on p "Versterkt droog en beschadigd haar" at bounding box center [617, 303] width 183 height 14
click at [665, 299] on p "Versterkt droog en beschadigd haar" at bounding box center [617, 303] width 183 height 14
drag, startPoint x: 662, startPoint y: 296, endPoint x: 564, endPoint y: 297, distance: 98.0
click at [564, 297] on p "Versterkt droog en beschadigd haar" at bounding box center [617, 303] width 183 height 14
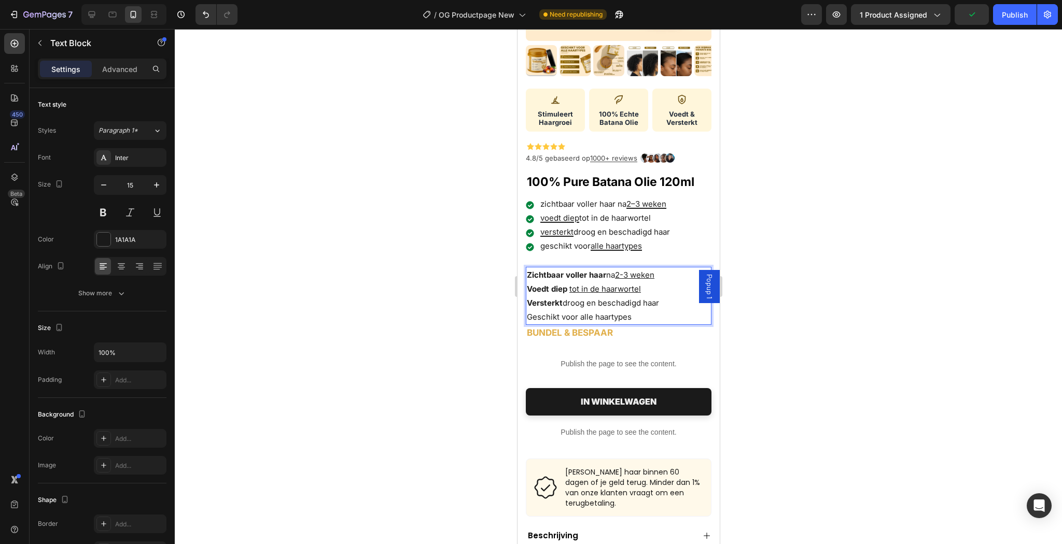
click at [607, 316] on p "Geschikt voor alle haartypes" at bounding box center [617, 317] width 183 height 14
click at [548, 312] on p "Geschikt voor alle haartypes" at bounding box center [617, 317] width 183 height 14
drag, startPoint x: 628, startPoint y: 313, endPoint x: 570, endPoint y: 313, distance: 58.6
click at [570, 313] on p "Geschikt voor alle haartypes" at bounding box center [617, 317] width 183 height 14
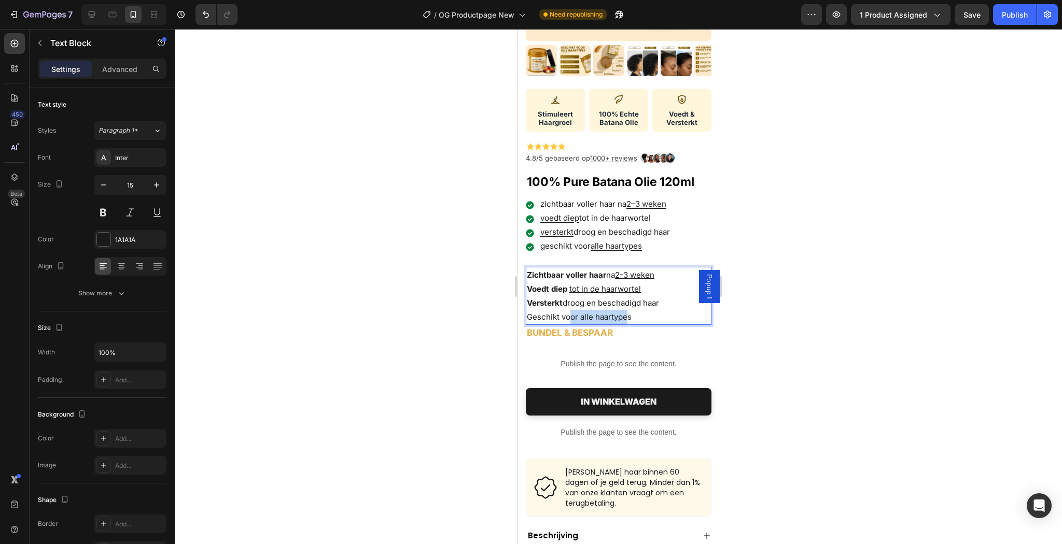
click at [517, 311] on div "Product Images Stimuleert Haargroei 100% Echte Batana Olie Voedt & Versterkt Cu…" at bounding box center [618, 273] width 202 height 861
click at [543, 312] on p "Geschikt voor alle haartypes" at bounding box center [617, 317] width 183 height 14
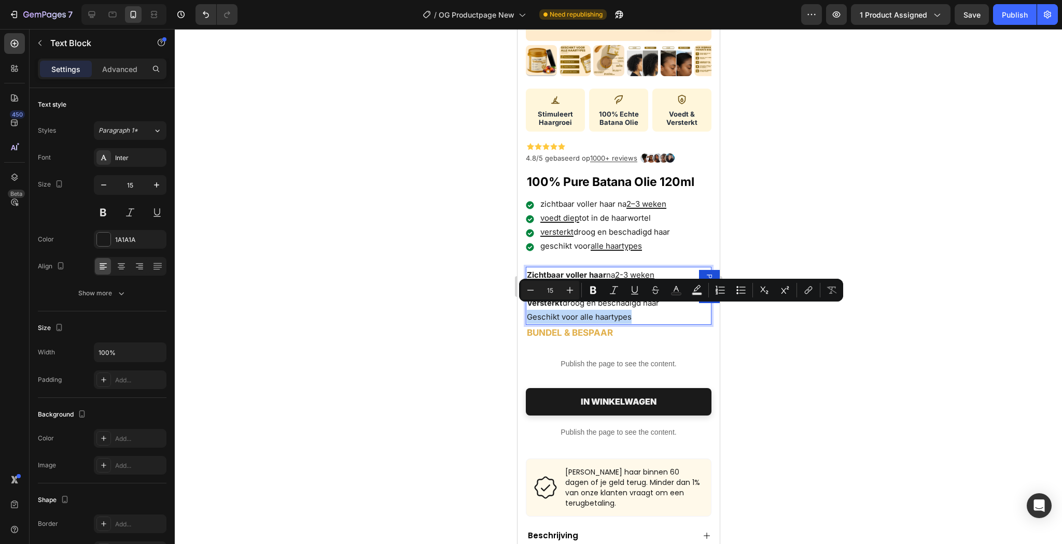
click at [539, 310] on p "Geschikt voor alle haartypes" at bounding box center [617, 317] width 183 height 14
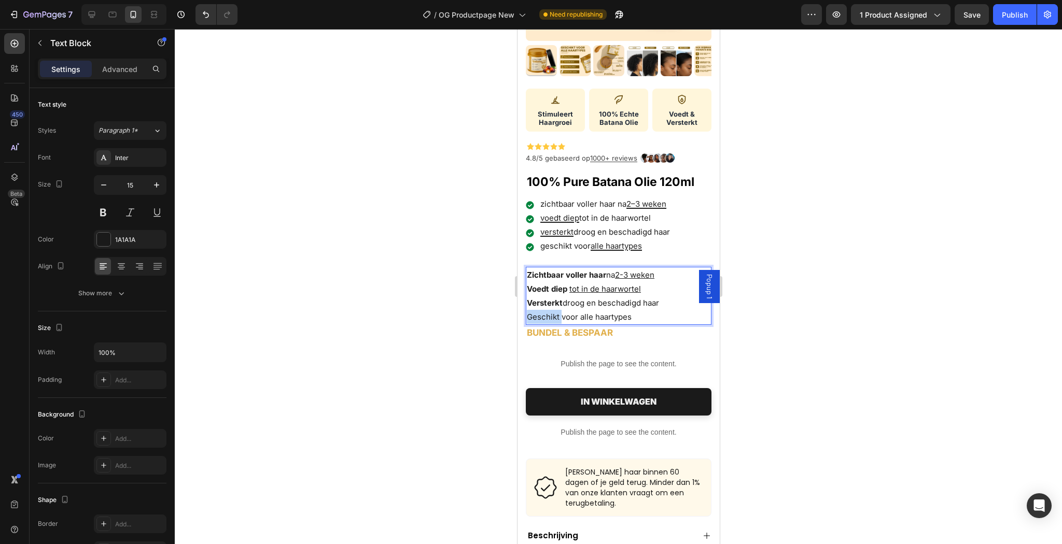
click at [539, 310] on p "Geschikt voor alle haartypes" at bounding box center [617, 317] width 183 height 14
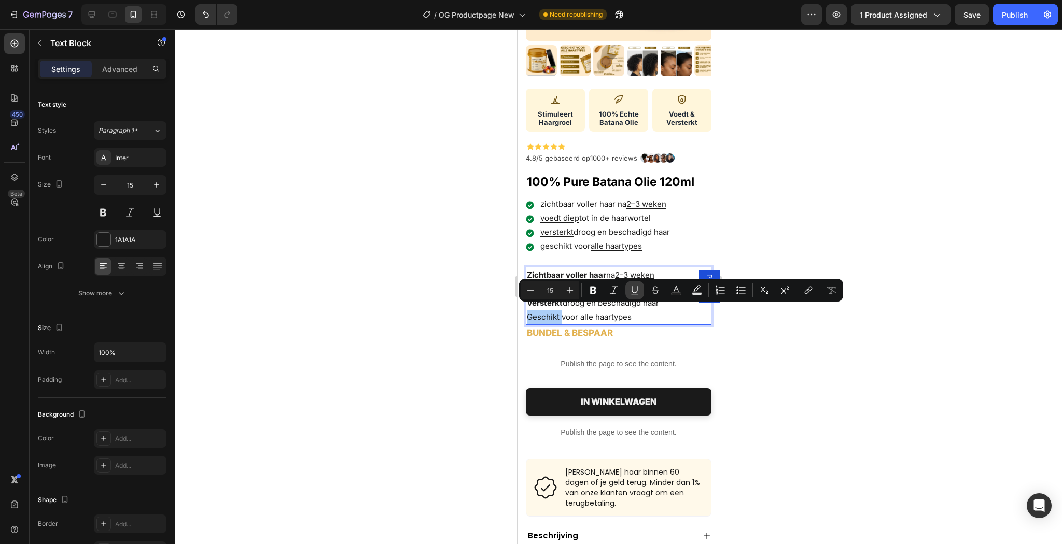
click at [630, 292] on icon "Editor contextual toolbar" at bounding box center [634, 290] width 10 height 10
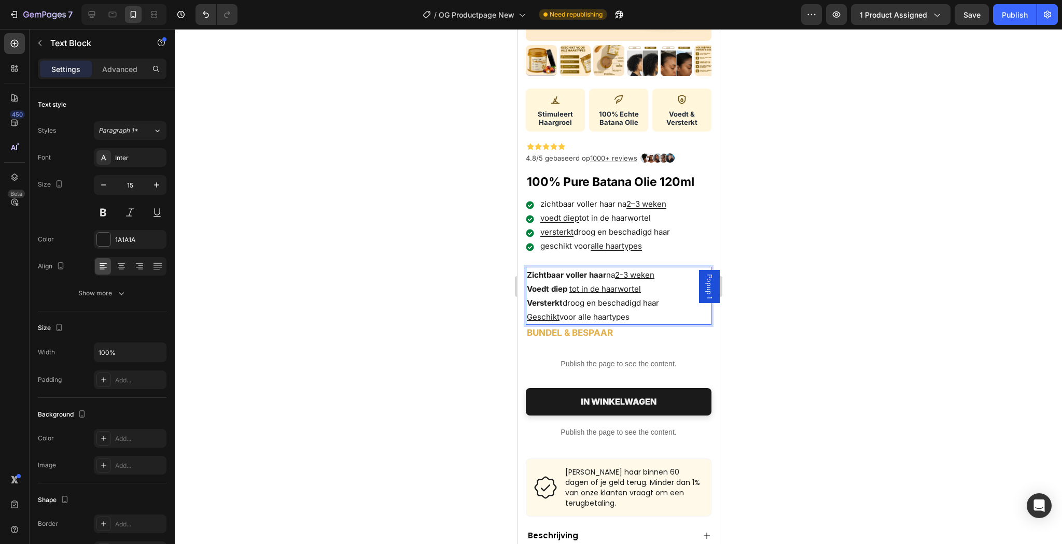
click at [608, 317] on p "Geschikt voor alle haartypes" at bounding box center [617, 317] width 183 height 14
drag, startPoint x: 628, startPoint y: 315, endPoint x: 561, endPoint y: 312, distance: 66.9
click at [561, 312] on p "Geschikt voor alle haartypes" at bounding box center [617, 317] width 183 height 14
click at [623, 313] on p "Geschikt voor alle haartypes" at bounding box center [617, 317] width 183 height 14
drag, startPoint x: 635, startPoint y: 313, endPoint x: 562, endPoint y: 314, distance: 72.6
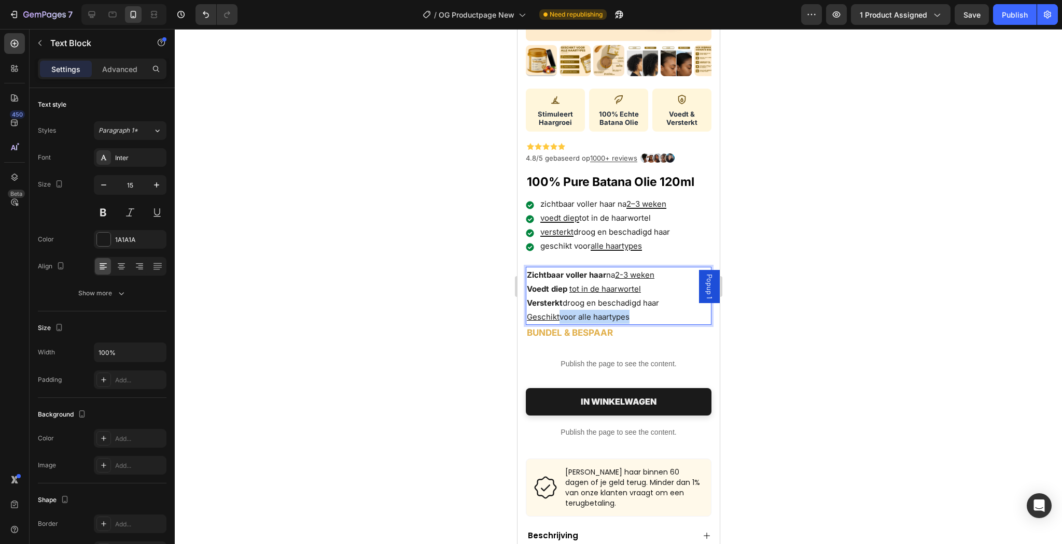
click at [562, 314] on p "Geschikt voor alle haartypes" at bounding box center [617, 317] width 183 height 14
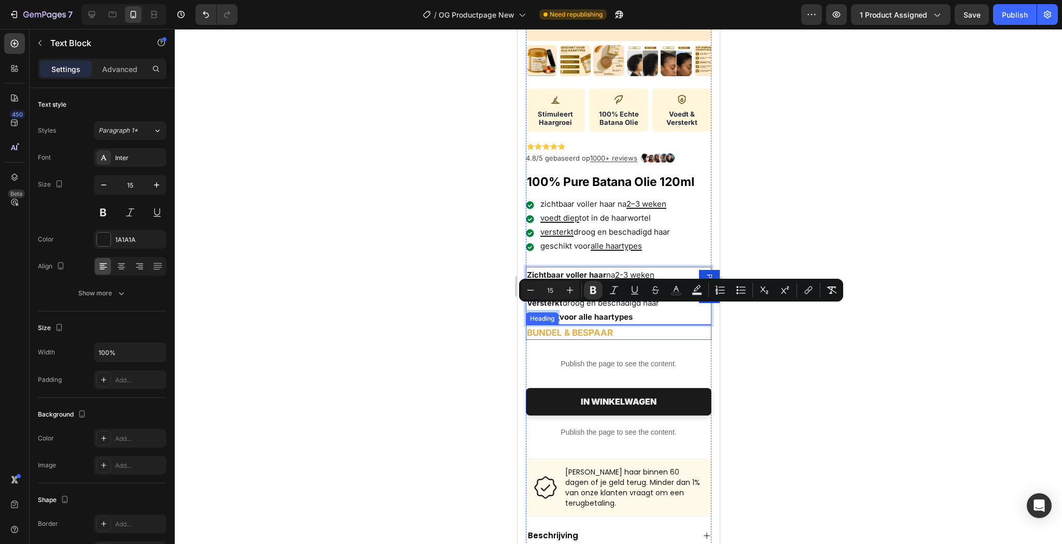
click at [549, 314] on div "Heading" at bounding box center [541, 318] width 29 height 9
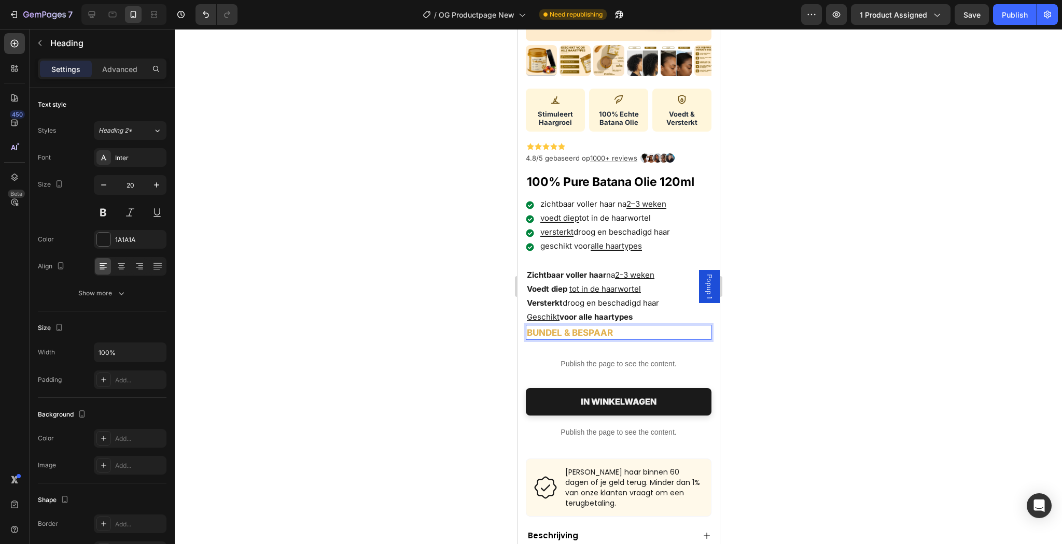
click at [647, 296] on p "Versterkt droog en beschadigd haar" at bounding box center [617, 303] width 183 height 14
click at [574, 312] on strong "voor alle haartypes" at bounding box center [595, 317] width 73 height 10
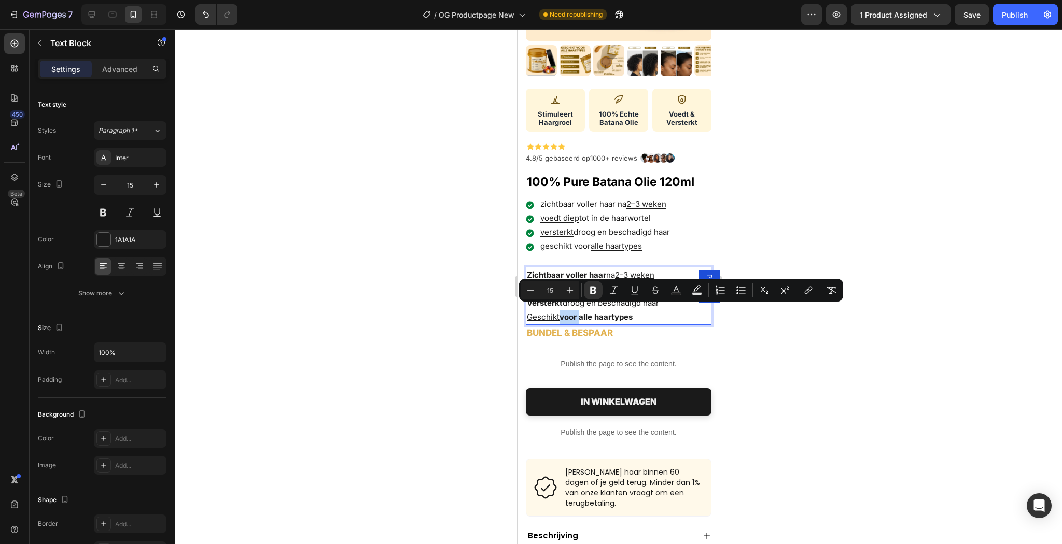
click at [562, 312] on strong "voor alle haartypes" at bounding box center [595, 317] width 73 height 10
click at [558, 314] on p "Geschikt voor alle haartypes" at bounding box center [617, 317] width 183 height 14
click at [635, 291] on icon "Editor contextual toolbar" at bounding box center [634, 290] width 10 height 10
click at [625, 317] on p "Geschikt voor alle haartypes" at bounding box center [617, 317] width 183 height 14
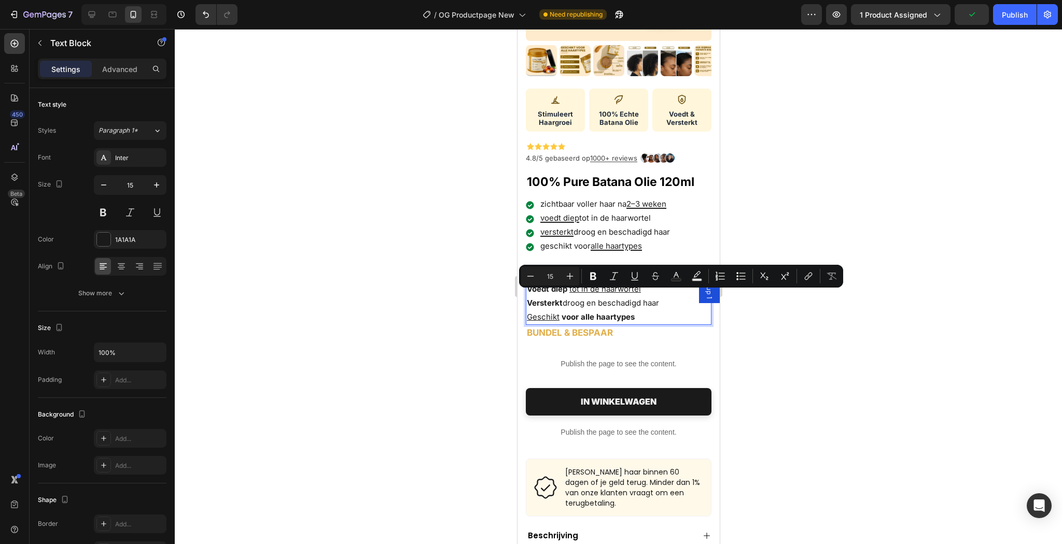
drag, startPoint x: 668, startPoint y: 299, endPoint x: 564, endPoint y: 303, distance: 104.3
click at [564, 303] on p "Versterkt droog en beschadigd haar" at bounding box center [617, 303] width 183 height 14
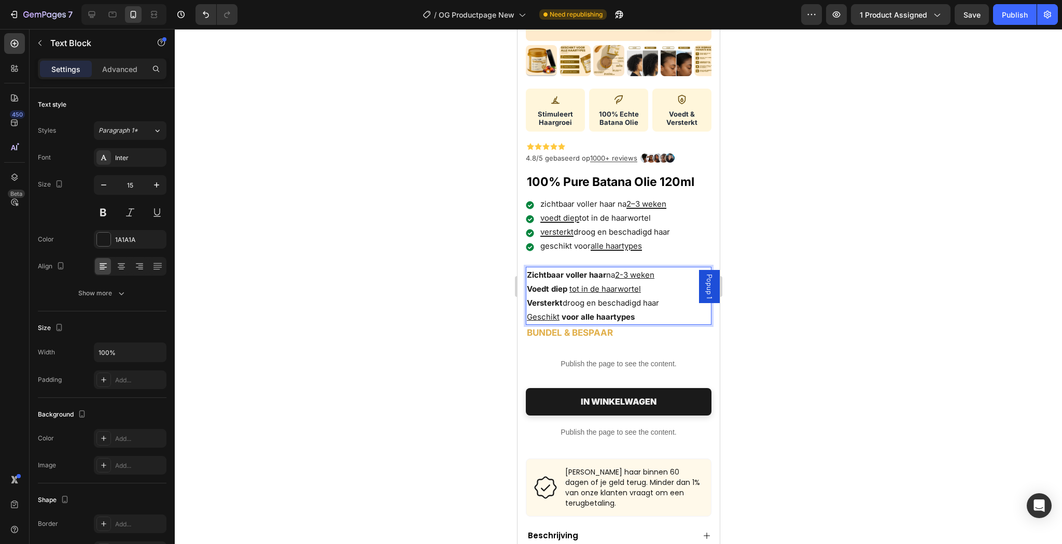
click at [653, 310] on p "Geschikt voor alle haartypes" at bounding box center [617, 317] width 183 height 14
click at [645, 286] on p "Voedt diep tot in de haarwortel" at bounding box center [617, 289] width 183 height 14
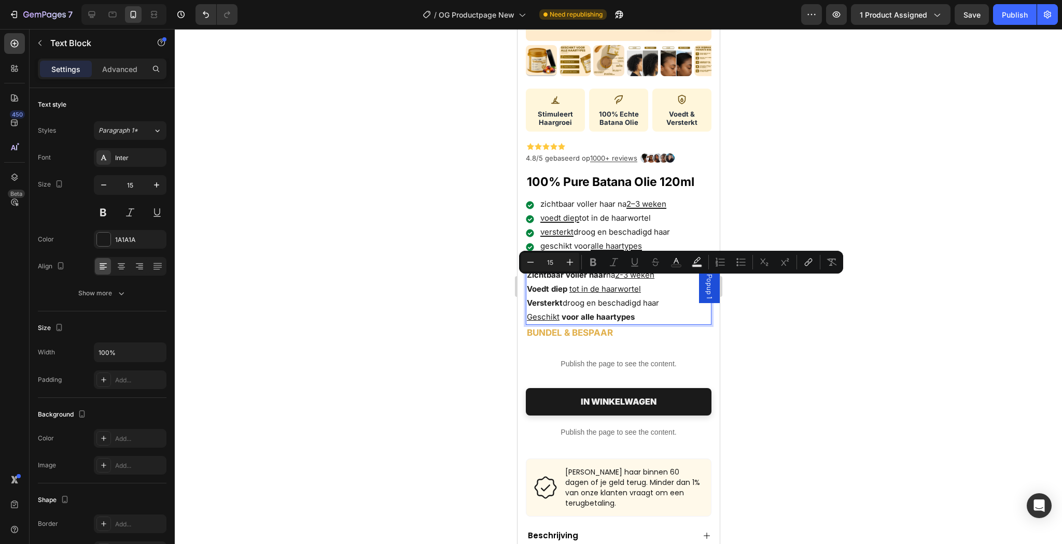
click at [642, 284] on p "Voedt diep tot in de haarwortel" at bounding box center [617, 289] width 183 height 14
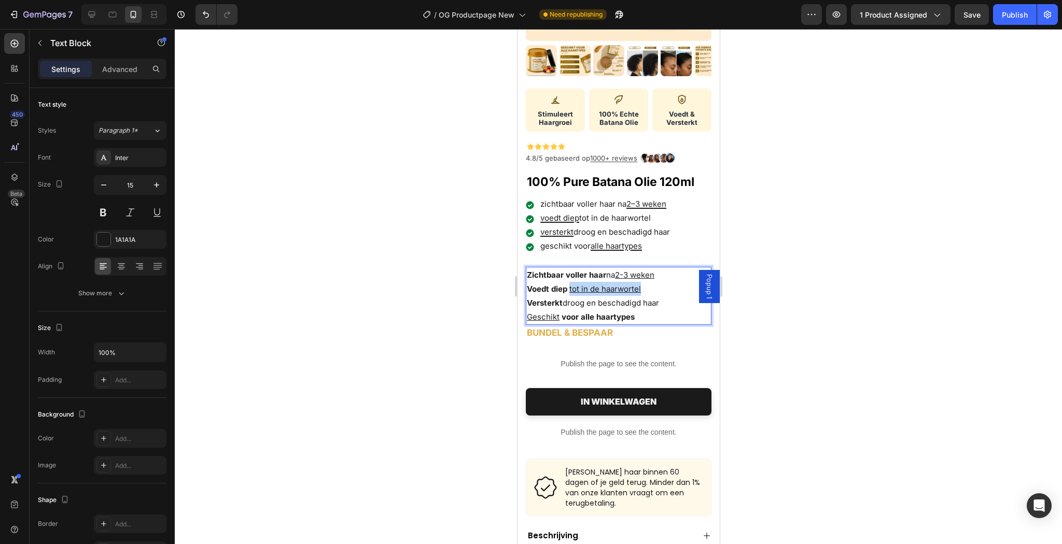
drag, startPoint x: 642, startPoint y: 285, endPoint x: 570, endPoint y: 284, distance: 72.1
click at [570, 284] on p "Voedt diep tot in de haarwortel" at bounding box center [617, 289] width 183 height 14
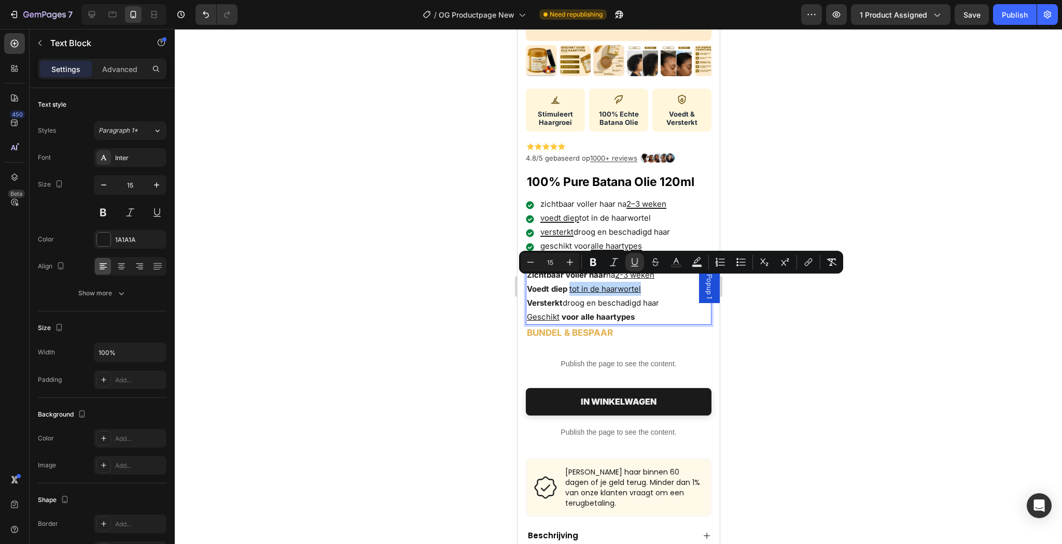
click at [604, 284] on u "tot in de haarwortel" at bounding box center [605, 289] width 72 height 10
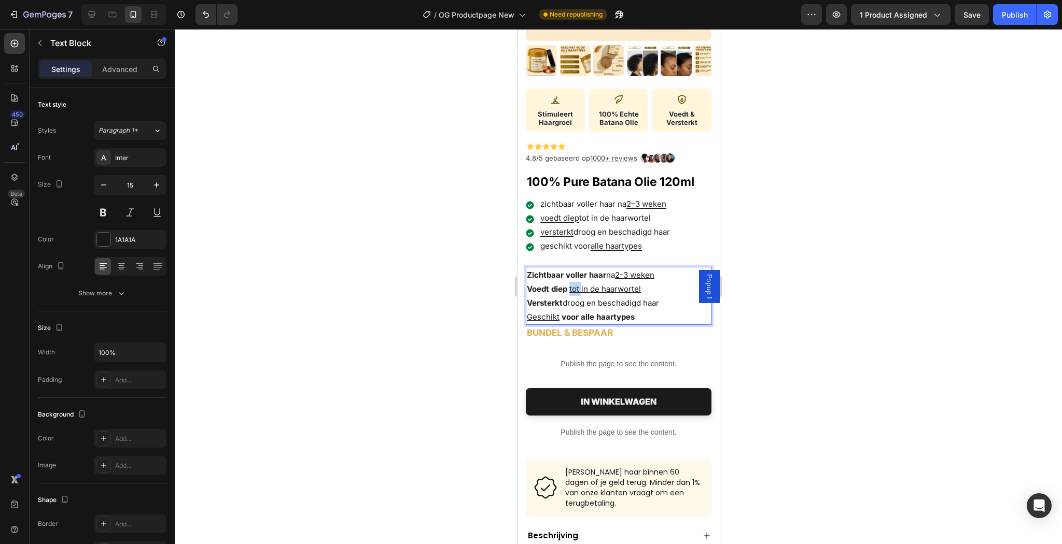
drag, startPoint x: 581, startPoint y: 284, endPoint x: 569, endPoint y: 284, distance: 12.4
click at [569, 284] on u "tot in de haarwortel" at bounding box center [605, 289] width 72 height 10
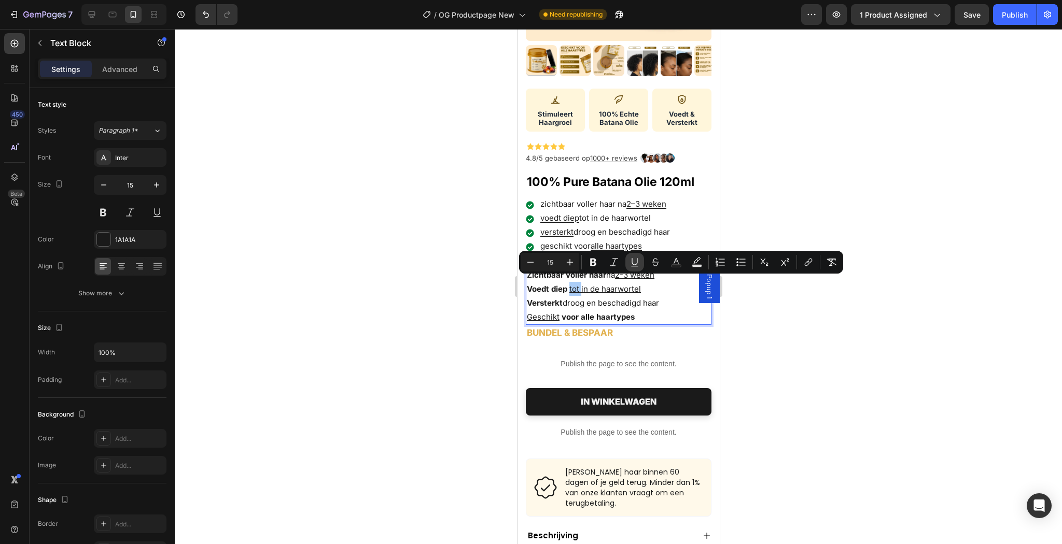
click at [637, 264] on icon "Editor contextual toolbar" at bounding box center [634, 262] width 10 height 10
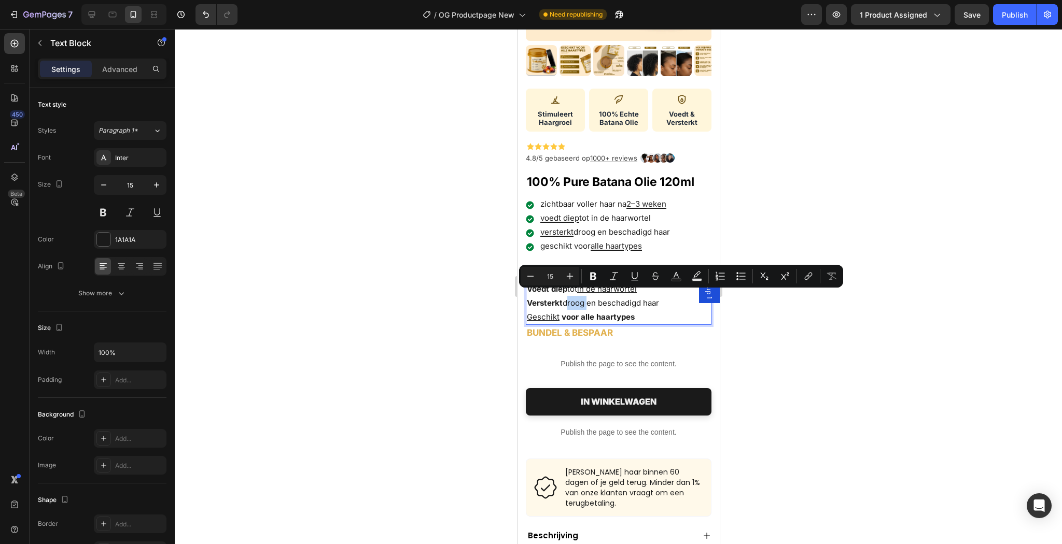
drag, startPoint x: 564, startPoint y: 299, endPoint x: 583, endPoint y: 299, distance: 19.2
click at [583, 299] on p "Versterkt droog en beschadigd haar" at bounding box center [617, 303] width 183 height 14
click at [628, 275] on button "Underline" at bounding box center [634, 276] width 19 height 19
click at [619, 302] on p "Versterkt droog en beschadigd haar" at bounding box center [617, 303] width 183 height 14
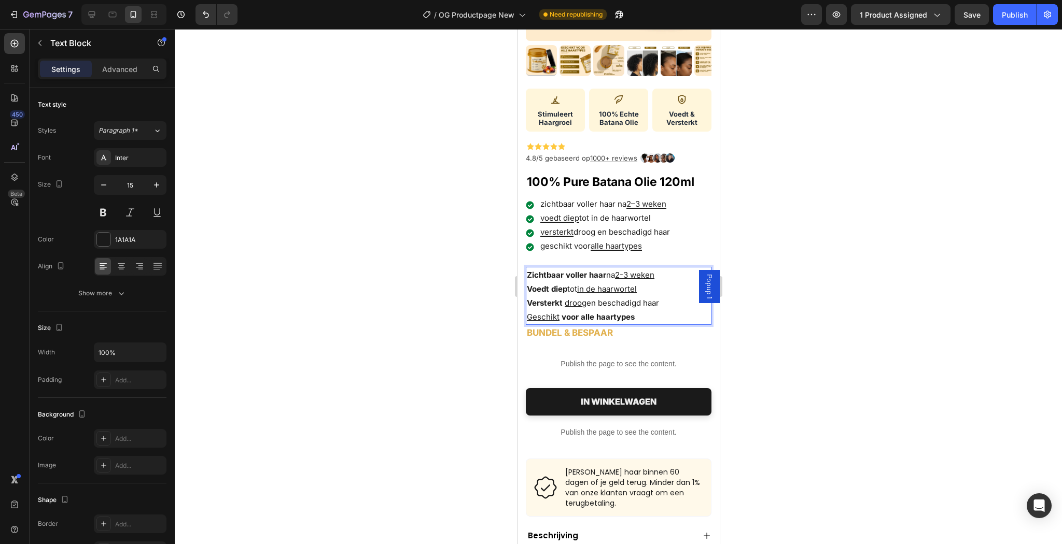
drag, startPoint x: 600, startPoint y: 299, endPoint x: 660, endPoint y: 294, distance: 60.3
click at [660, 296] on p "Versterkt droog en beschadigd haar" at bounding box center [617, 303] width 183 height 14
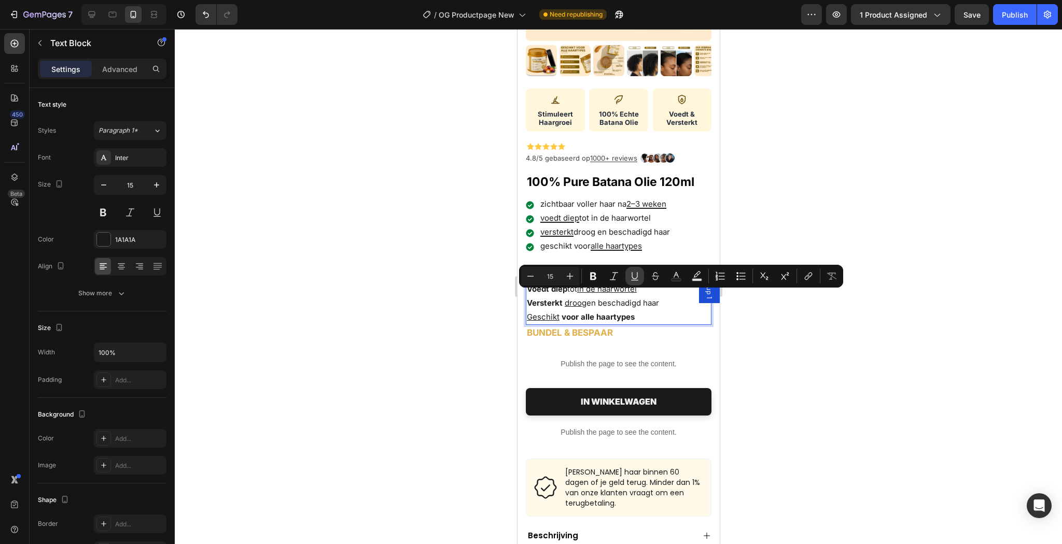
click at [630, 275] on icon "Editor contextual toolbar" at bounding box center [634, 276] width 10 height 10
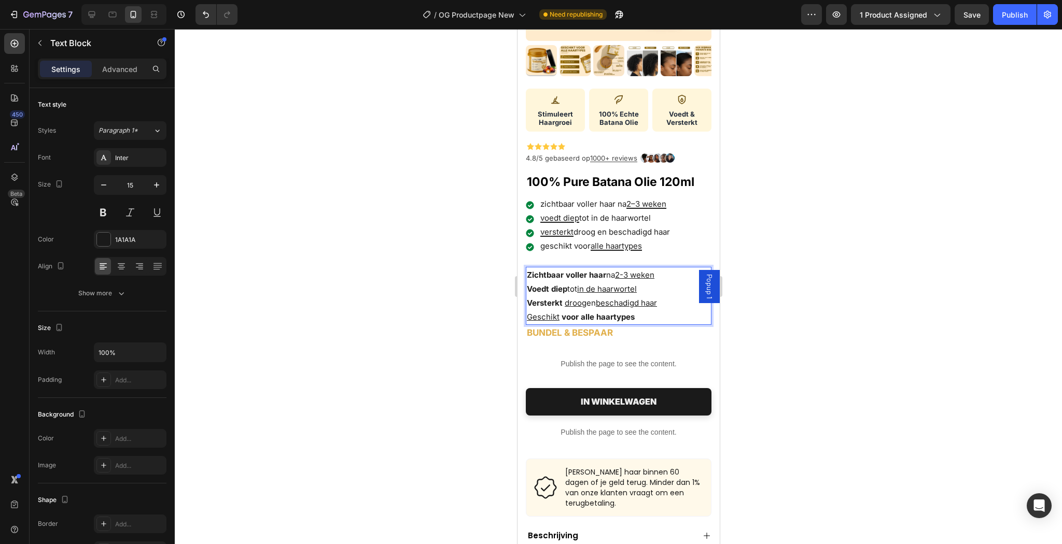
click at [546, 312] on u "Geschikt" at bounding box center [542, 317] width 33 height 10
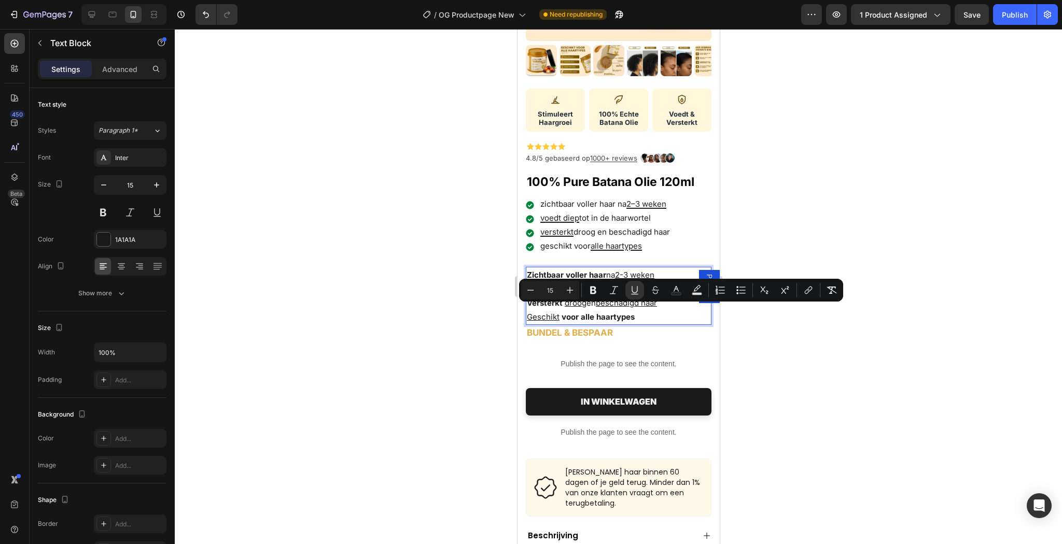
click at [608, 315] on strong "voor alle haartypes" at bounding box center [597, 317] width 73 height 10
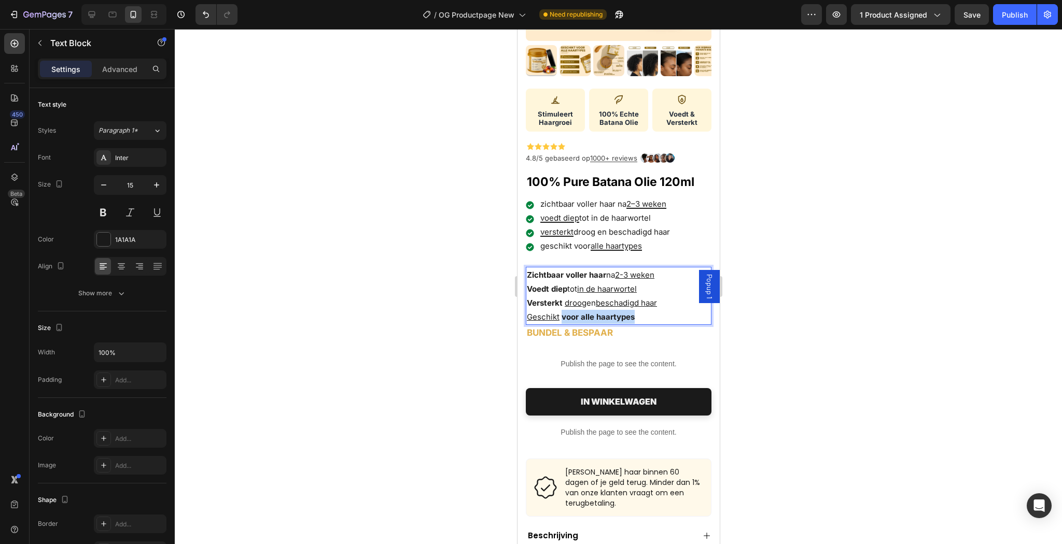
drag, startPoint x: 634, startPoint y: 313, endPoint x: 560, endPoint y: 313, distance: 74.6
click at [560, 313] on p "Geschikt voor alle haartypes" at bounding box center [617, 317] width 183 height 14
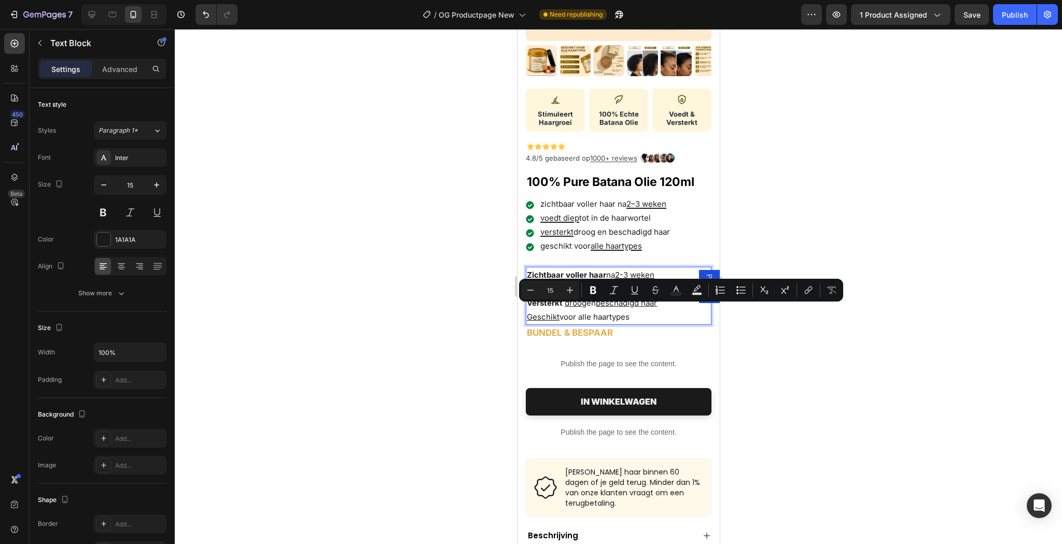
click at [621, 315] on p "Geschikt voor alle haartypes" at bounding box center [617, 317] width 183 height 14
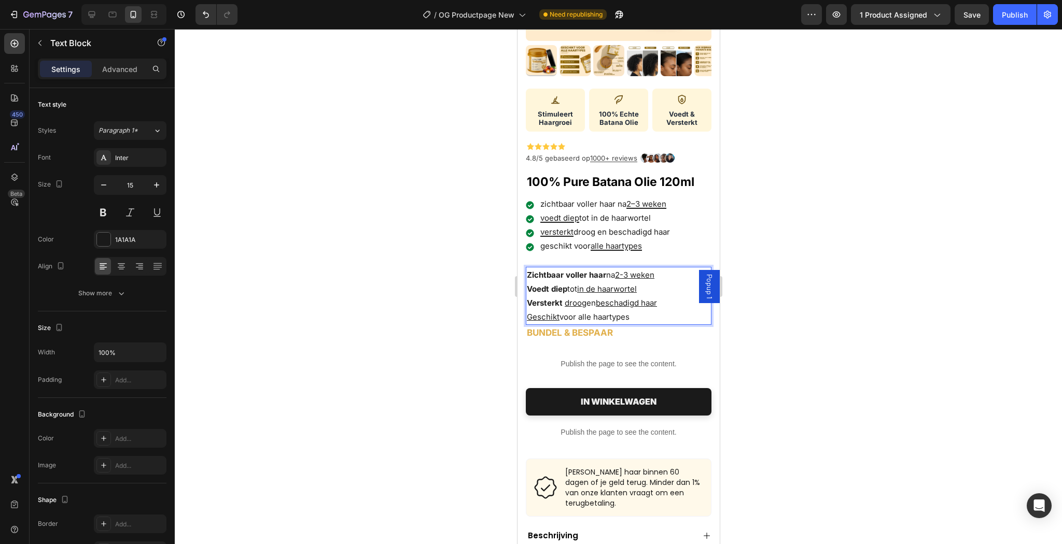
drag, startPoint x: 631, startPoint y: 312, endPoint x: 581, endPoint y: 311, distance: 50.3
click at [581, 311] on p "Geschikt voor alle haartypes" at bounding box center [617, 317] width 183 height 14
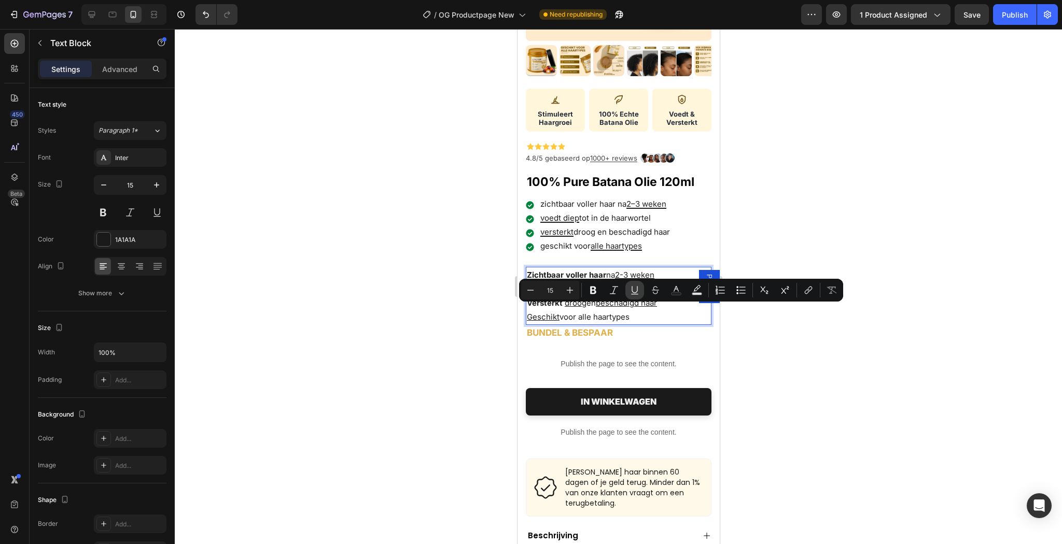
click at [634, 289] on icon "Editor contextual toolbar" at bounding box center [634, 290] width 10 height 10
click at [555, 313] on u "Geschikt" at bounding box center [542, 317] width 33 height 10
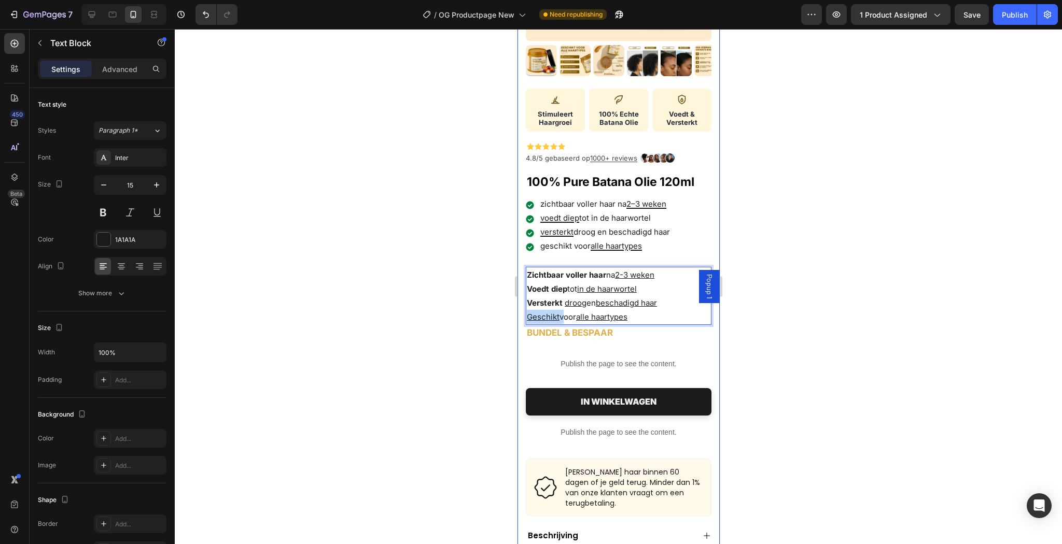
drag, startPoint x: 561, startPoint y: 312, endPoint x: 520, endPoint y: 313, distance: 41.5
click at [520, 313] on div "Product Images Stimuleert Haargroei 100% Echte Batana Olie Voedt & Versterkt Cu…" at bounding box center [618, 273] width 202 height 861
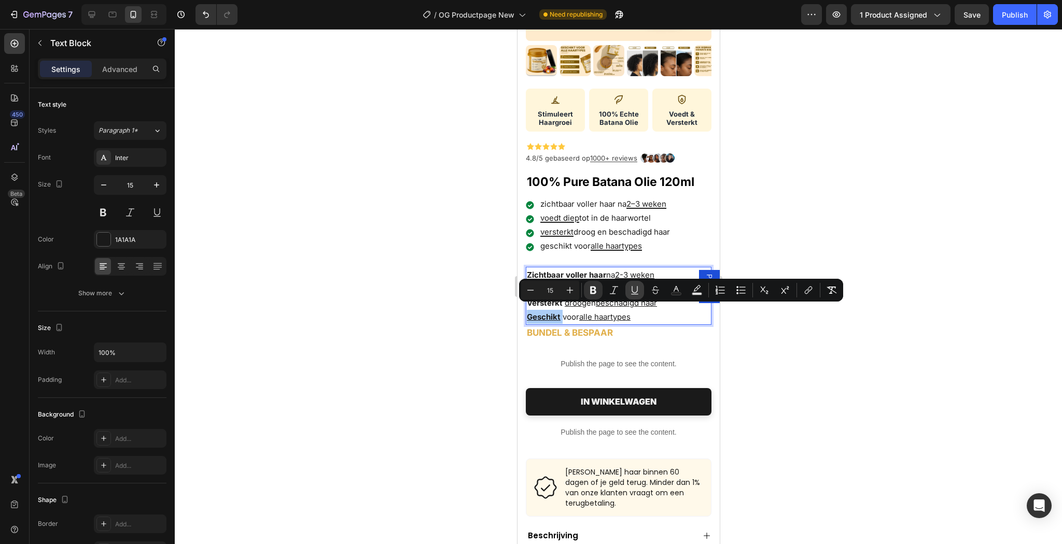
click at [637, 288] on icon "Editor contextual toolbar" at bounding box center [634, 289] width 6 height 7
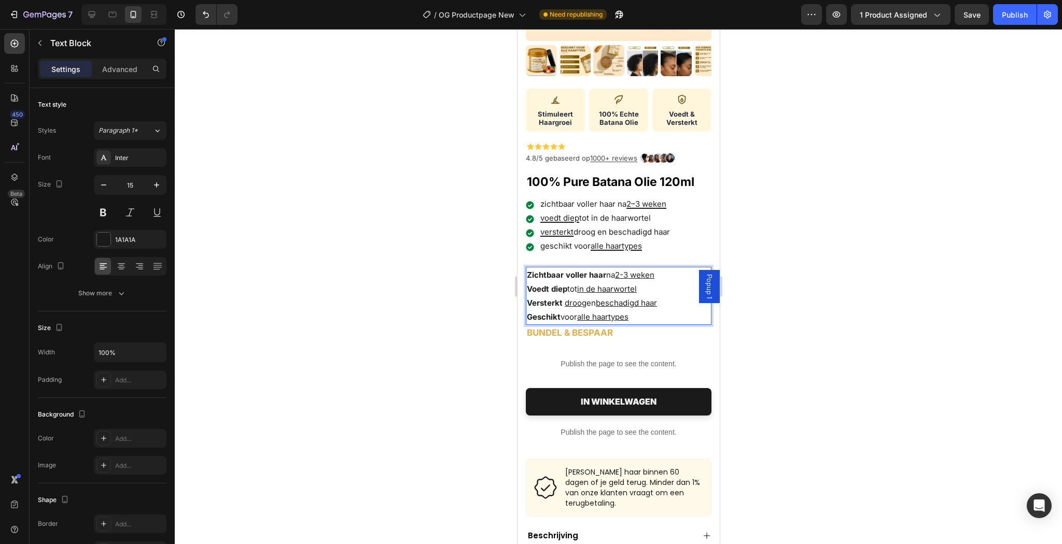
click at [569, 271] on strong "Zichtbaar voller haar" at bounding box center [565, 275] width 79 height 10
click at [545, 270] on strong "Zichtbaar voller haar" at bounding box center [565, 275] width 79 height 10
click at [579, 270] on strong "voller haar" at bounding box center [581, 275] width 40 height 10
click at [567, 270] on strong "voller haar" at bounding box center [581, 275] width 40 height 10
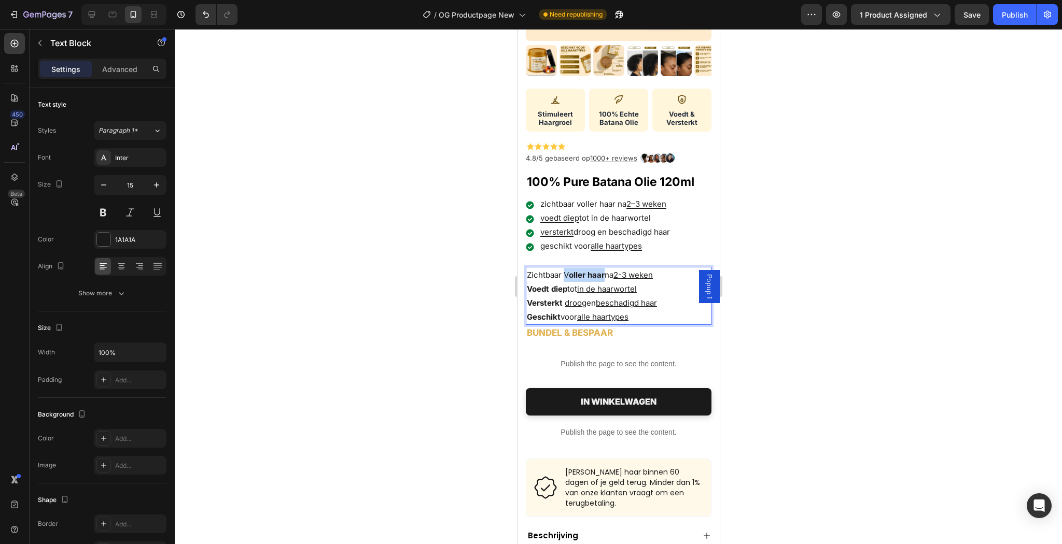
drag, startPoint x: 563, startPoint y: 270, endPoint x: 602, endPoint y: 268, distance: 38.9
click at [602, 268] on p "Zichtbaar V oller haar na 2-3 weken" at bounding box center [617, 275] width 183 height 14
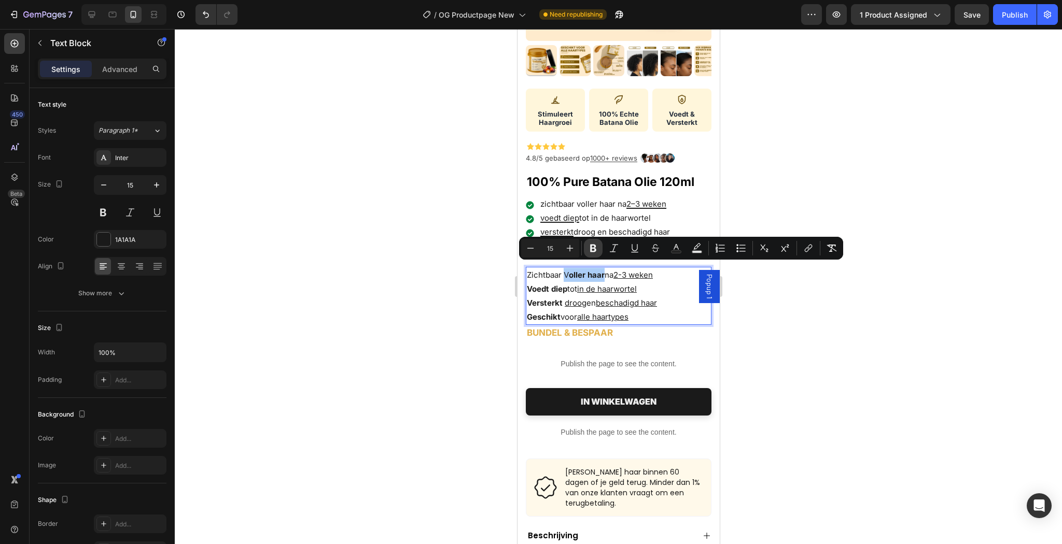
click at [595, 251] on icon "Editor contextual toolbar" at bounding box center [593, 249] width 6 height 8
click at [594, 251] on div "4.8/5 gebaseerd op 1000+ reviews Custom Code 100% pure batana olie 120ml Produc…" at bounding box center [618, 421] width 186 height 566
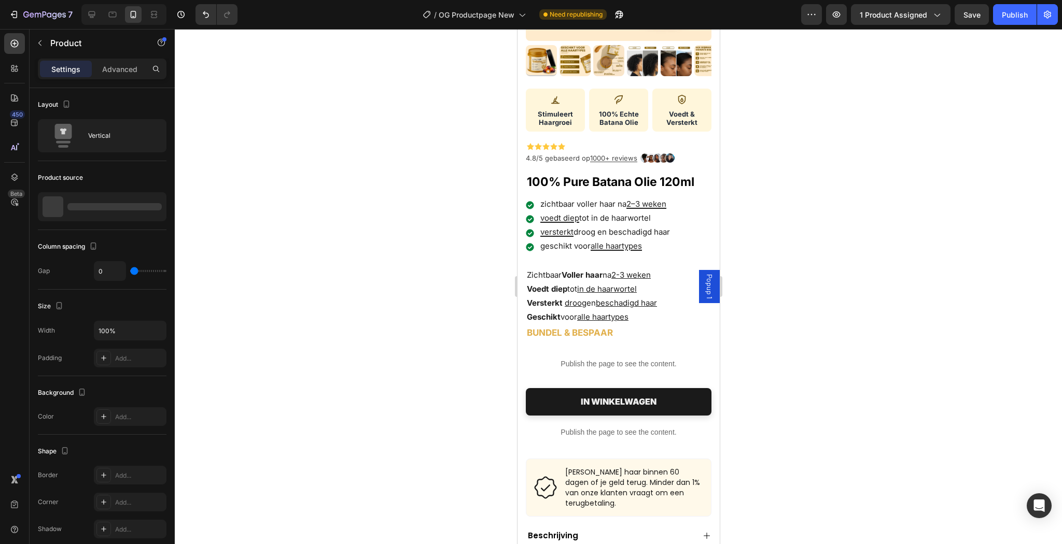
click at [594, 251] on div "4.8/5 gebaseerd op 1000+ reviews Custom Code 100% pure batana olie 120ml Produc…" at bounding box center [618, 421] width 186 height 566
click at [569, 270] on strong "Voller haar" at bounding box center [581, 275] width 41 height 10
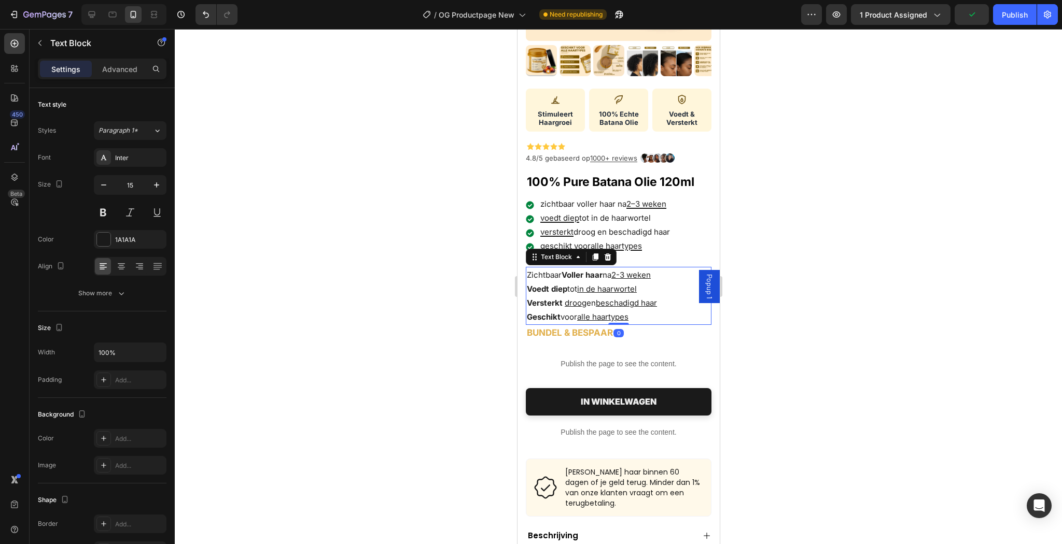
click at [568, 270] on strong "Voller haar" at bounding box center [581, 275] width 41 height 10
click at [571, 271] on strong "oller haar" at bounding box center [585, 275] width 36 height 10
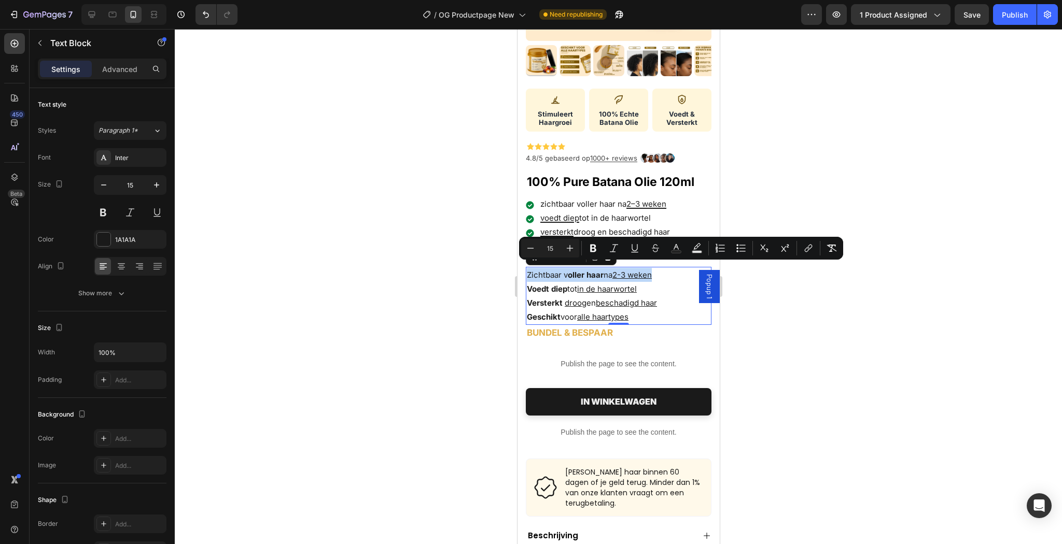
click at [571, 271] on strong "oller haar" at bounding box center [585, 275] width 36 height 10
click at [585, 272] on strong "oller haar" at bounding box center [585, 275] width 36 height 10
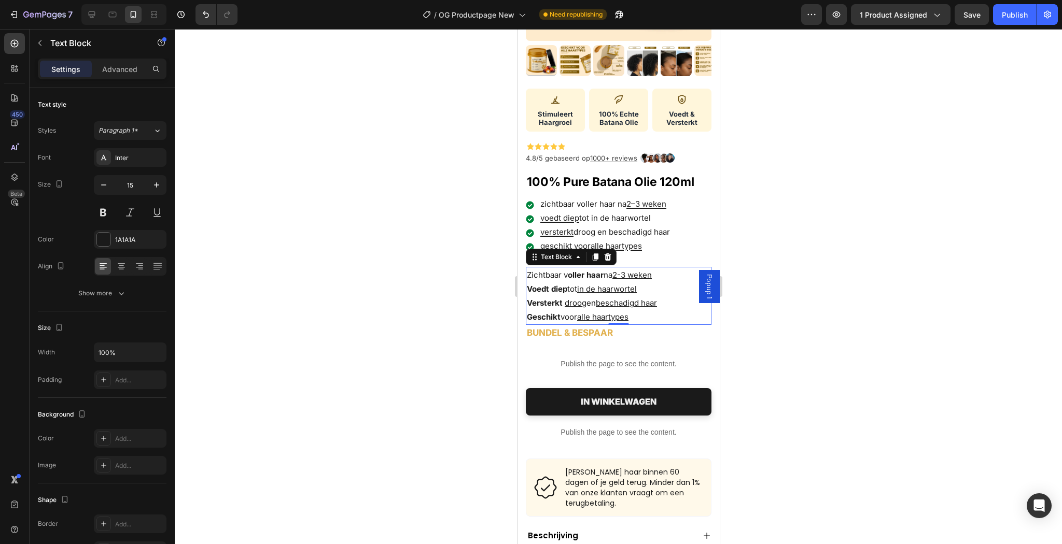
click at [570, 270] on strong "oller haar" at bounding box center [585, 275] width 36 height 10
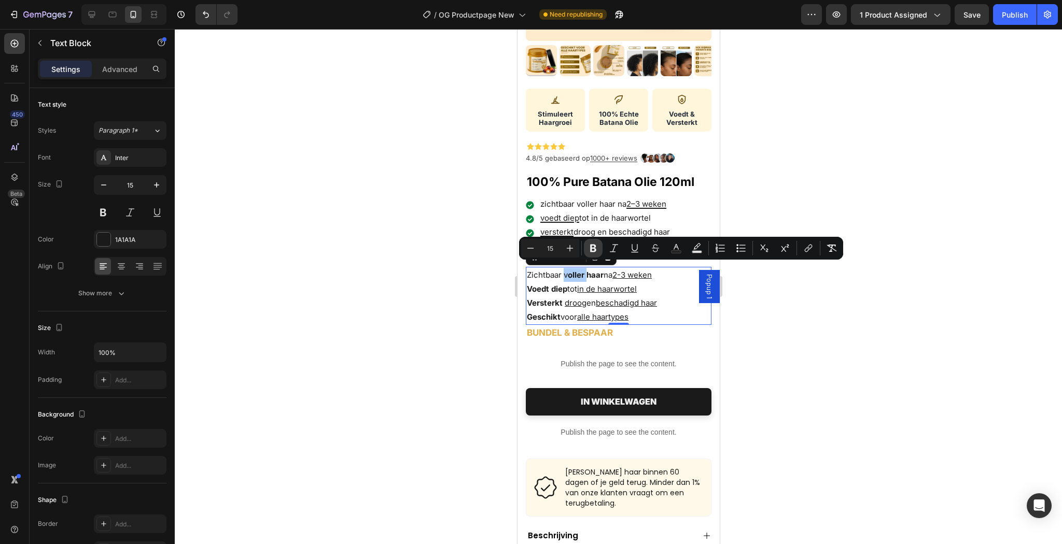
drag, startPoint x: 587, startPoint y: 250, endPoint x: 595, endPoint y: 251, distance: 8.3
click at [589, 249] on button "Bold" at bounding box center [593, 248] width 19 height 19
click at [595, 249] on icon "Editor contextual toolbar" at bounding box center [593, 249] width 6 height 8
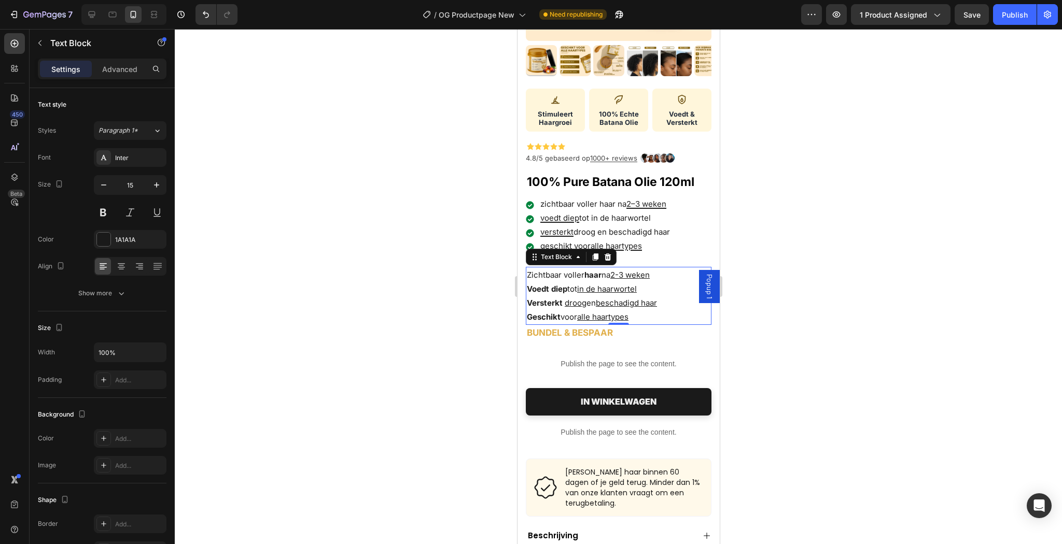
click at [572, 268] on p "Zichtbaar voller haar na 2-3 weken" at bounding box center [617, 275] width 183 height 14
click at [612, 310] on p "Geschikt voor alle haartypes" at bounding box center [617, 317] width 183 height 14
click at [570, 268] on p "Zichtbaar voller haar na 2-3 weken" at bounding box center [617, 275] width 183 height 14
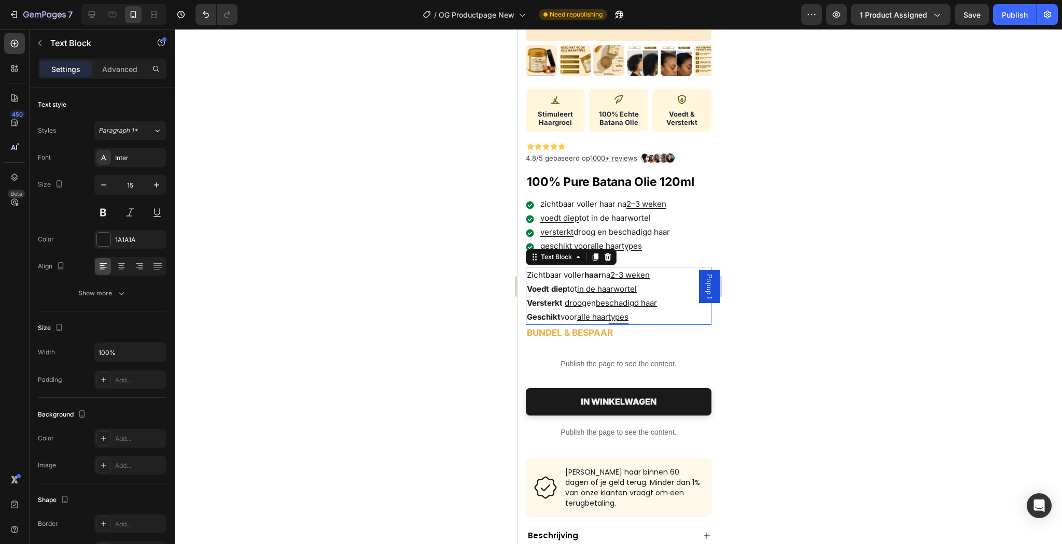
click at [810, 294] on div at bounding box center [618, 286] width 887 height 515
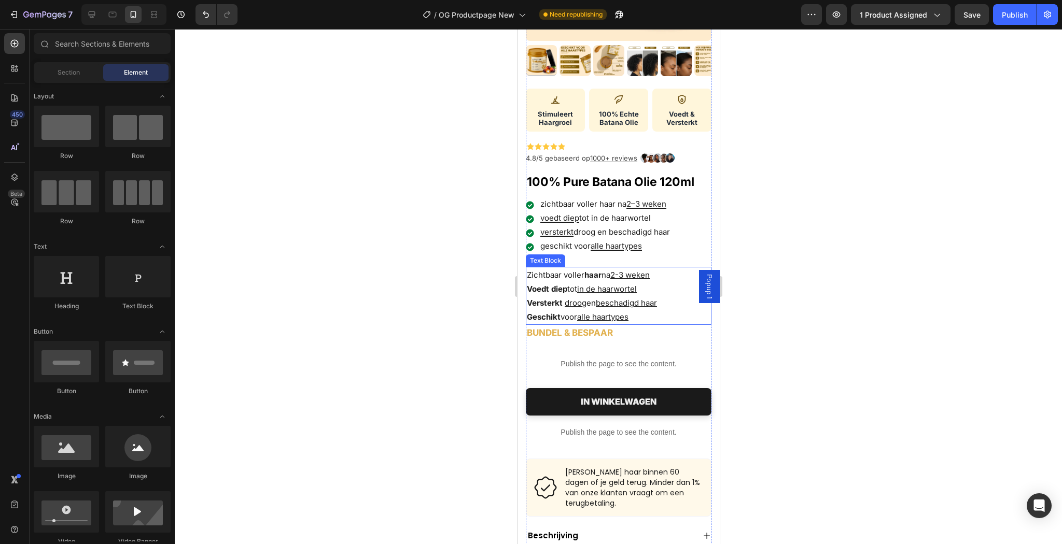
click at [571, 275] on p "Zichtbaar voller haar na 2-3 weken" at bounding box center [617, 275] width 183 height 14
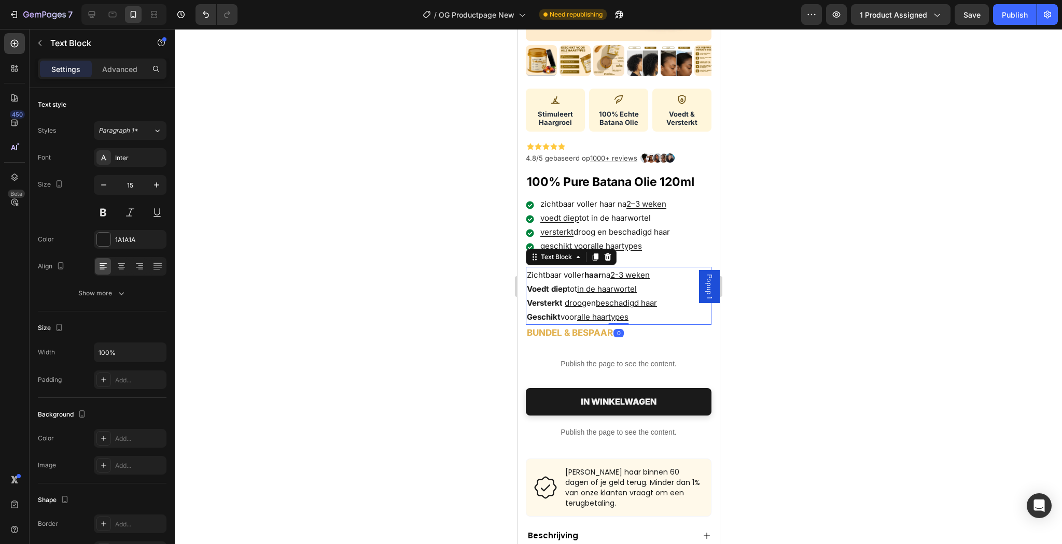
click at [571, 268] on p "Zichtbaar voller haar na 2-3 weken" at bounding box center [617, 275] width 183 height 14
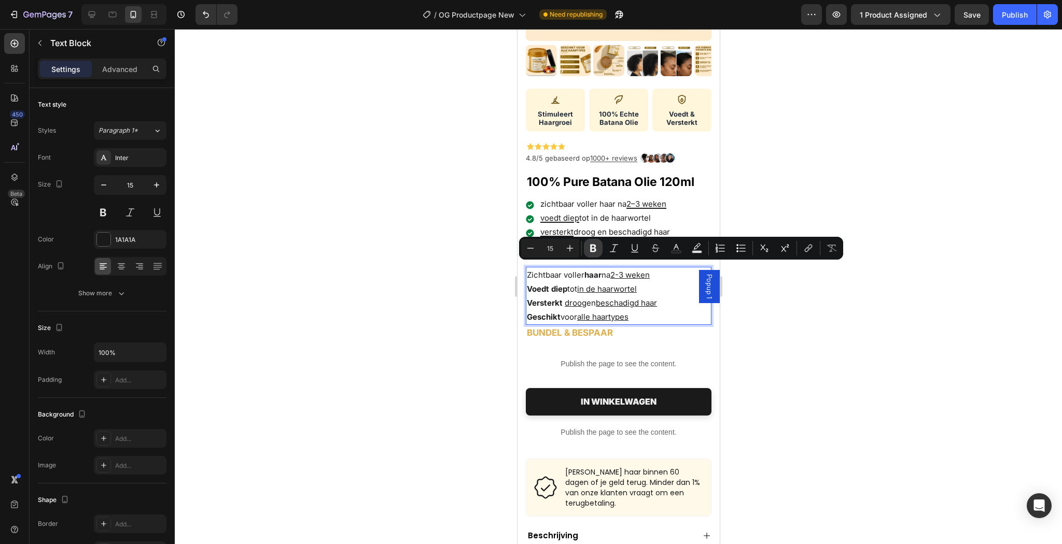
click at [596, 248] on icon "Editor contextual toolbar" at bounding box center [593, 248] width 10 height 10
click at [738, 333] on div at bounding box center [618, 286] width 887 height 515
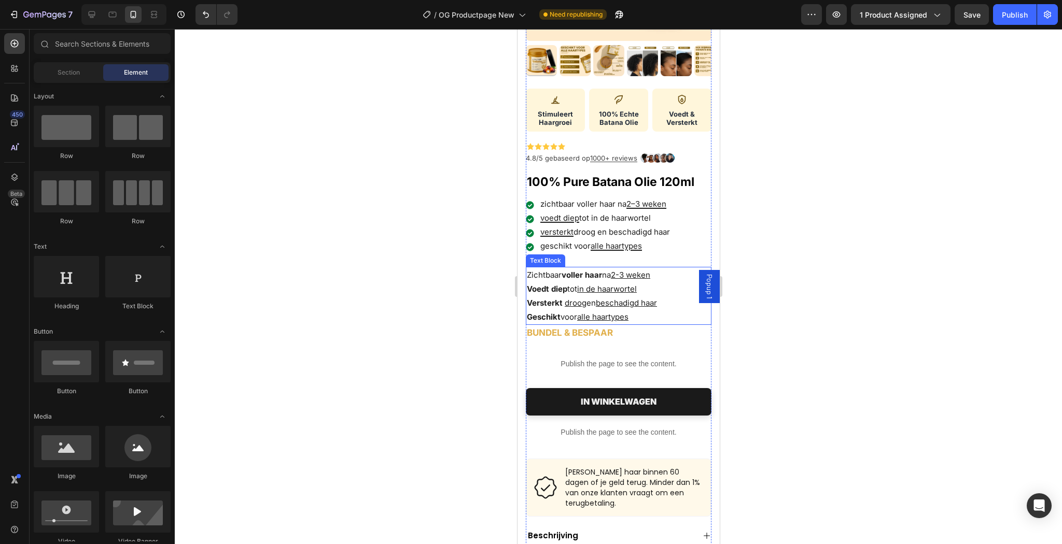
click at [545, 268] on p "Zichtbaar voller haar na 2-3 weken" at bounding box center [617, 275] width 183 height 14
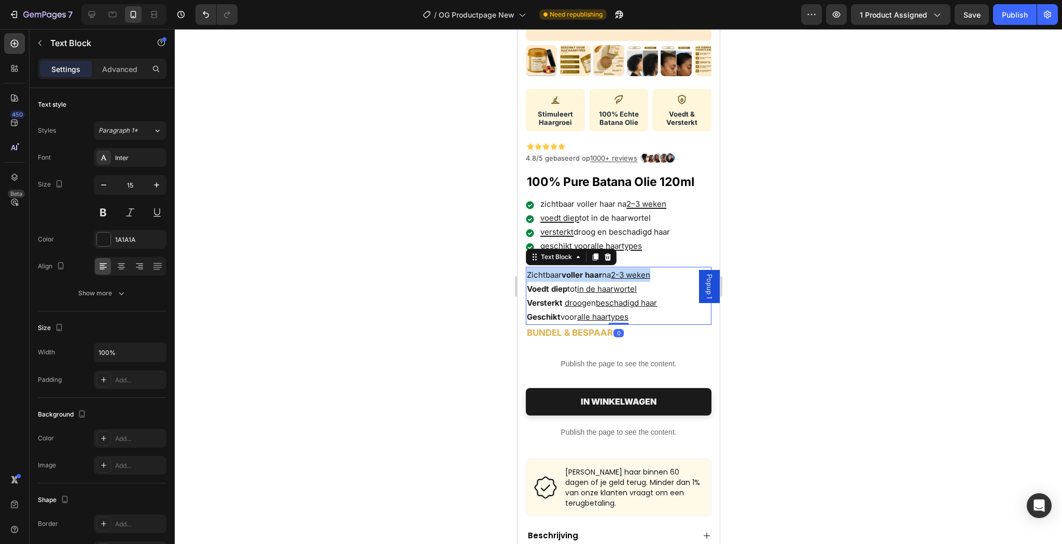
click at [545, 268] on p "Zichtbaar voller haar na 2-3 weken" at bounding box center [617, 275] width 183 height 14
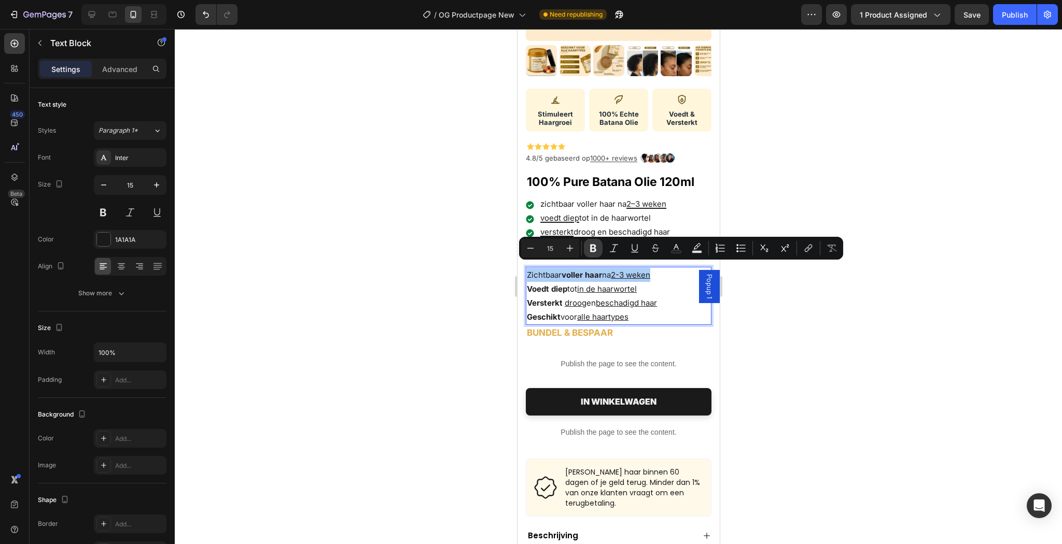
click at [584, 253] on button "Bold" at bounding box center [593, 248] width 19 height 19
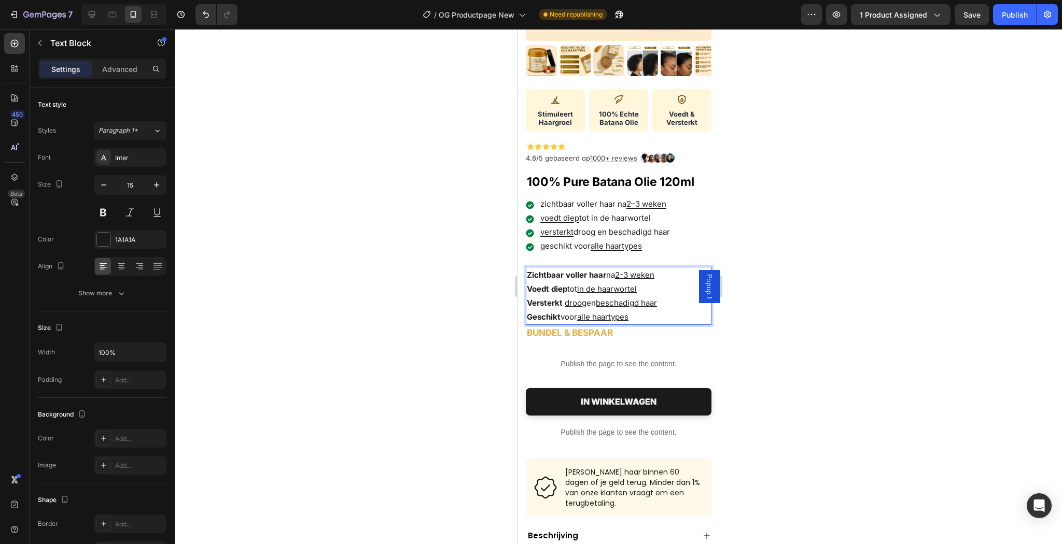
click at [896, 334] on div at bounding box center [618, 286] width 887 height 515
